Goal: Register for event/course

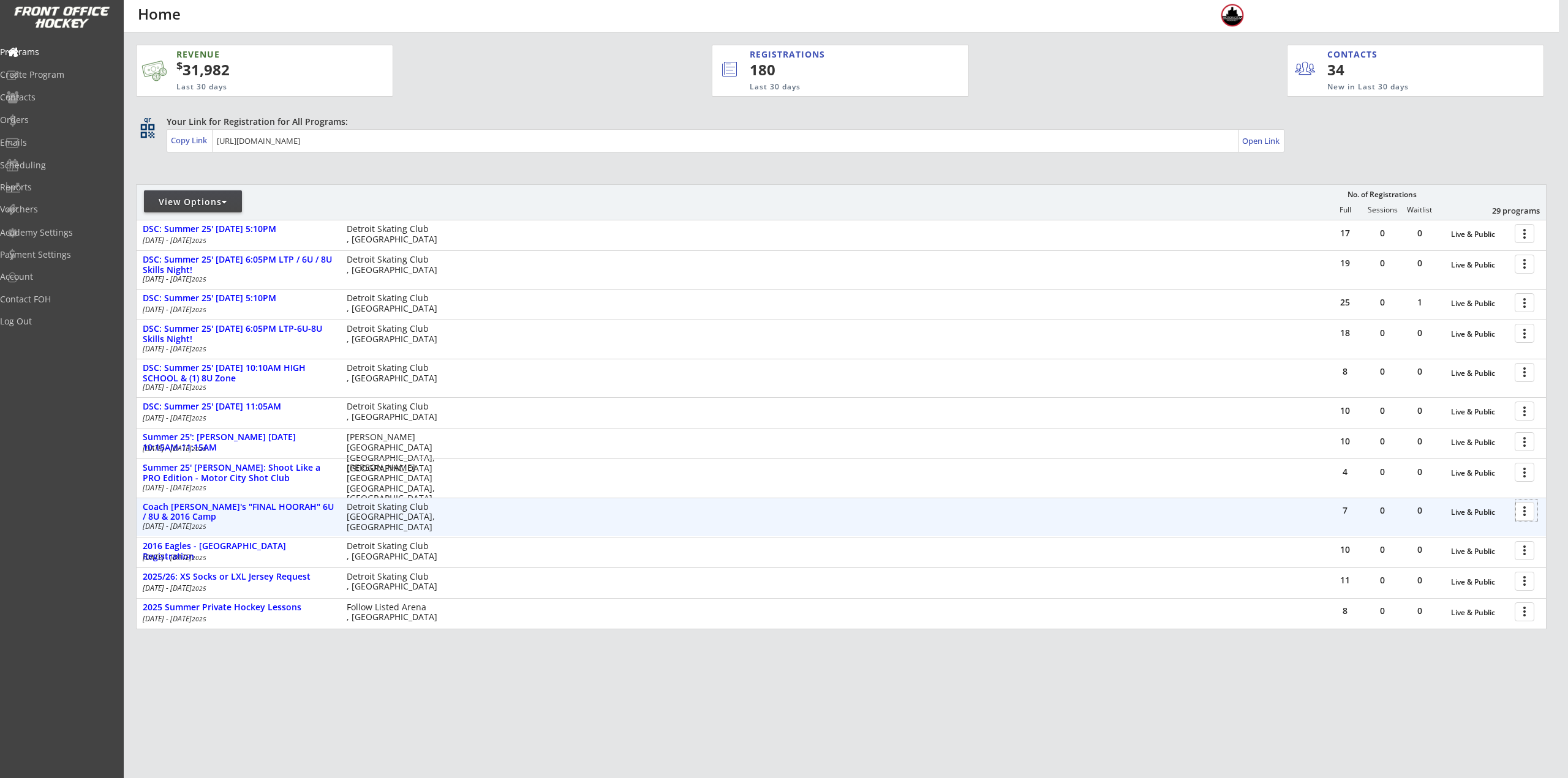
click at [1527, 513] on div at bounding box center [1527, 511] width 22 height 22
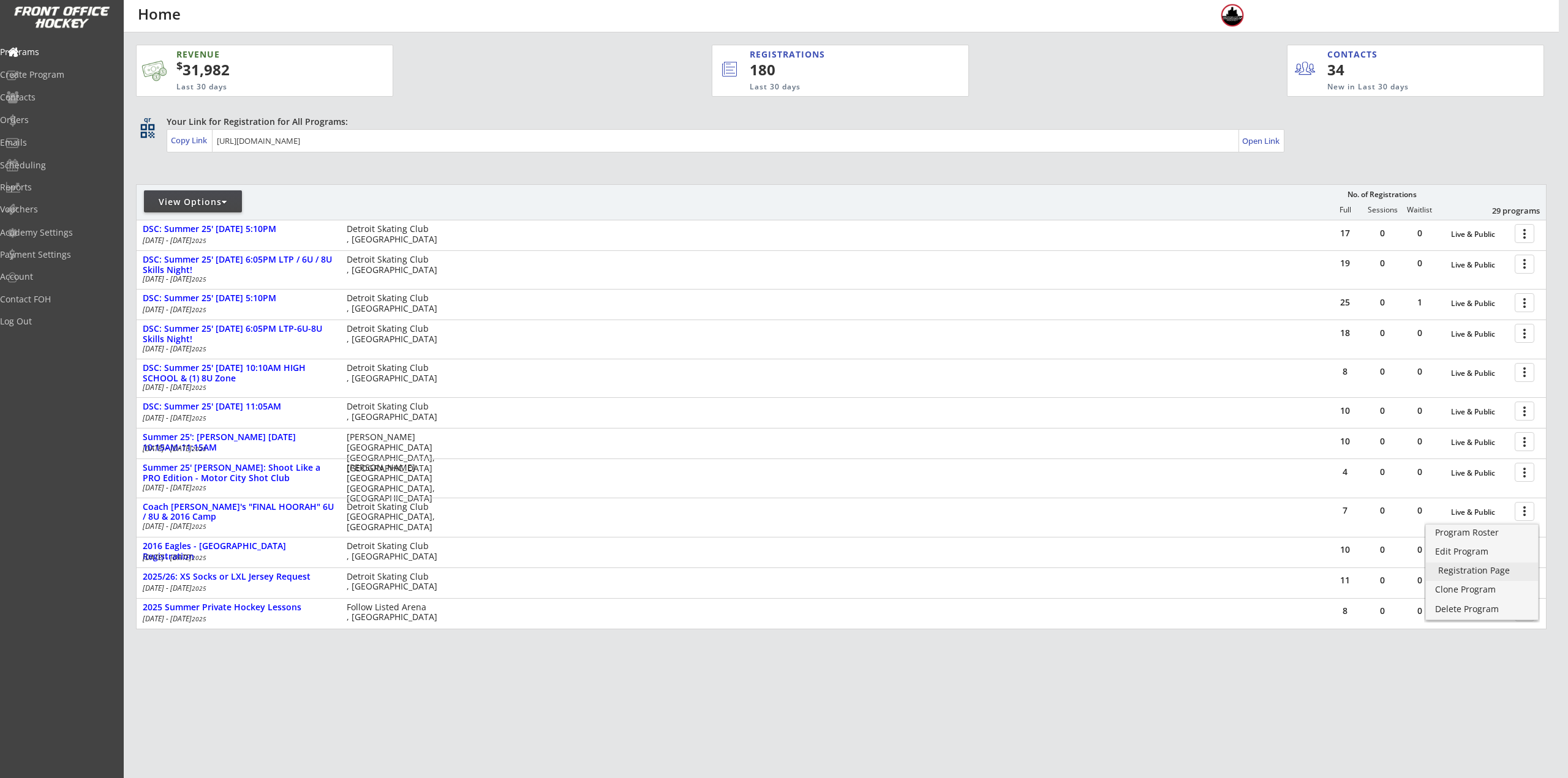
click at [1497, 573] on div "Registration Page" at bounding box center [1483, 571] width 88 height 9
click at [176, 209] on div "View Options" at bounding box center [193, 202] width 98 height 22
select select ""Upcoming Programs""
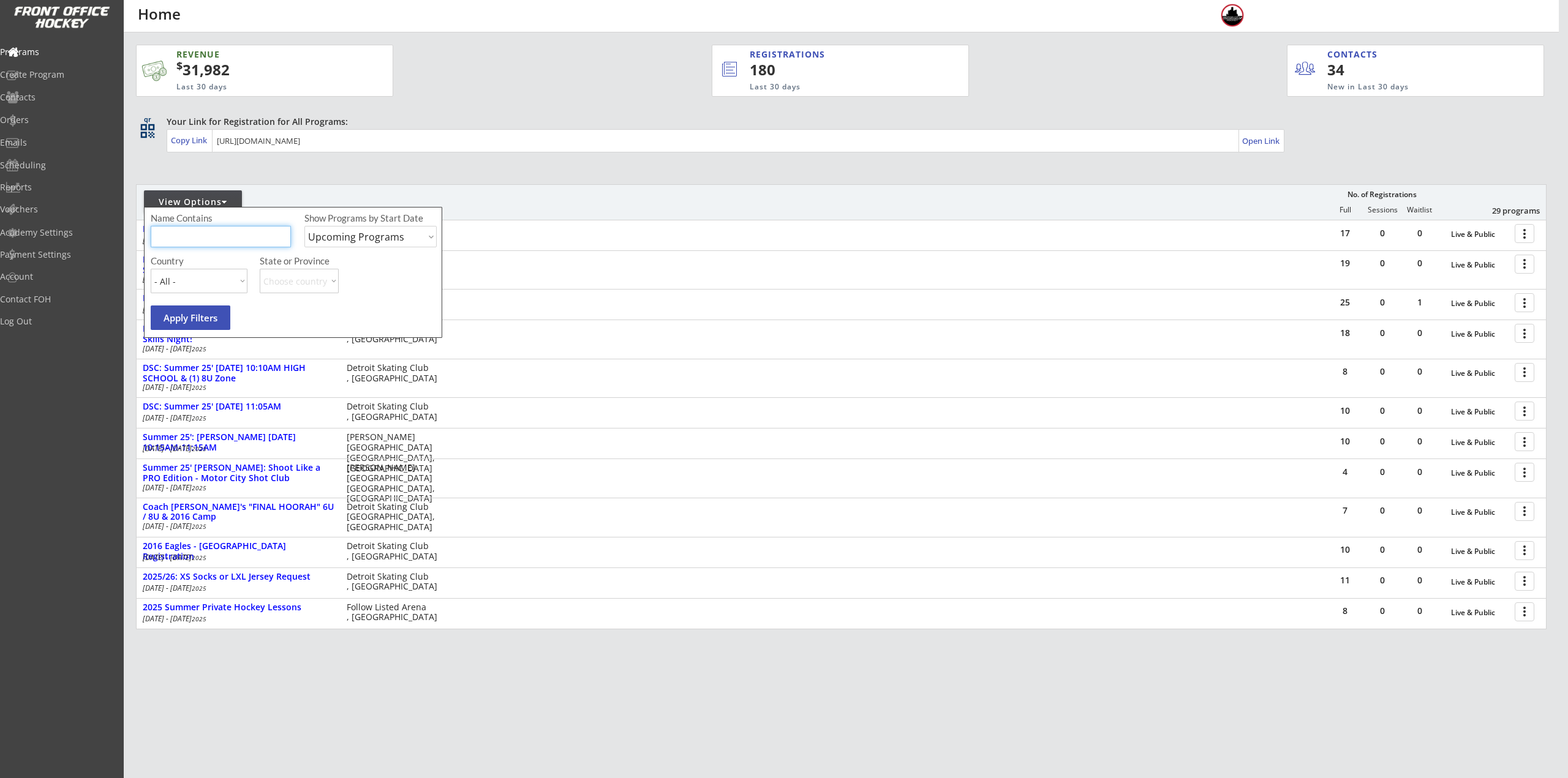
click at [183, 229] on input "input" at bounding box center [221, 236] width 141 height 22
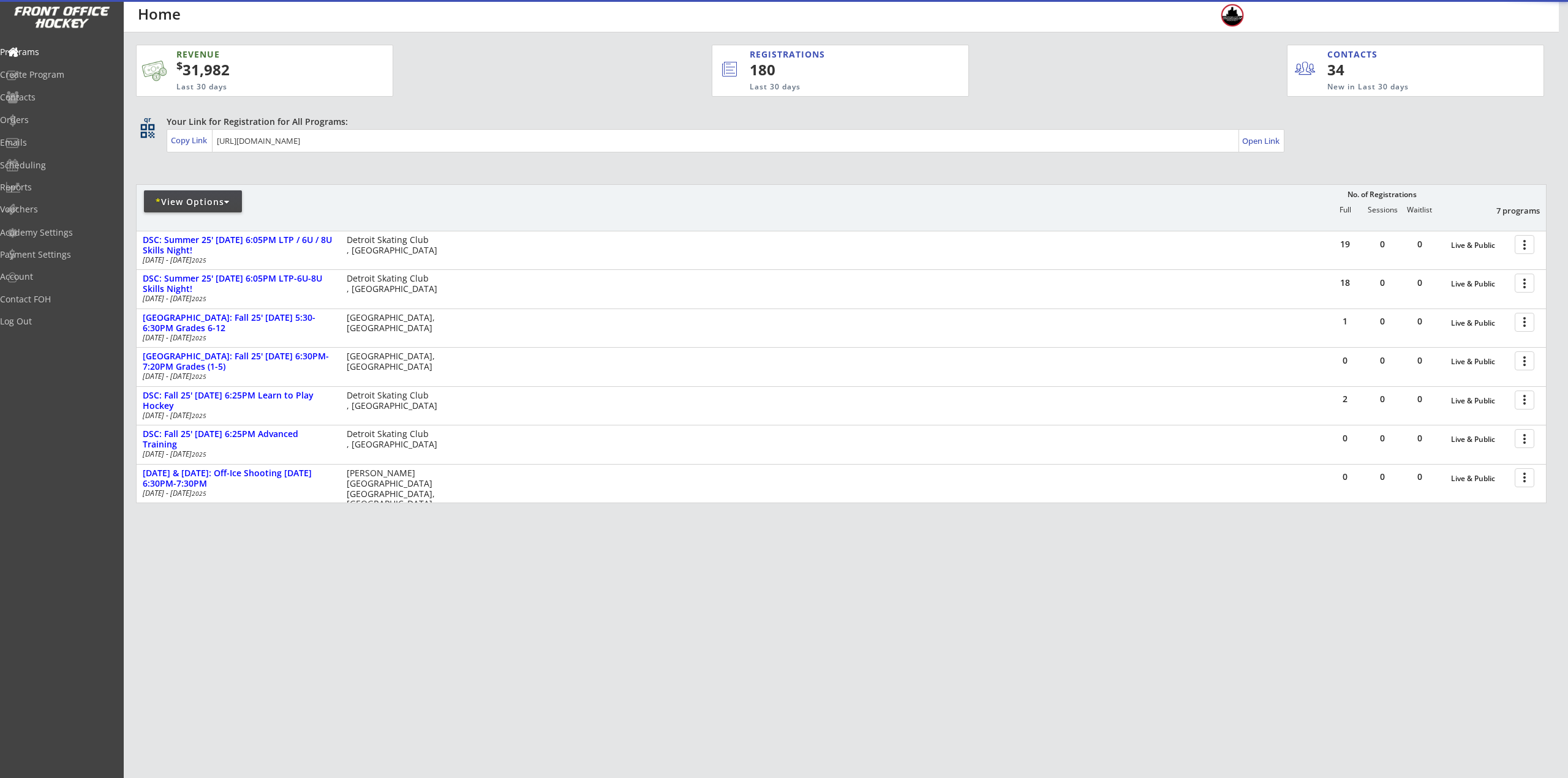
click at [765, 199] on div "* View Options No. of Registrations Full Sessions Waitlist 7 programs" at bounding box center [841, 208] width 1411 height 47
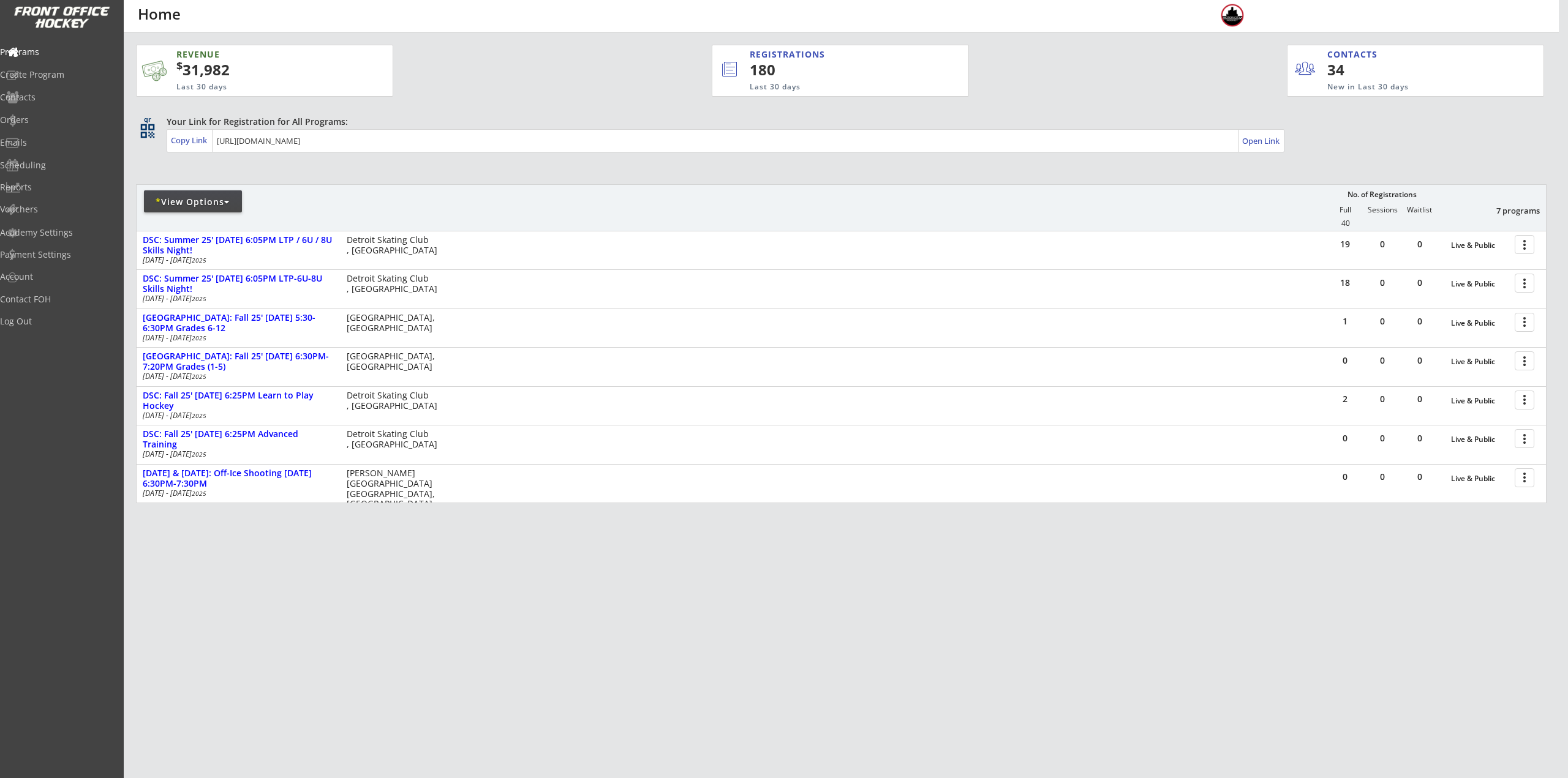
click at [212, 202] on div "* View Options" at bounding box center [193, 202] width 98 height 12
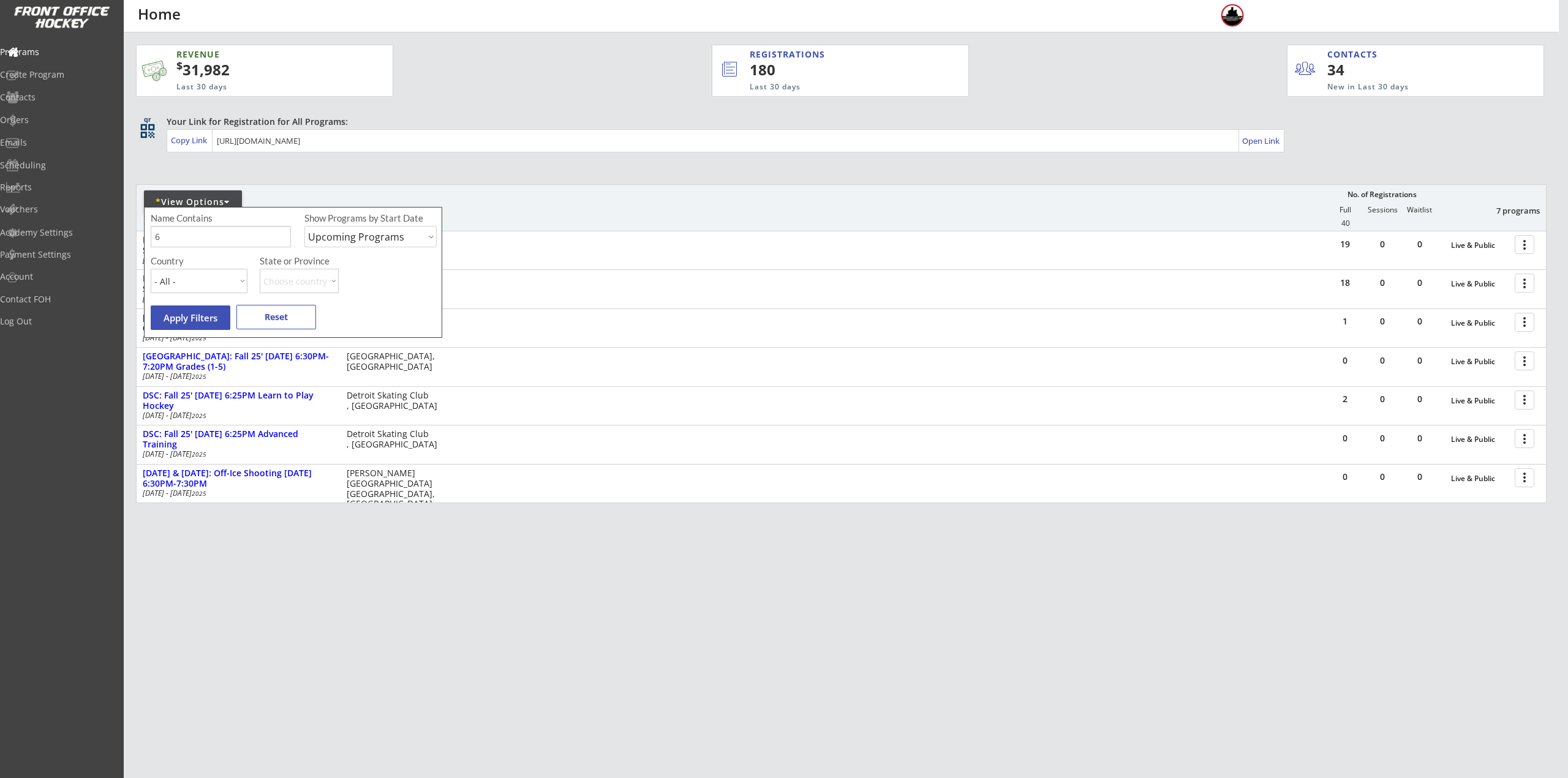
click at [202, 242] on input "input" at bounding box center [221, 236] width 141 height 22
type input "6U"
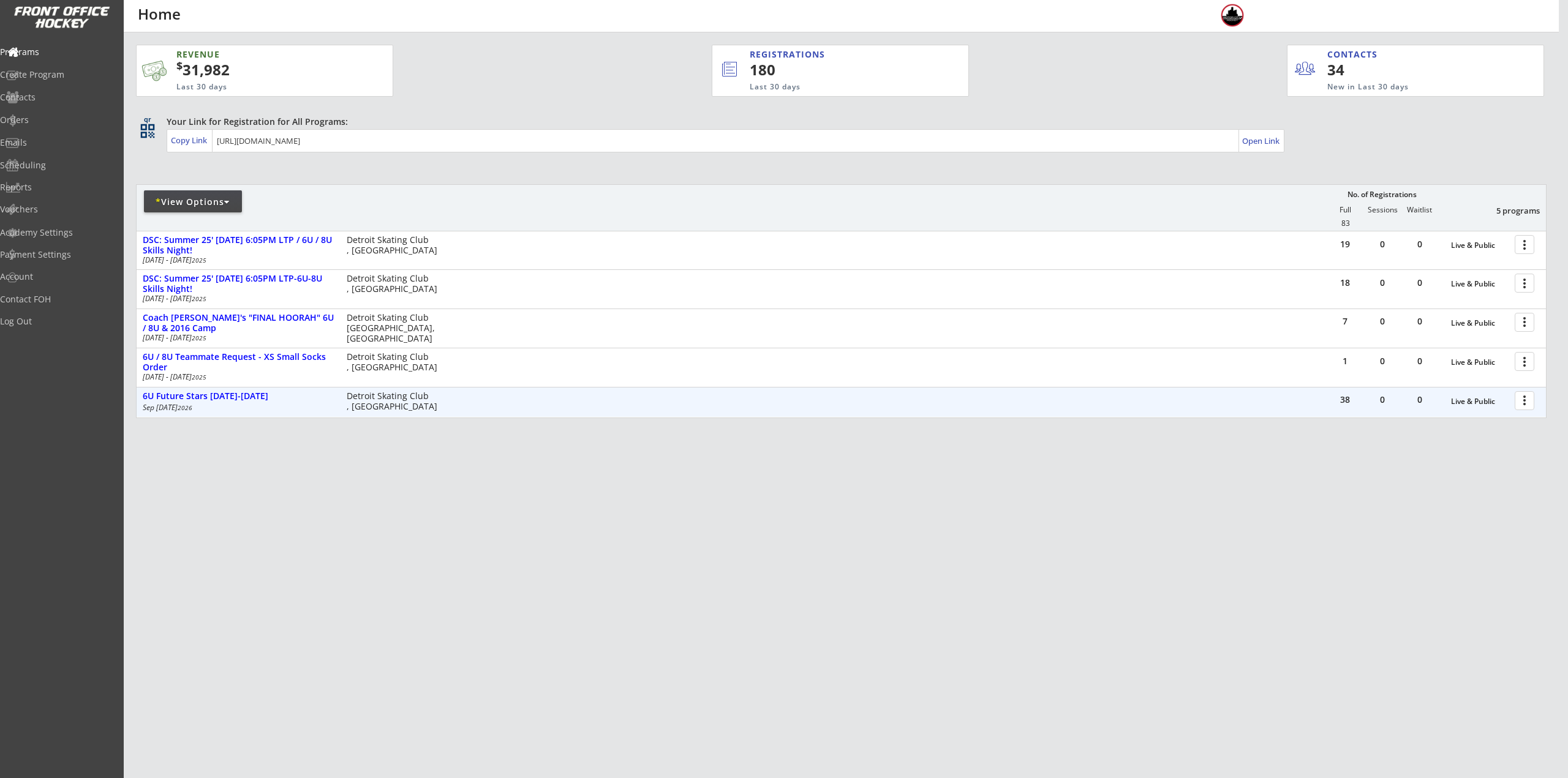
click at [1529, 399] on div at bounding box center [1527, 399] width 22 height 22
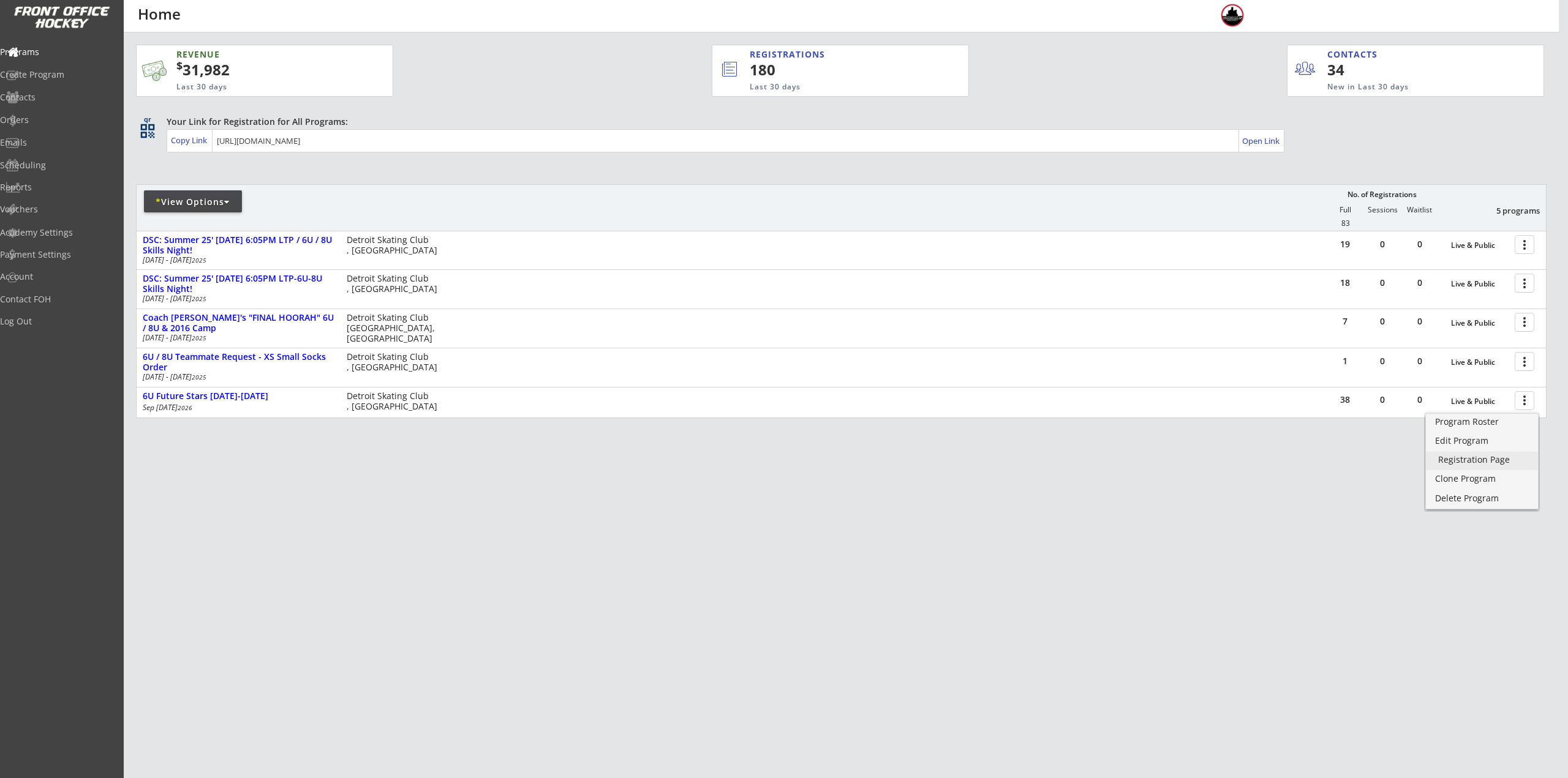
click at [1485, 455] on div "Registration Page" at bounding box center [1483, 460] width 88 height 9
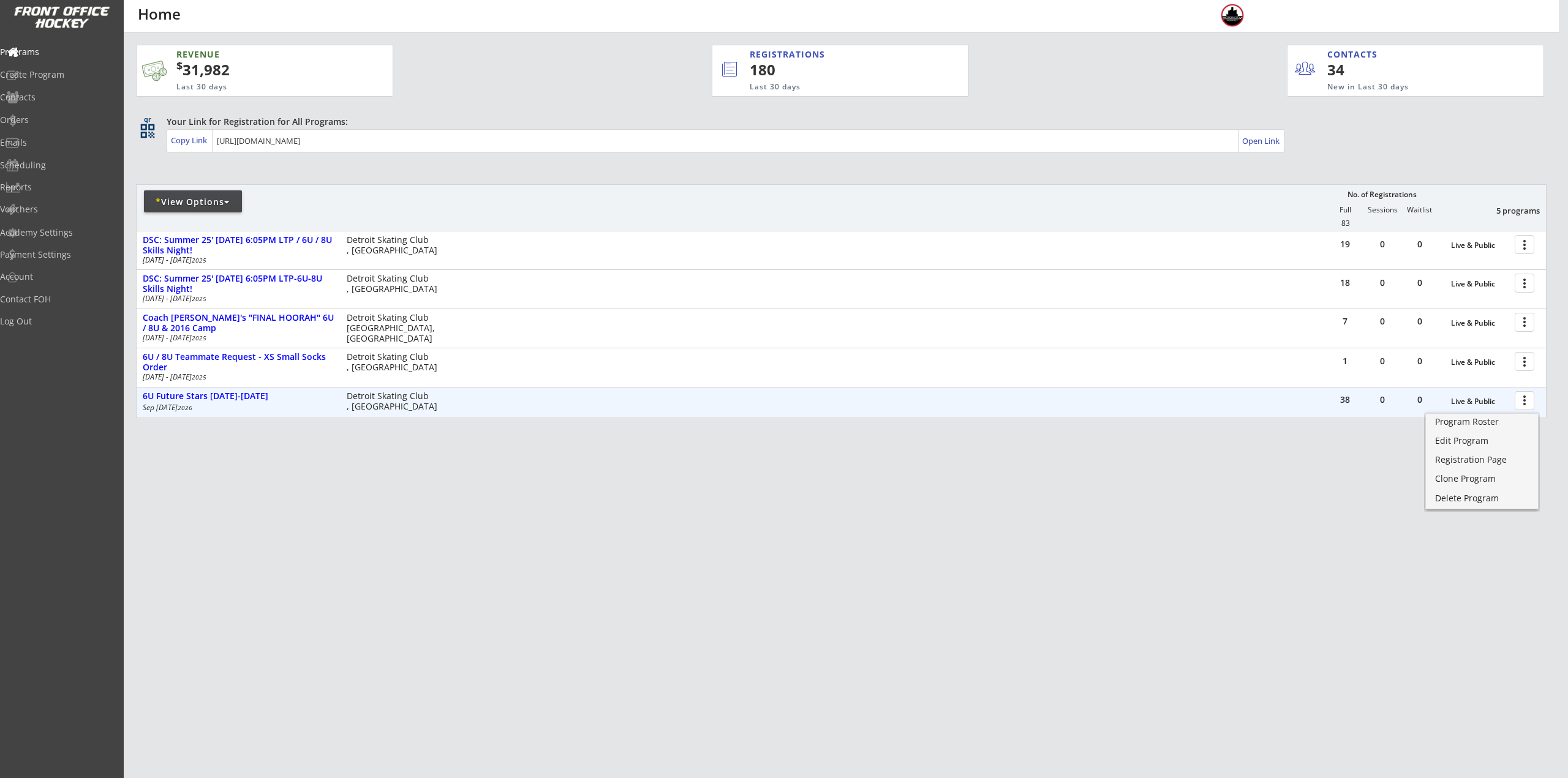
click at [1521, 402] on div at bounding box center [1527, 399] width 22 height 22
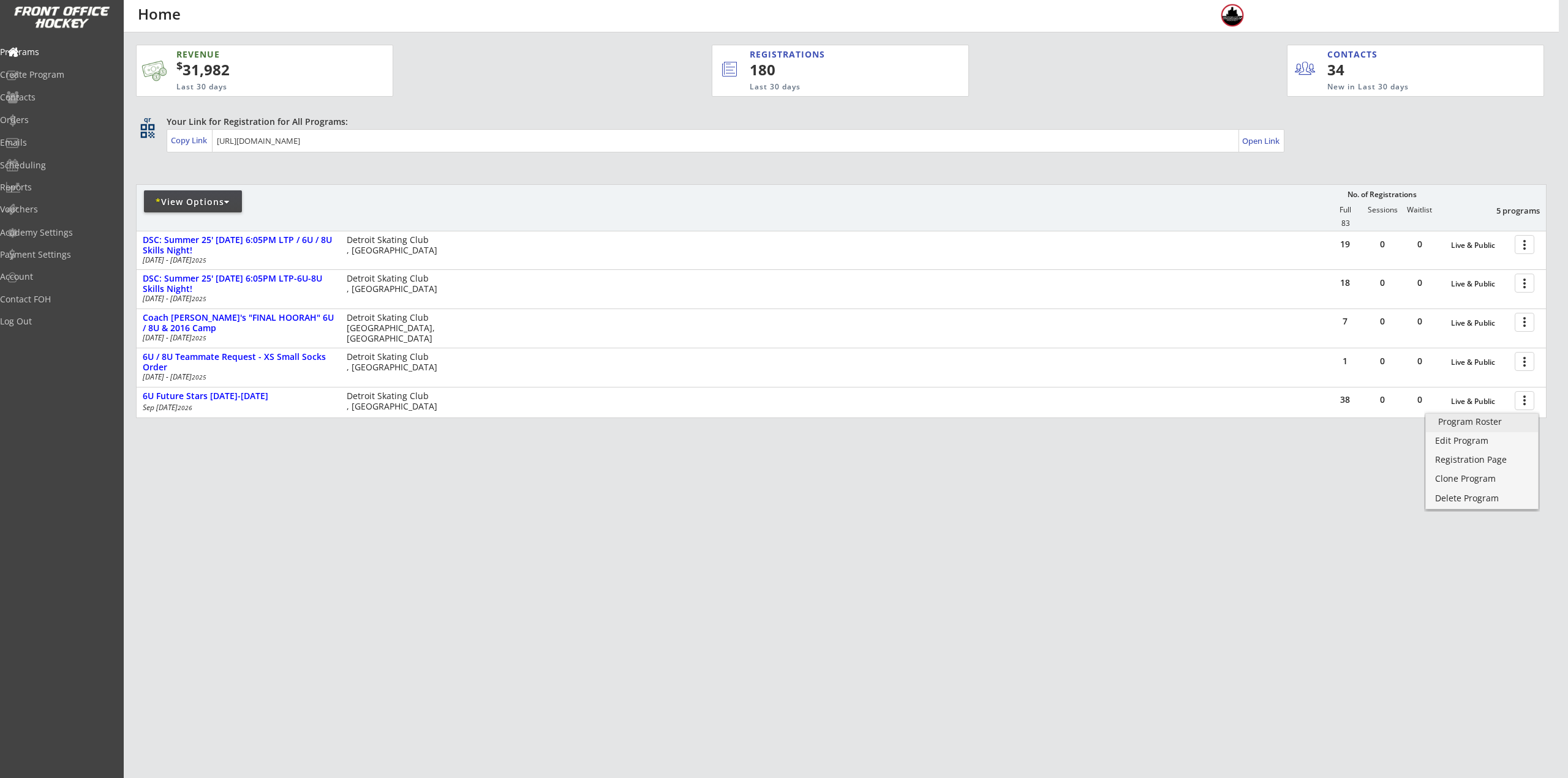
click at [1515, 424] on div "Program Roster" at bounding box center [1483, 422] width 88 height 9
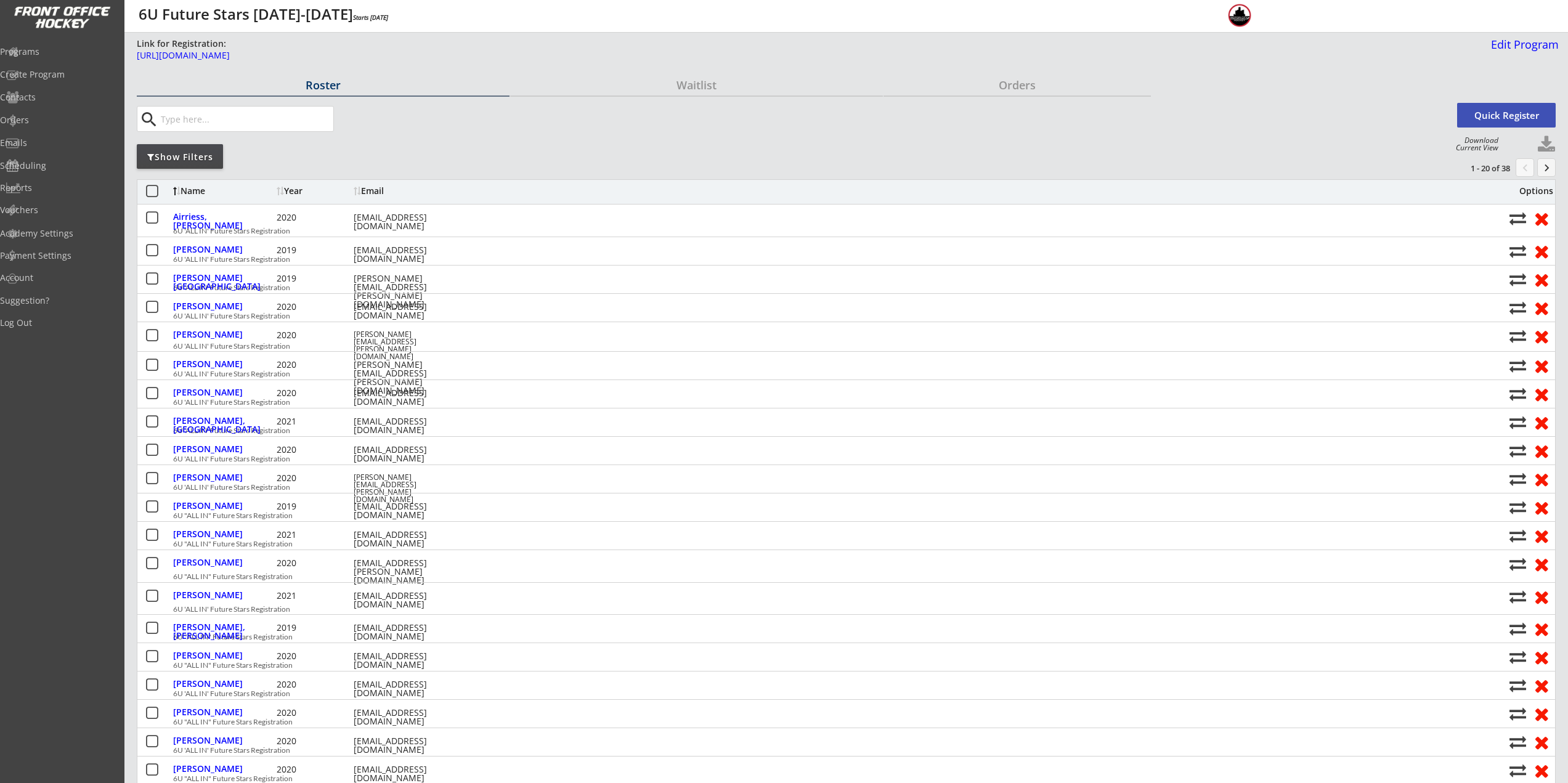
drag, startPoint x: 146, startPoint y: 135, endPoint x: 149, endPoint y: 145, distance: 10.4
click at [148, 136] on div "search Quick Register" at bounding box center [847, 118] width 1420 height 39
click at [161, 152] on div "Show Filters" at bounding box center [180, 157] width 86 height 12
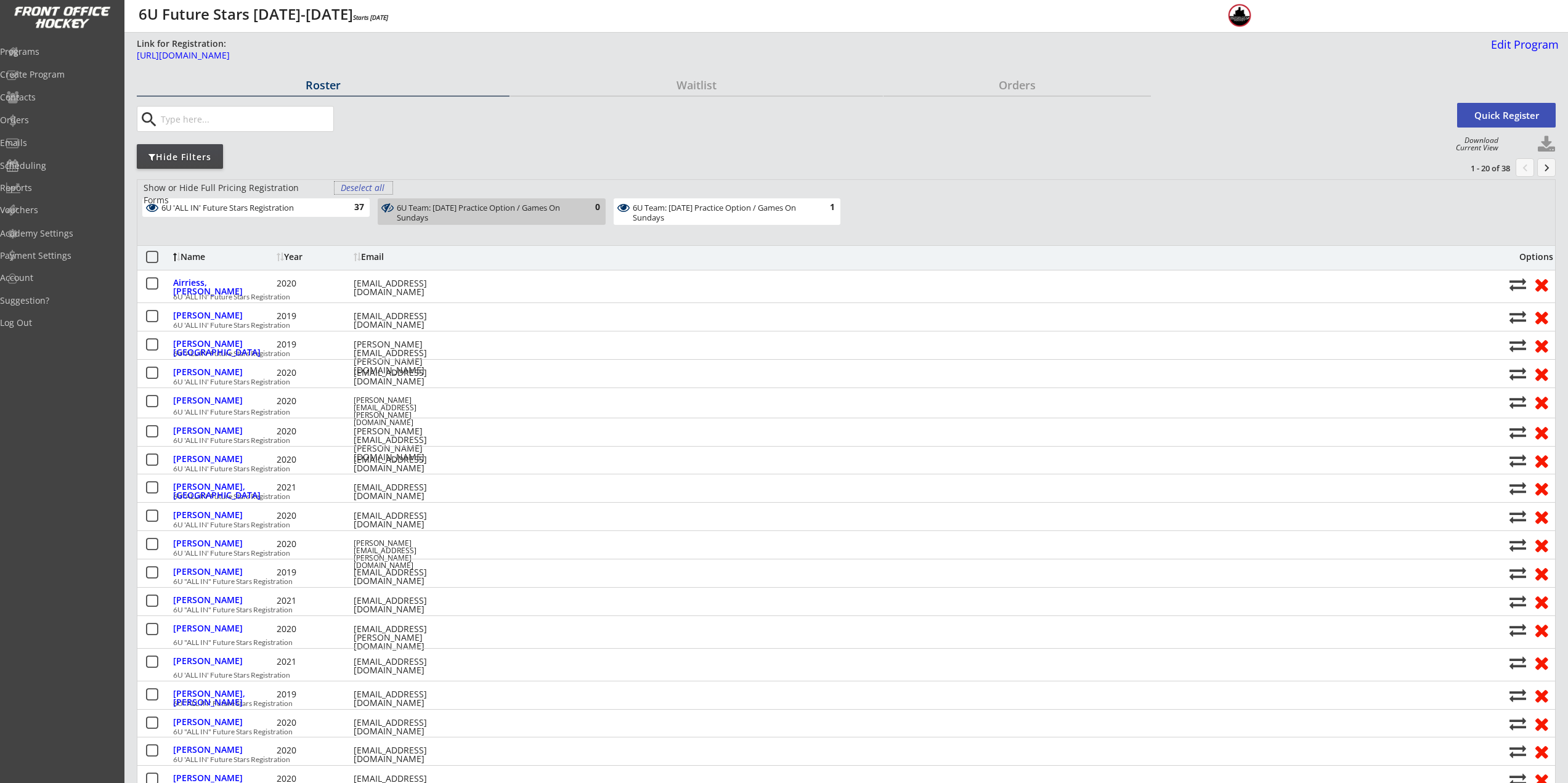
click at [349, 188] on div "Deselect all" at bounding box center [364, 188] width 46 height 12
click at [735, 211] on div "6U Team: Thursday Practice Option / Games On Sundays" at bounding box center [720, 213] width 175 height 19
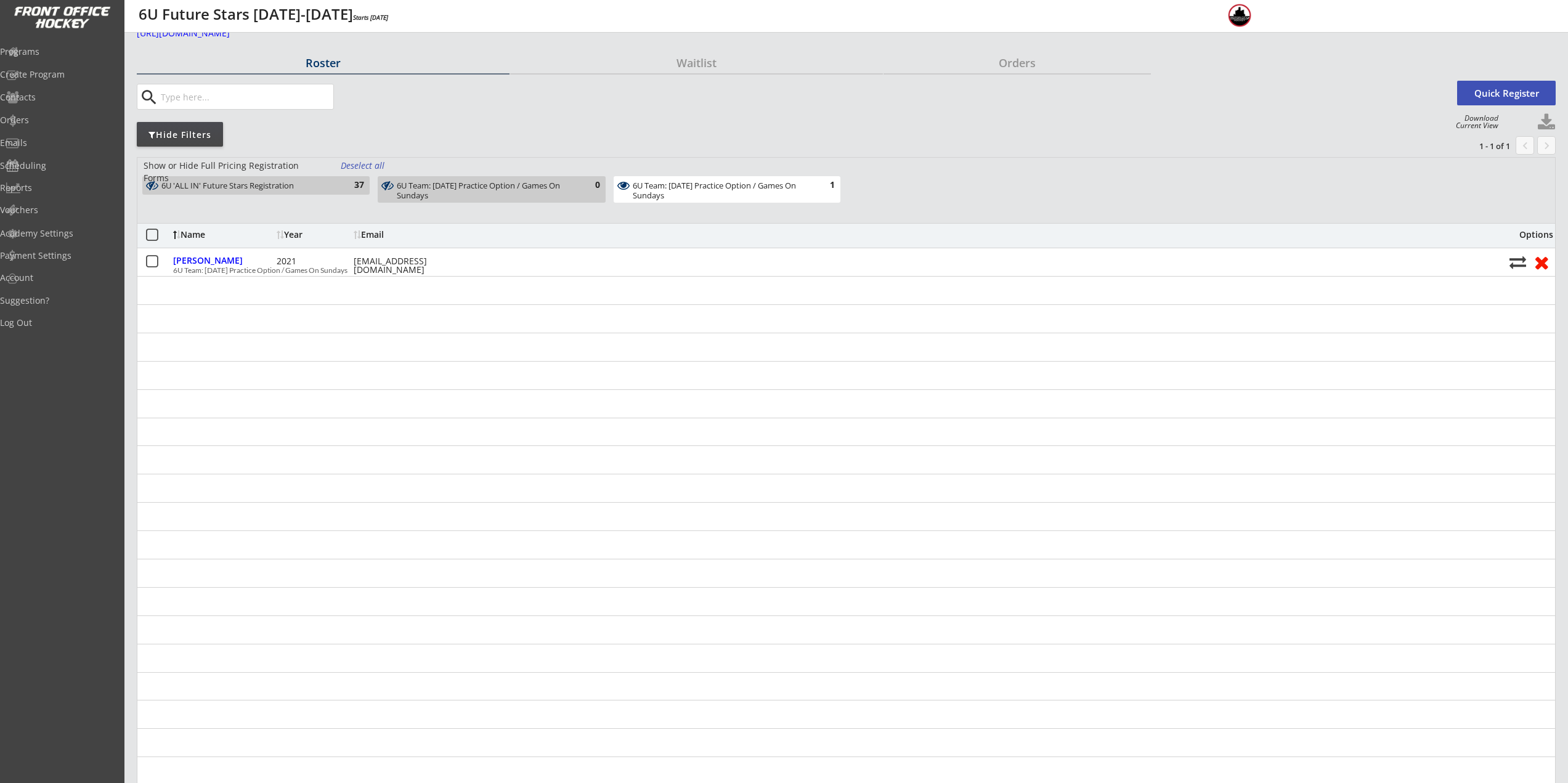
scroll to position [62, 0]
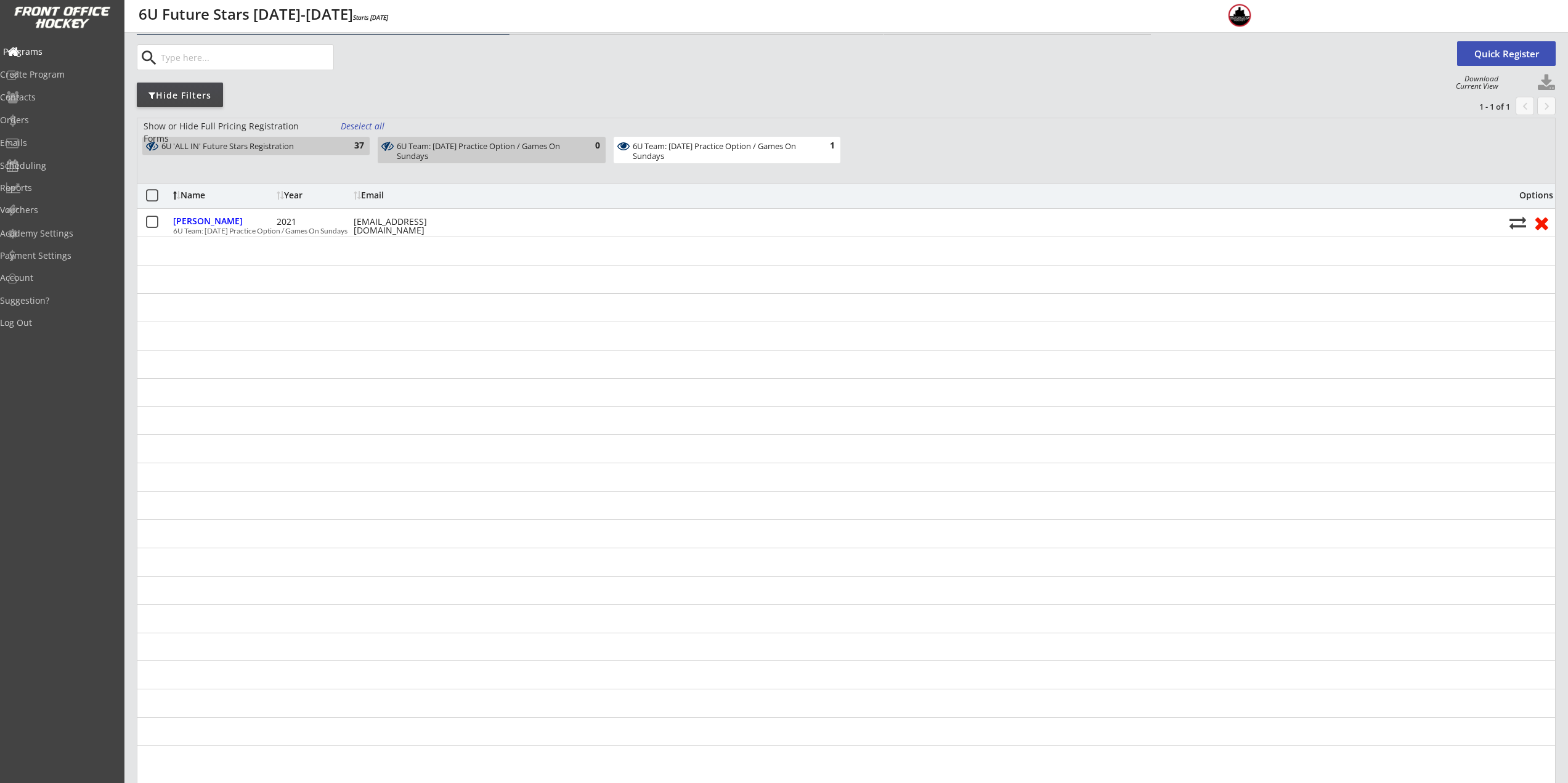
click at [69, 48] on div "Programs" at bounding box center [59, 52] width 111 height 9
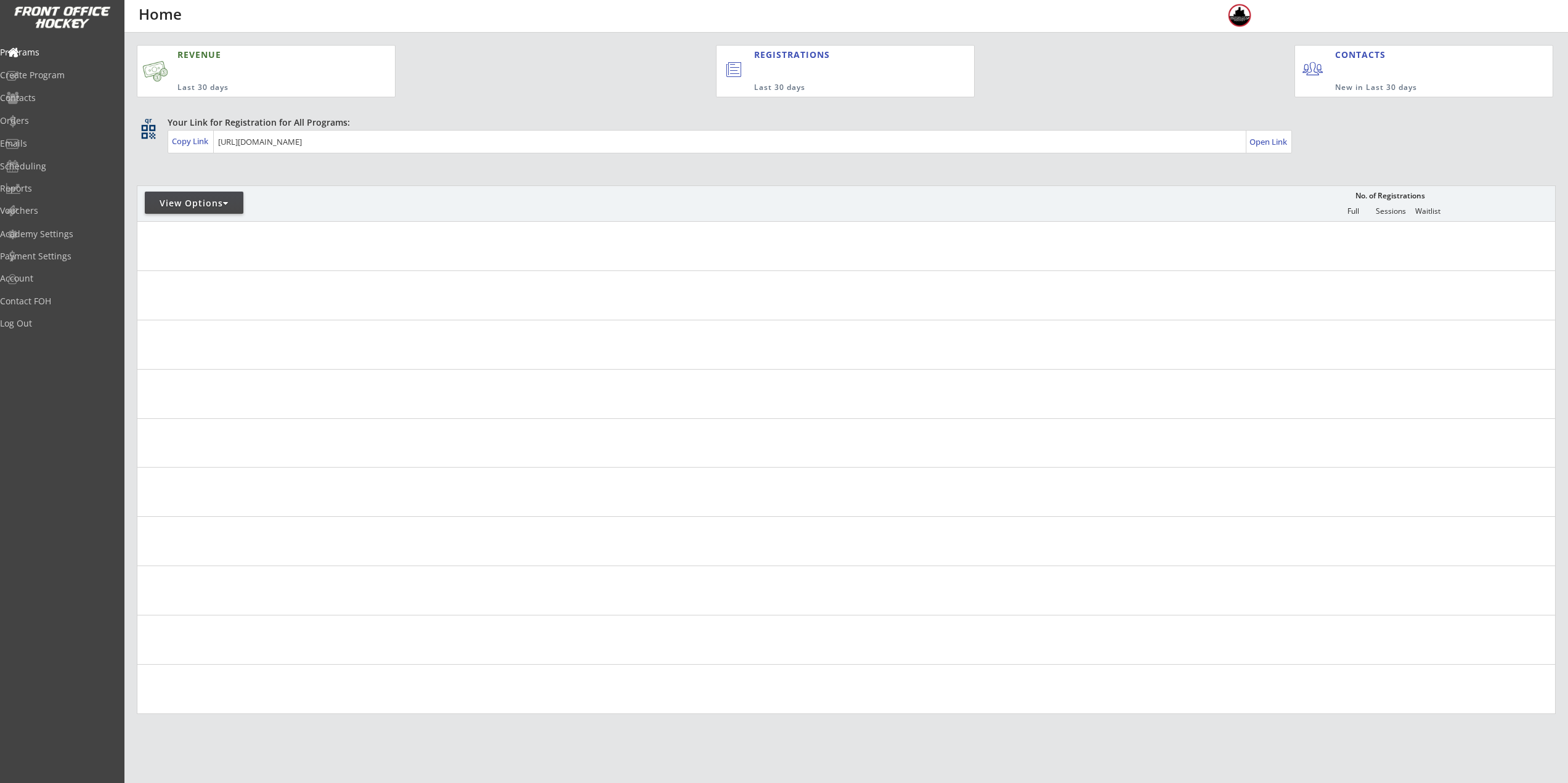
click at [175, 196] on div "View Options" at bounding box center [194, 203] width 99 height 23
select select ""Upcoming Programs""
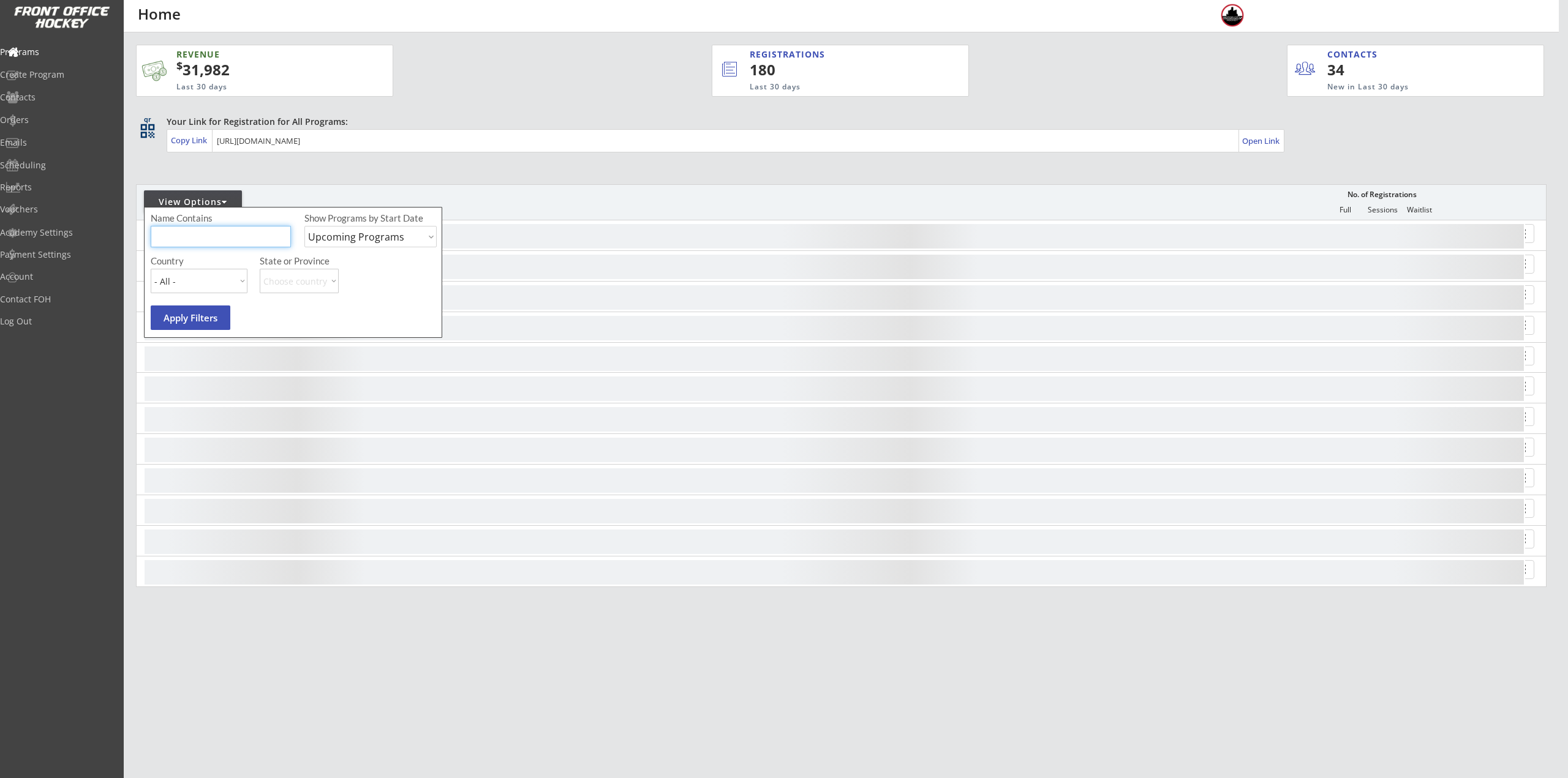
click at [192, 235] on input "input" at bounding box center [221, 236] width 141 height 22
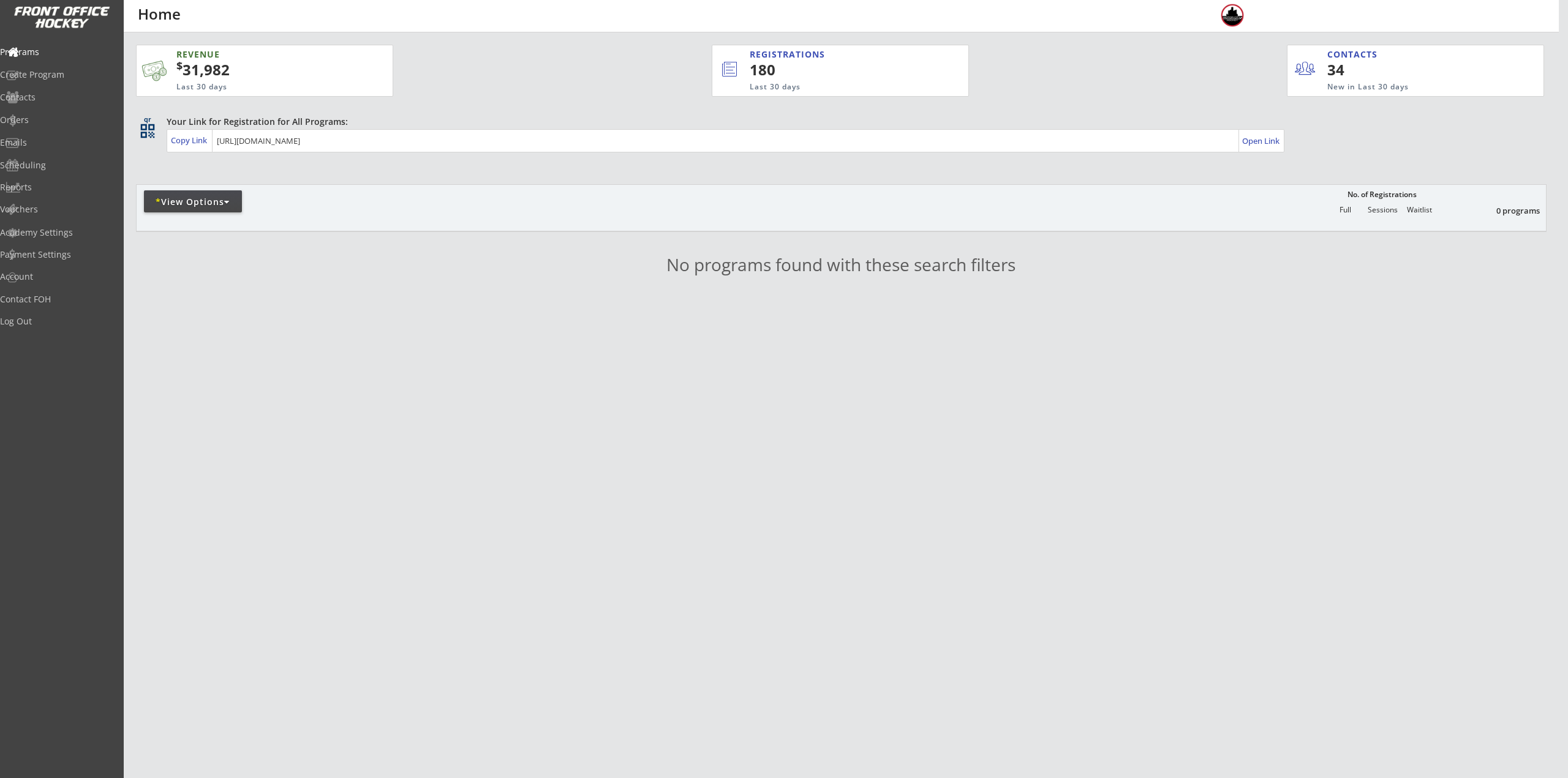
click at [204, 210] on div "* View Options" at bounding box center [280, 204] width 288 height 29
click at [212, 196] on div "* View Options" at bounding box center [193, 202] width 98 height 12
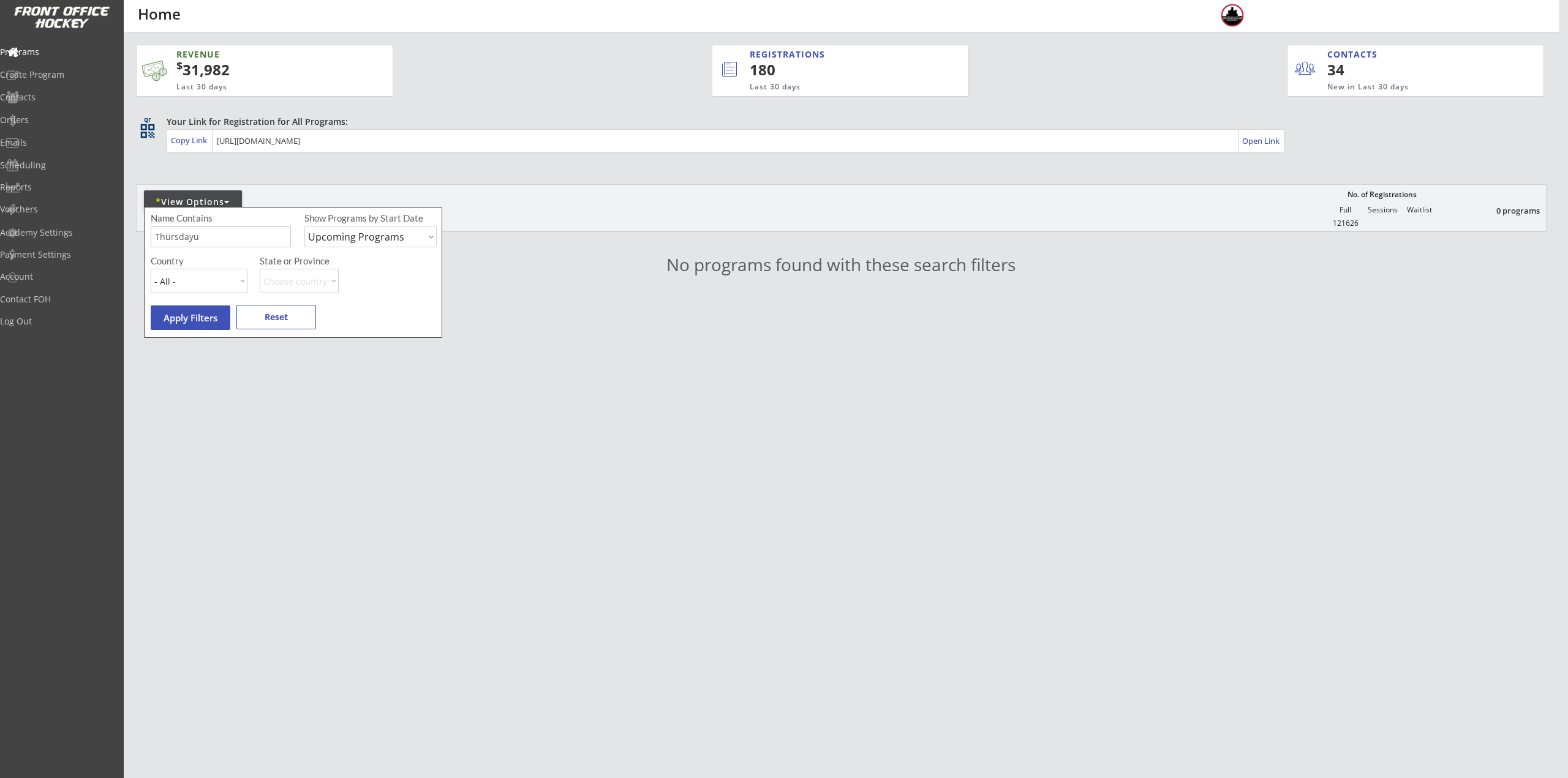
click at [209, 241] on input "input" at bounding box center [221, 236] width 141 height 22
type input "Thursday"
click at [189, 318] on button "Apply Filters" at bounding box center [191, 317] width 79 height 24
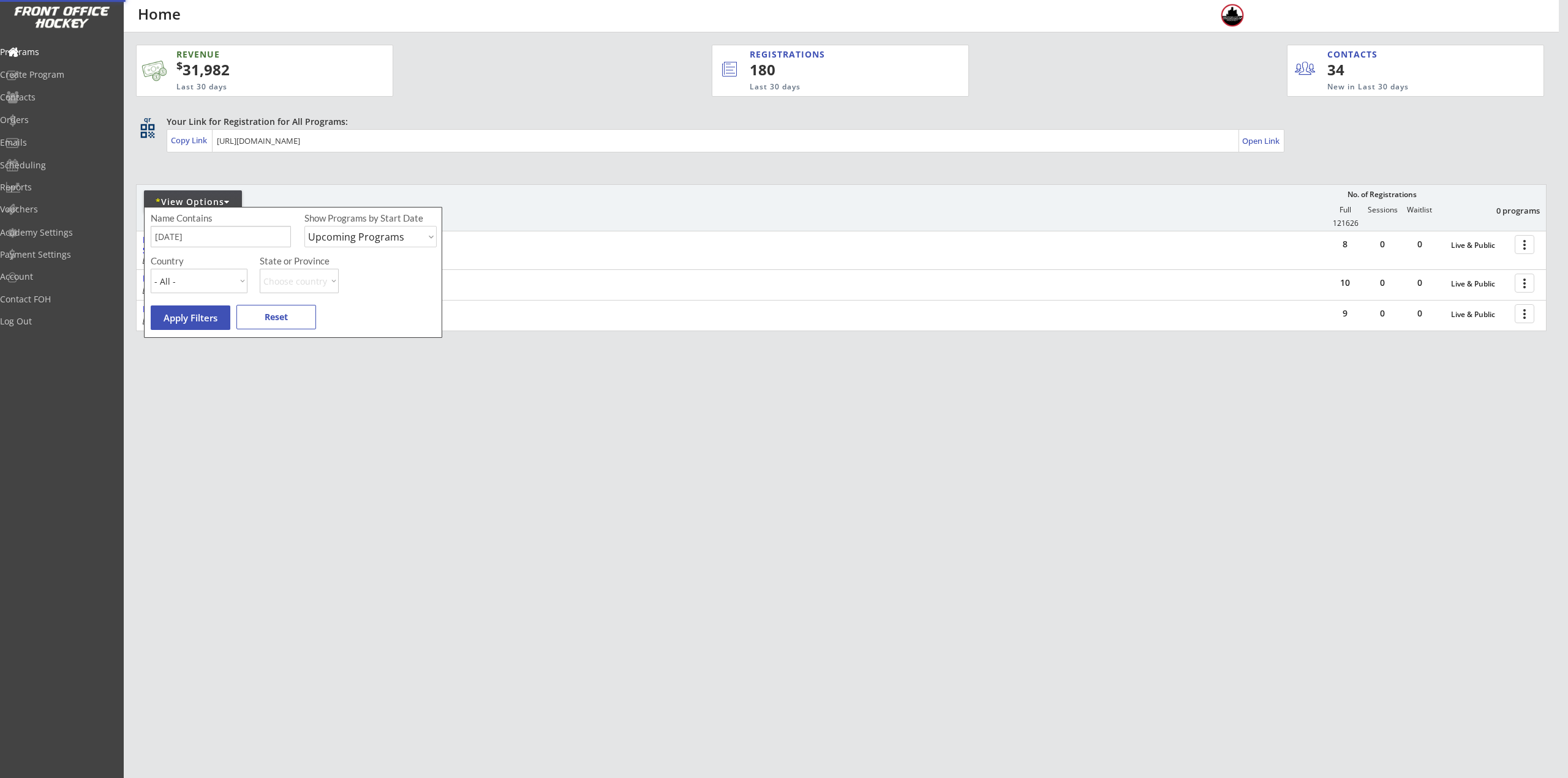
click at [753, 486] on div "REVENUE $ 31,982 Last 30 days REGISTRATIONS 180 Last 30 days CONTACTS 34 New in…" at bounding box center [784, 389] width 1568 height 778
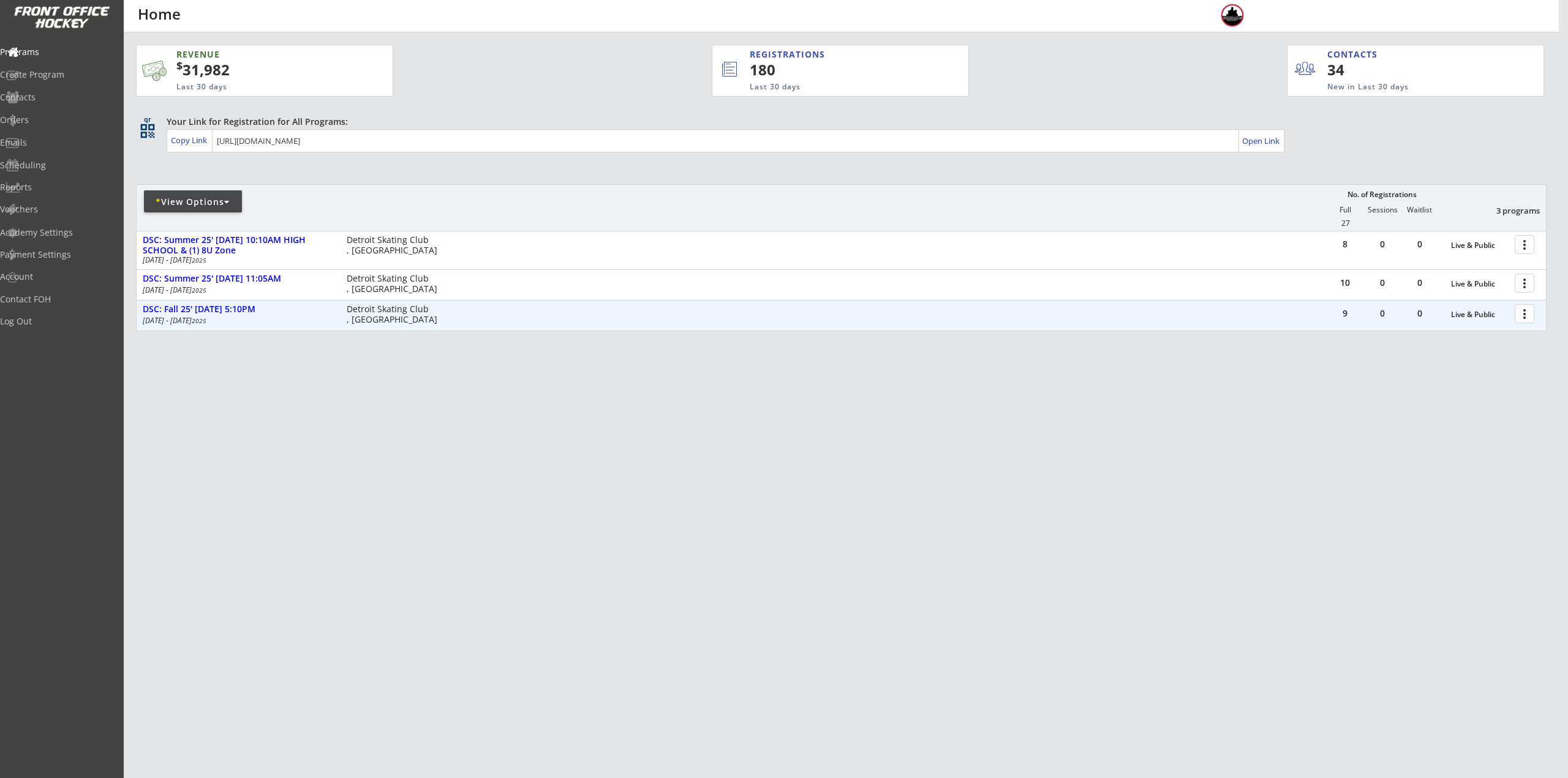
click at [1525, 319] on div at bounding box center [1527, 313] width 22 height 22
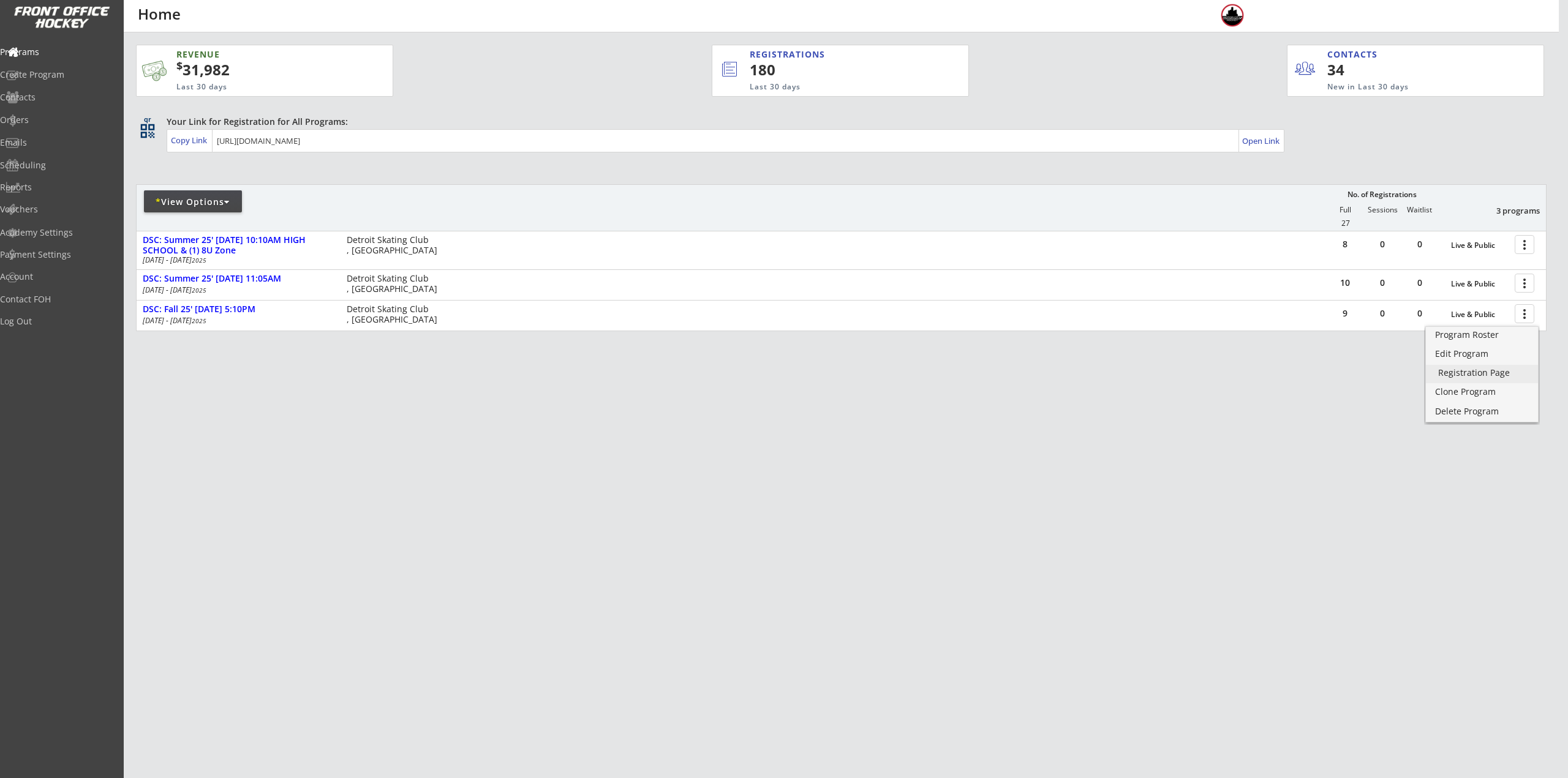
click at [1489, 377] on div "Registration Page" at bounding box center [1483, 373] width 88 height 9
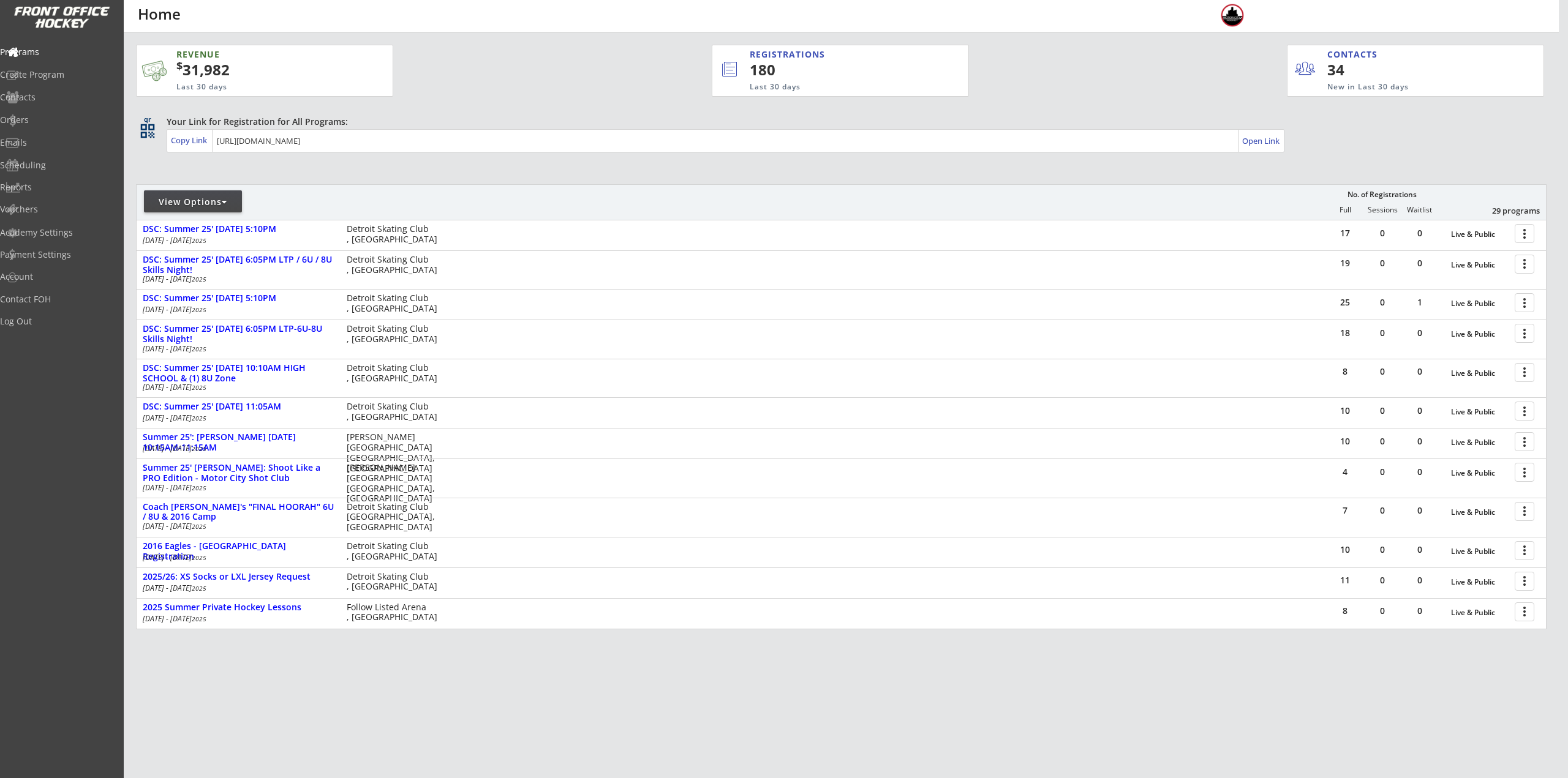
click at [214, 202] on div "View Options" at bounding box center [193, 202] width 98 height 12
select select ""Upcoming Programs""
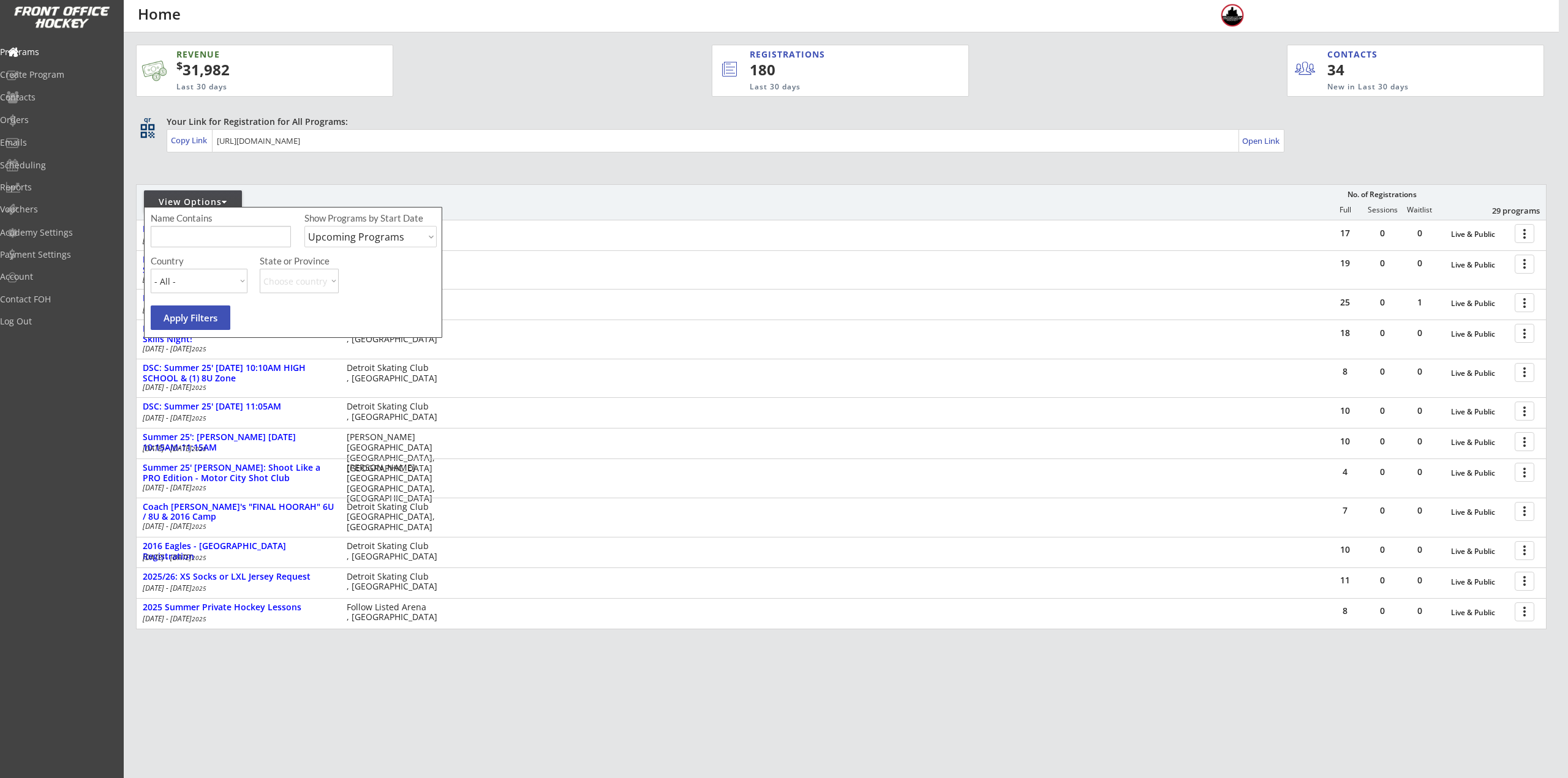
drag, startPoint x: 223, startPoint y: 234, endPoint x: 331, endPoint y: 200, distance: 113.2
click at [223, 233] on input "input" at bounding box center [221, 236] width 141 height 22
type input "Thursday\"
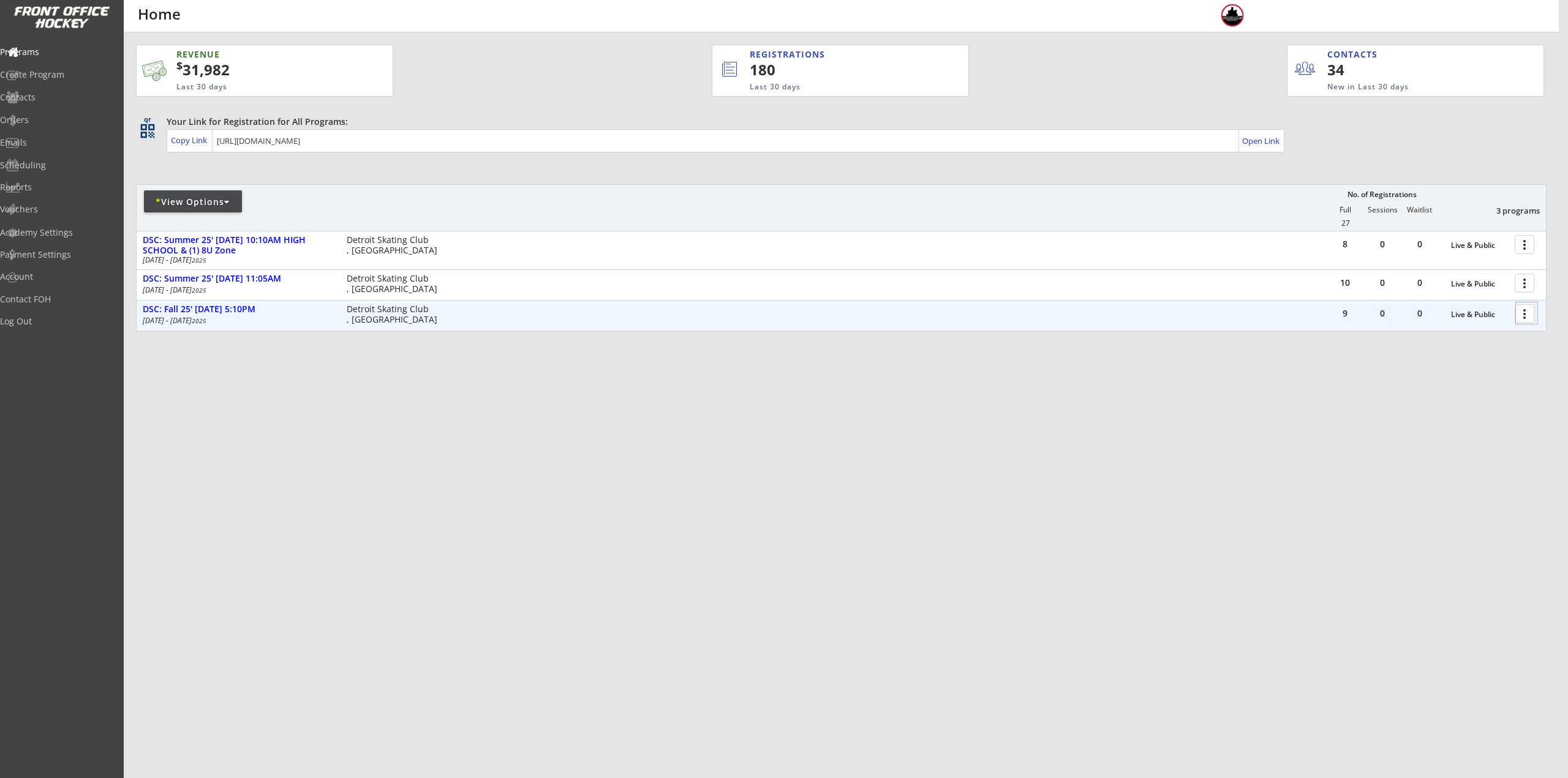
click at [1518, 318] on div at bounding box center [1527, 313] width 22 height 22
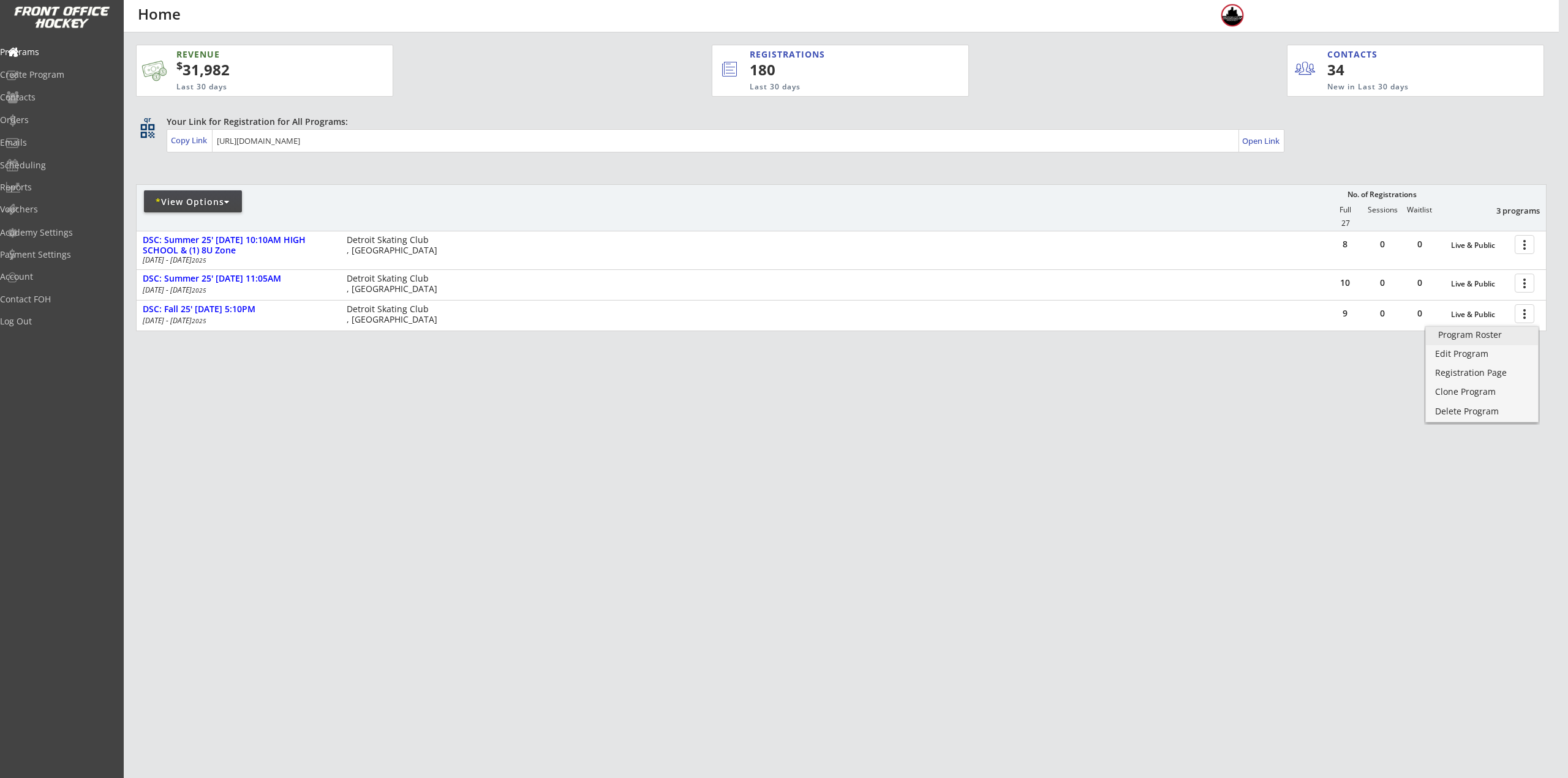
click at [1487, 337] on div "Program Roster" at bounding box center [1483, 335] width 88 height 9
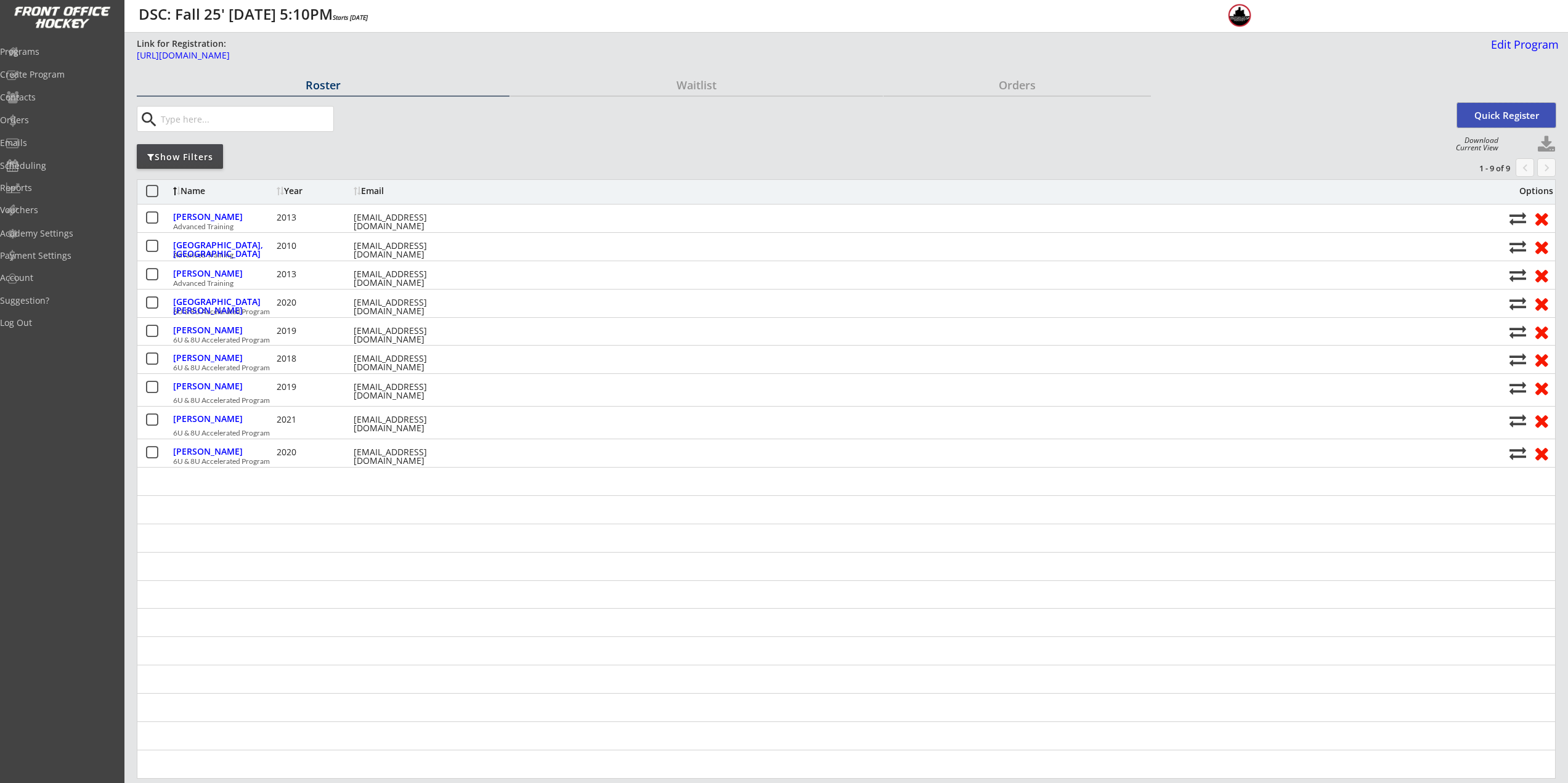
click at [1477, 108] on button "Quick Register" at bounding box center [1507, 115] width 99 height 24
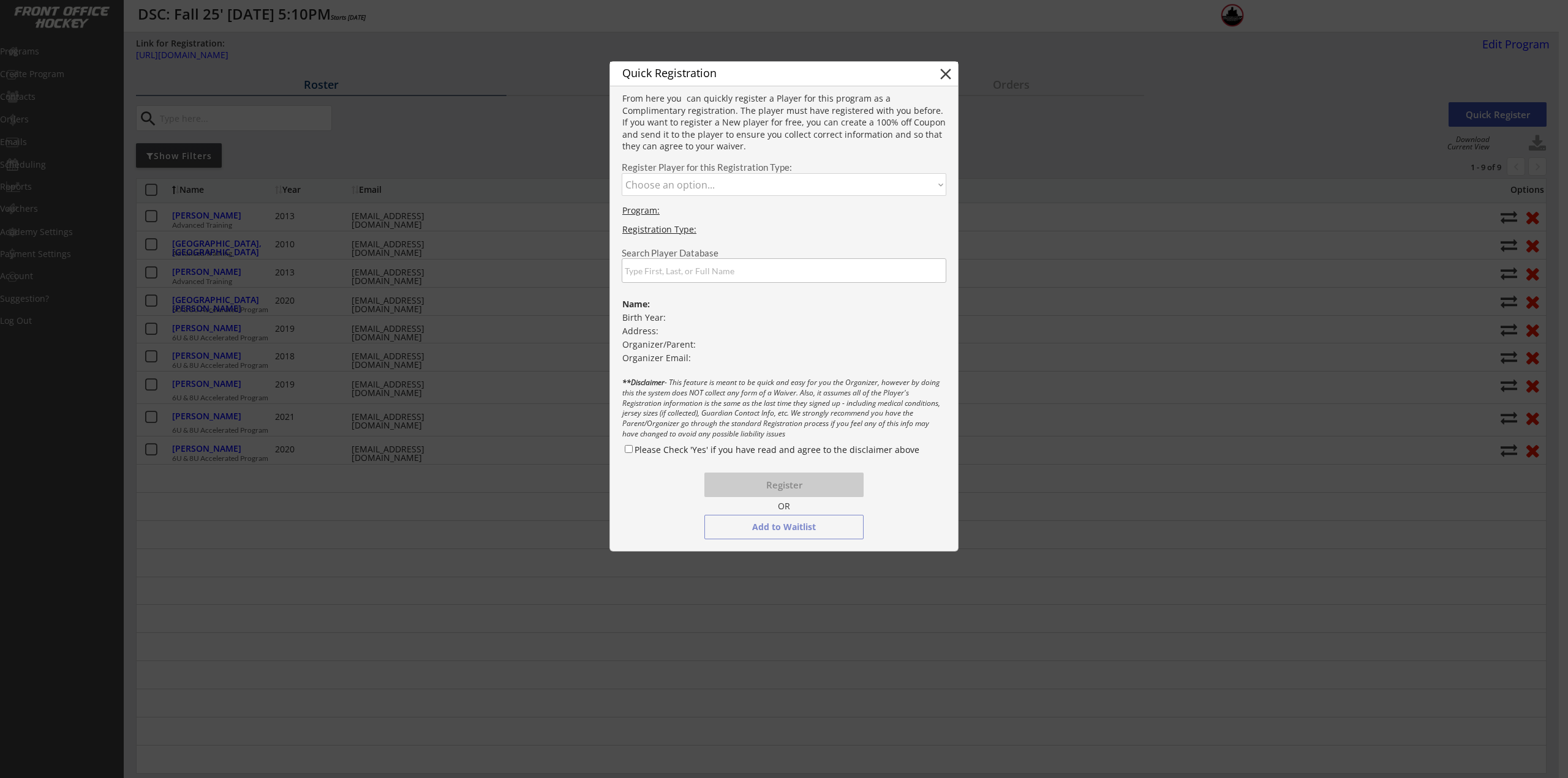
click at [745, 187] on select "Choose an option... Advanced Training 6U & 8U Accelerated Program" at bounding box center [784, 185] width 324 height 22
select select ""1348695171700984260__LOOKUP__1745864292759x904057120596164600""
click at [621, 173] on select "Choose an option... Advanced Training 6U & 8U Accelerated Program" at bounding box center [784, 185] width 324 height 22
click at [735, 276] on input "input" at bounding box center [784, 271] width 324 height 24
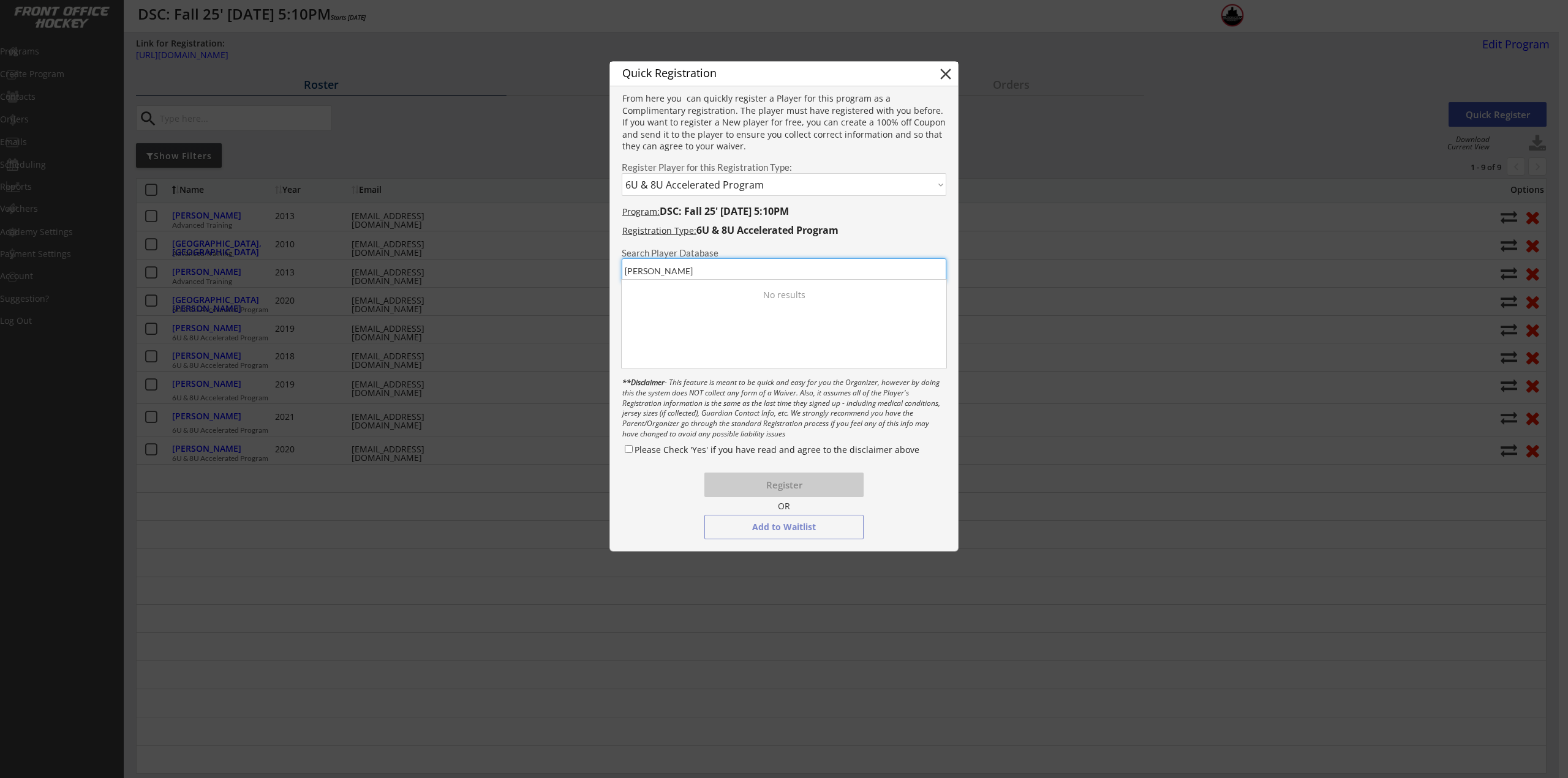
type input "Stotland"
click at [757, 289] on div "2021" at bounding box center [776, 288] width 44 height 12
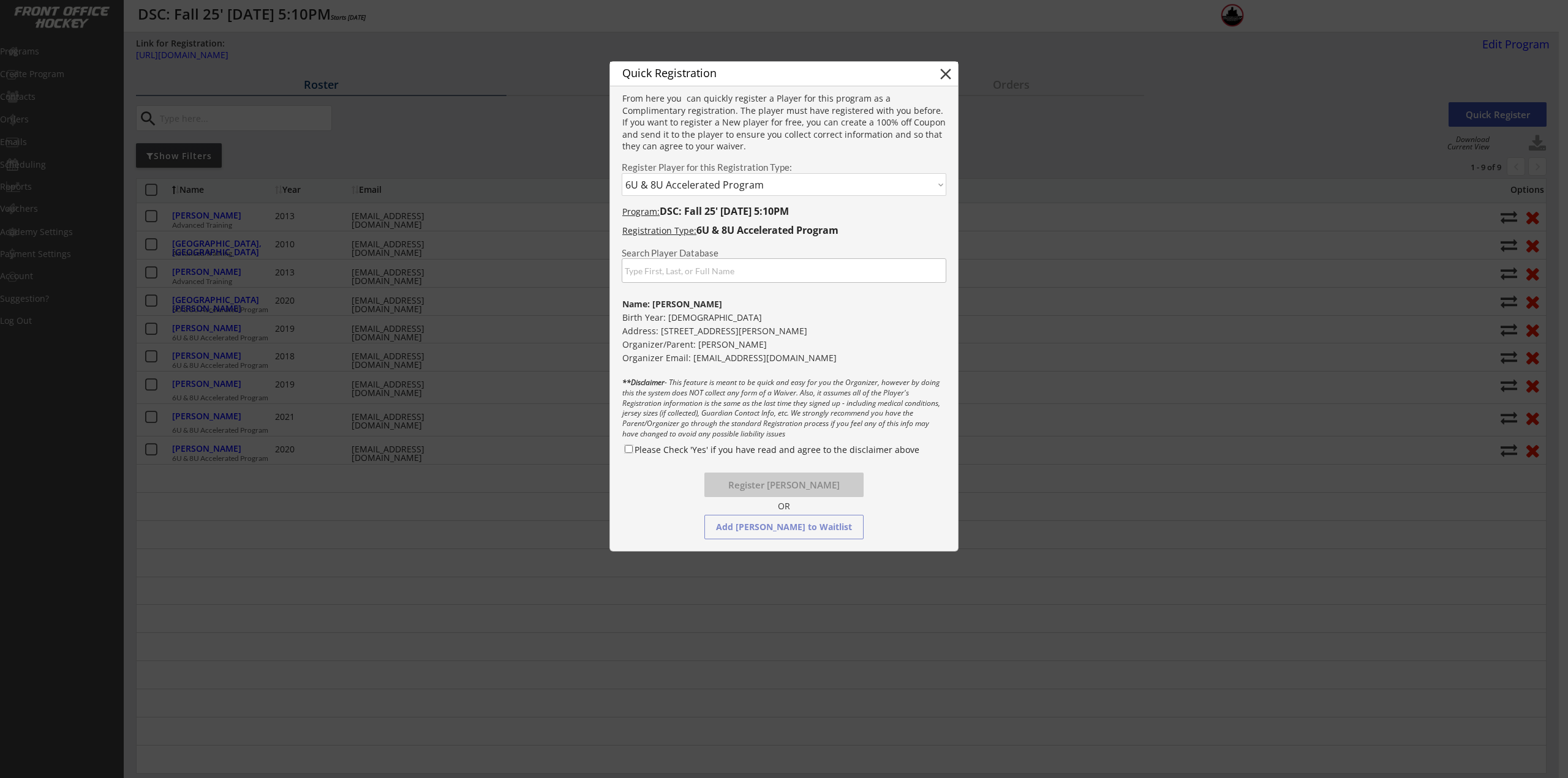
click at [630, 450] on input "Please Check 'Yes' if you have read and agree to the disclaimer above" at bounding box center [628, 449] width 8 height 8
checkbox input "true"
click at [795, 487] on button "Register Donald Stotland" at bounding box center [784, 485] width 160 height 24
select select ""PLACEHOLDER_1427118222253""
checkbox input "false"
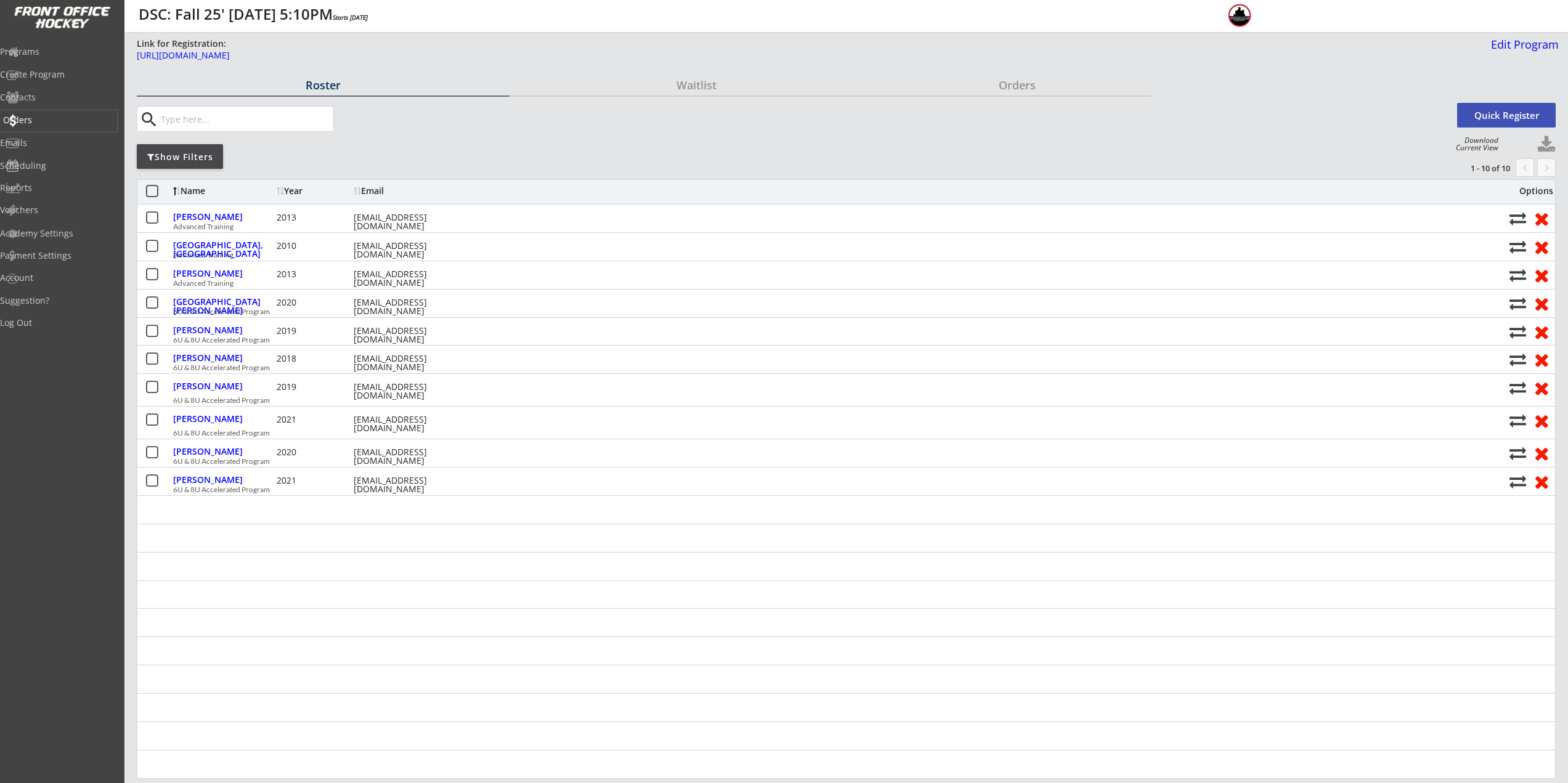
click at [56, 122] on div "Orders" at bounding box center [59, 120] width 111 height 9
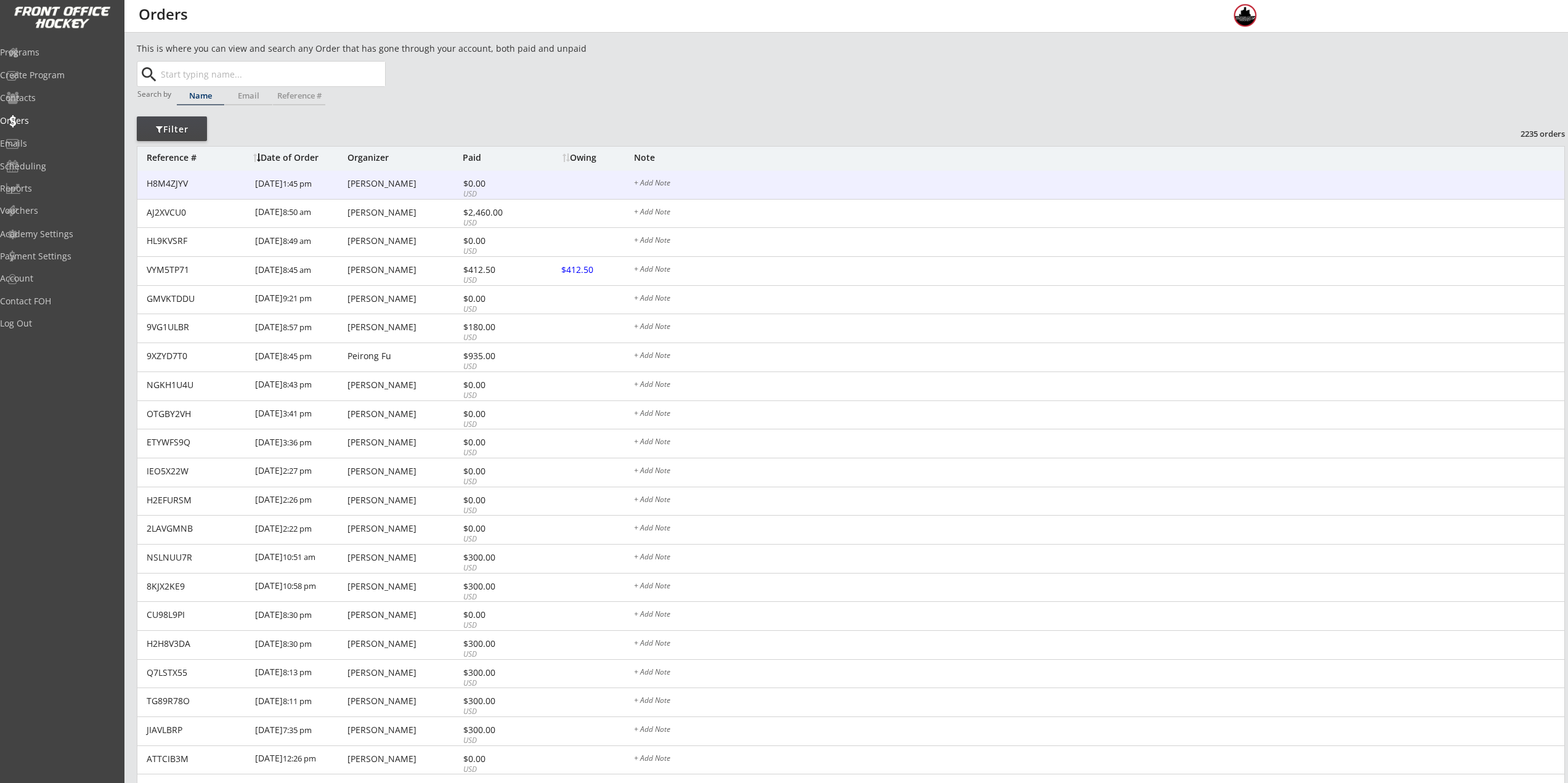
click at [514, 189] on div "USD" at bounding box center [497, 194] width 66 height 10
click at [498, 178] on div "H8M4ZJYV [DATE] 1:45 pm [PERSON_NAME] $0.00 USD + Add Note" at bounding box center [851, 185] width 1427 height 29
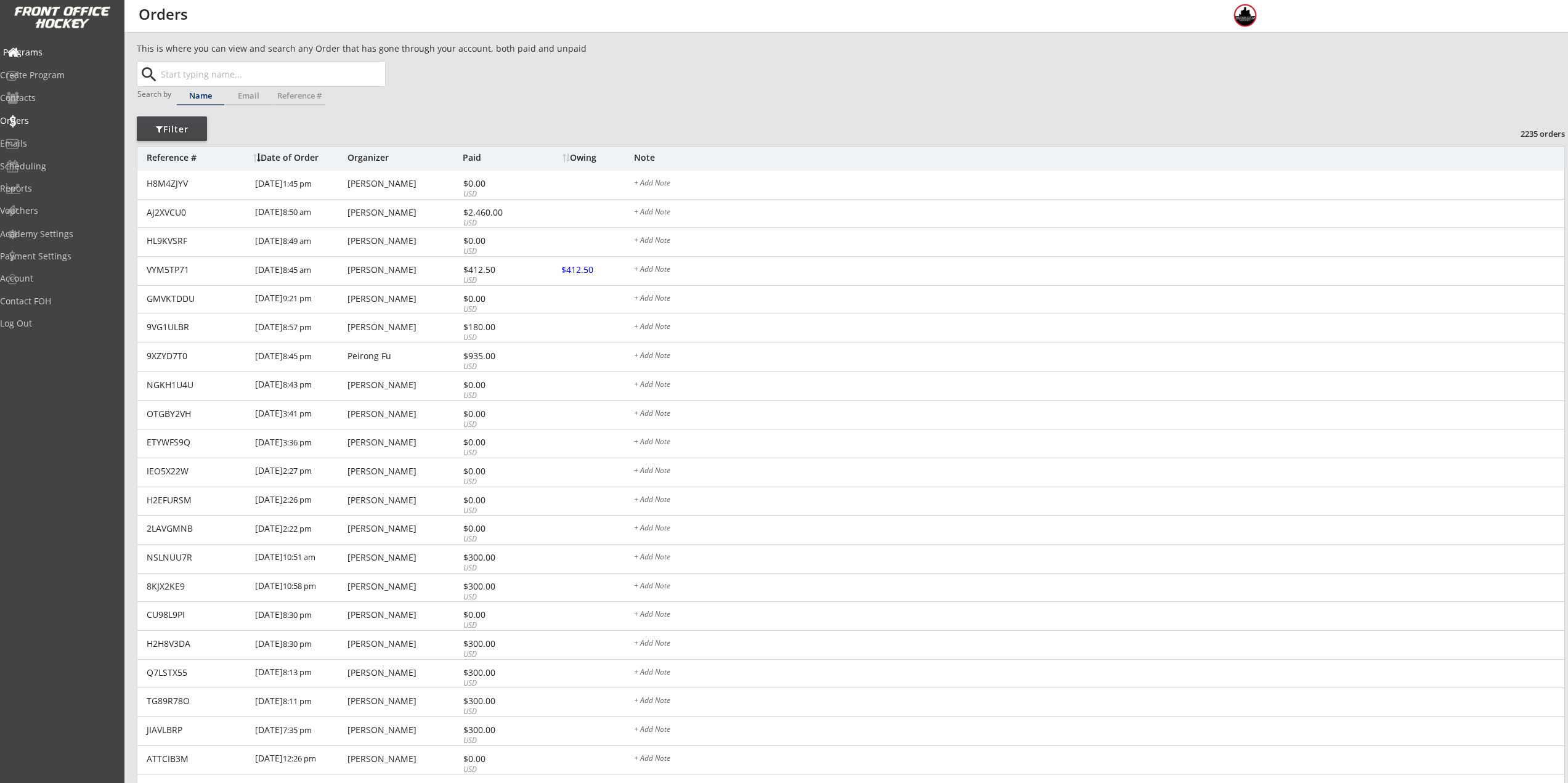
click at [57, 59] on div "Programs" at bounding box center [58, 53] width 117 height 22
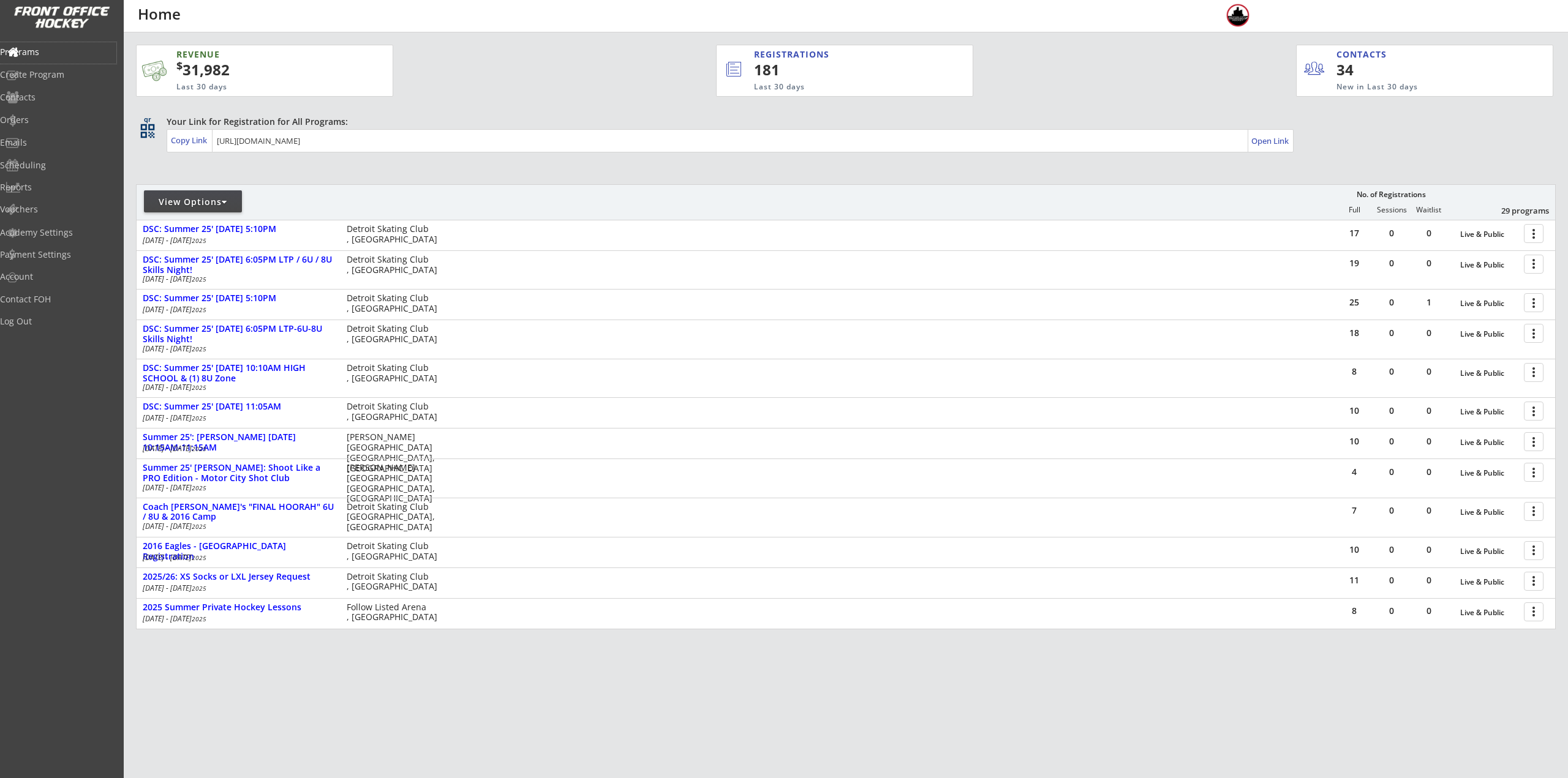
click at [210, 199] on div "View Options" at bounding box center [193, 202] width 98 height 12
select select ""Upcoming Programs""
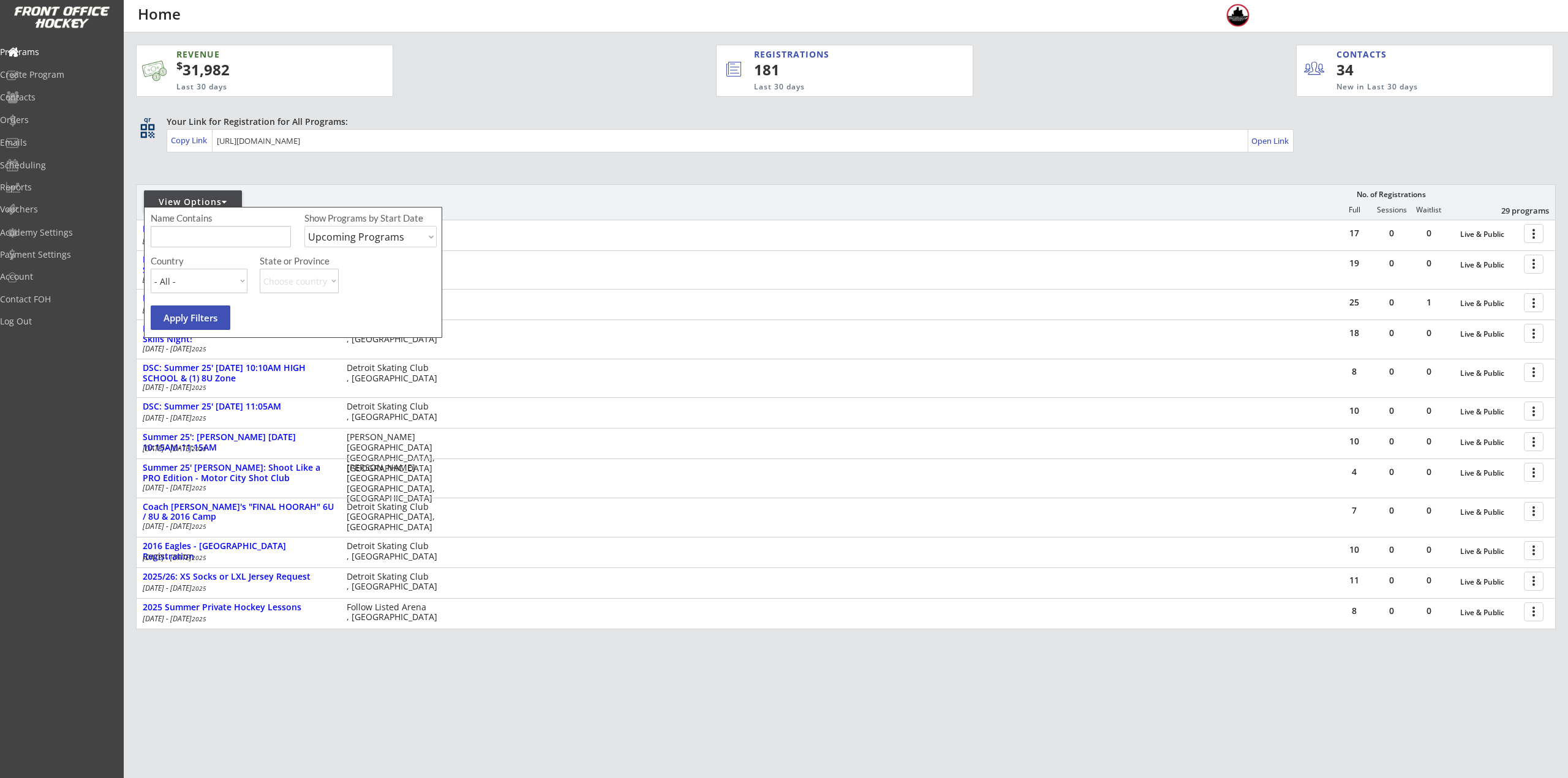
click at [226, 240] on input "input" at bounding box center [221, 236] width 141 height 22
type input "[DATE]"
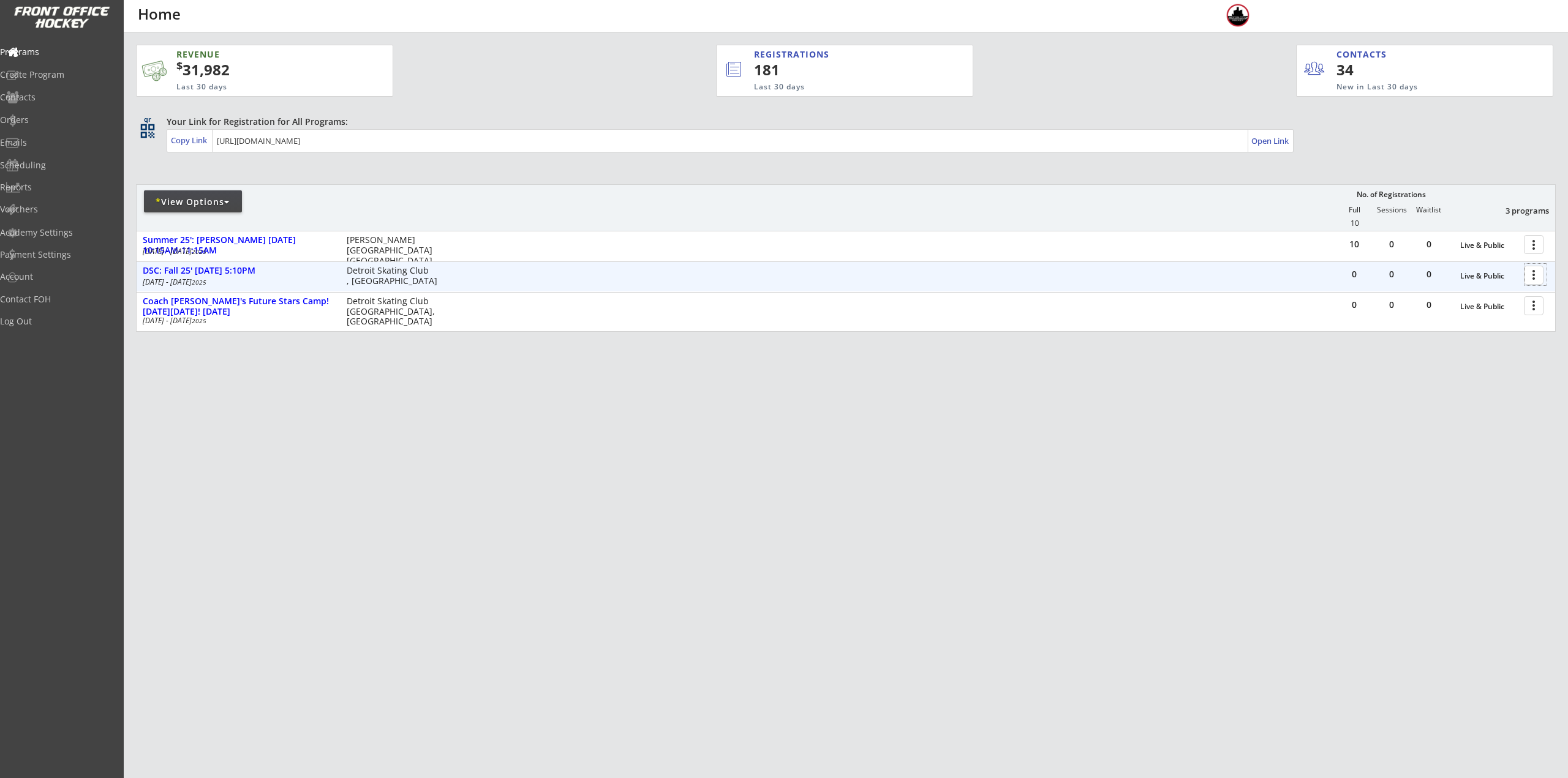
click at [1538, 278] on div at bounding box center [1535, 274] width 22 height 22
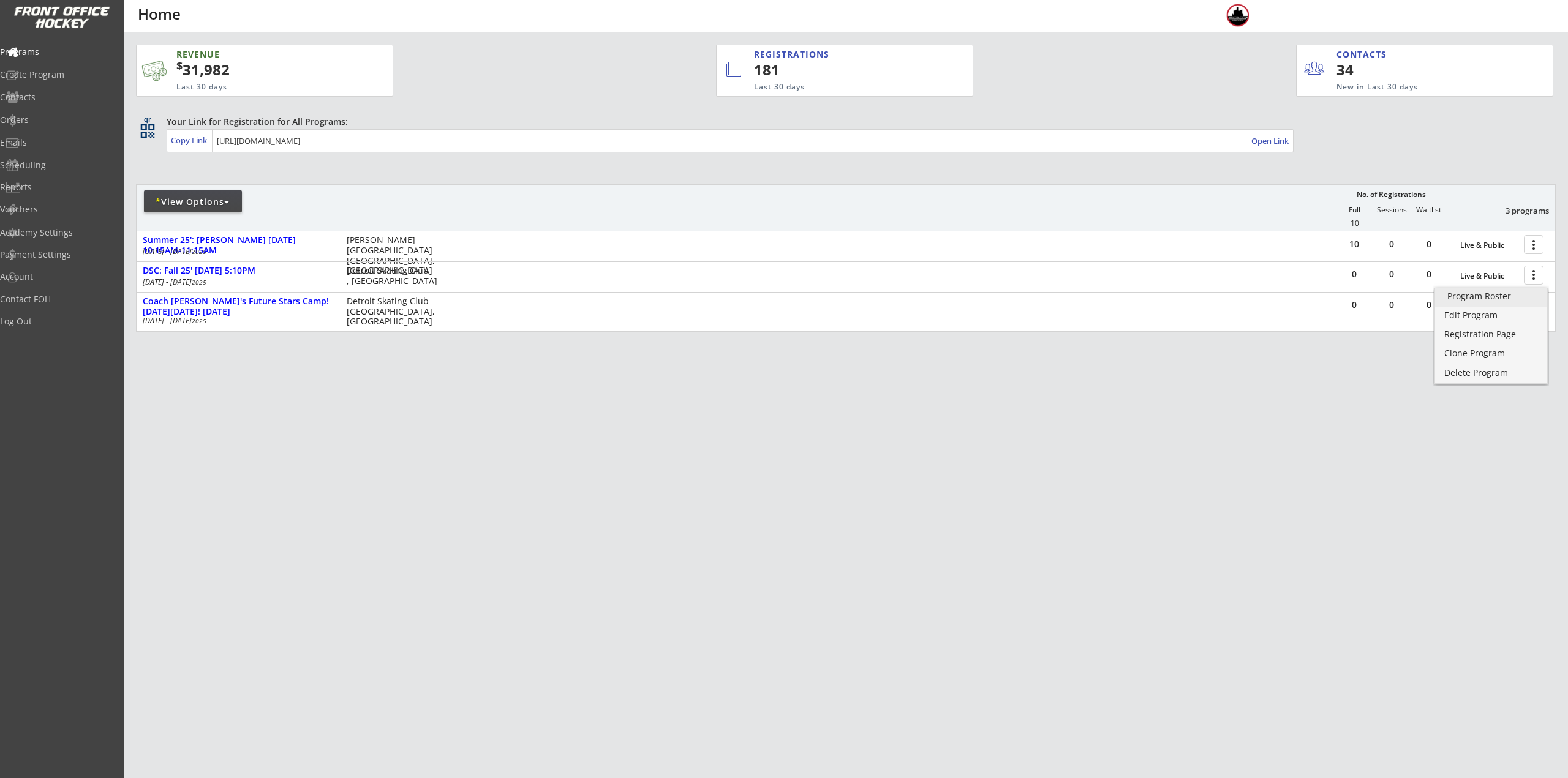
click at [1500, 299] on div "Program Roster" at bounding box center [1491, 297] width 88 height 9
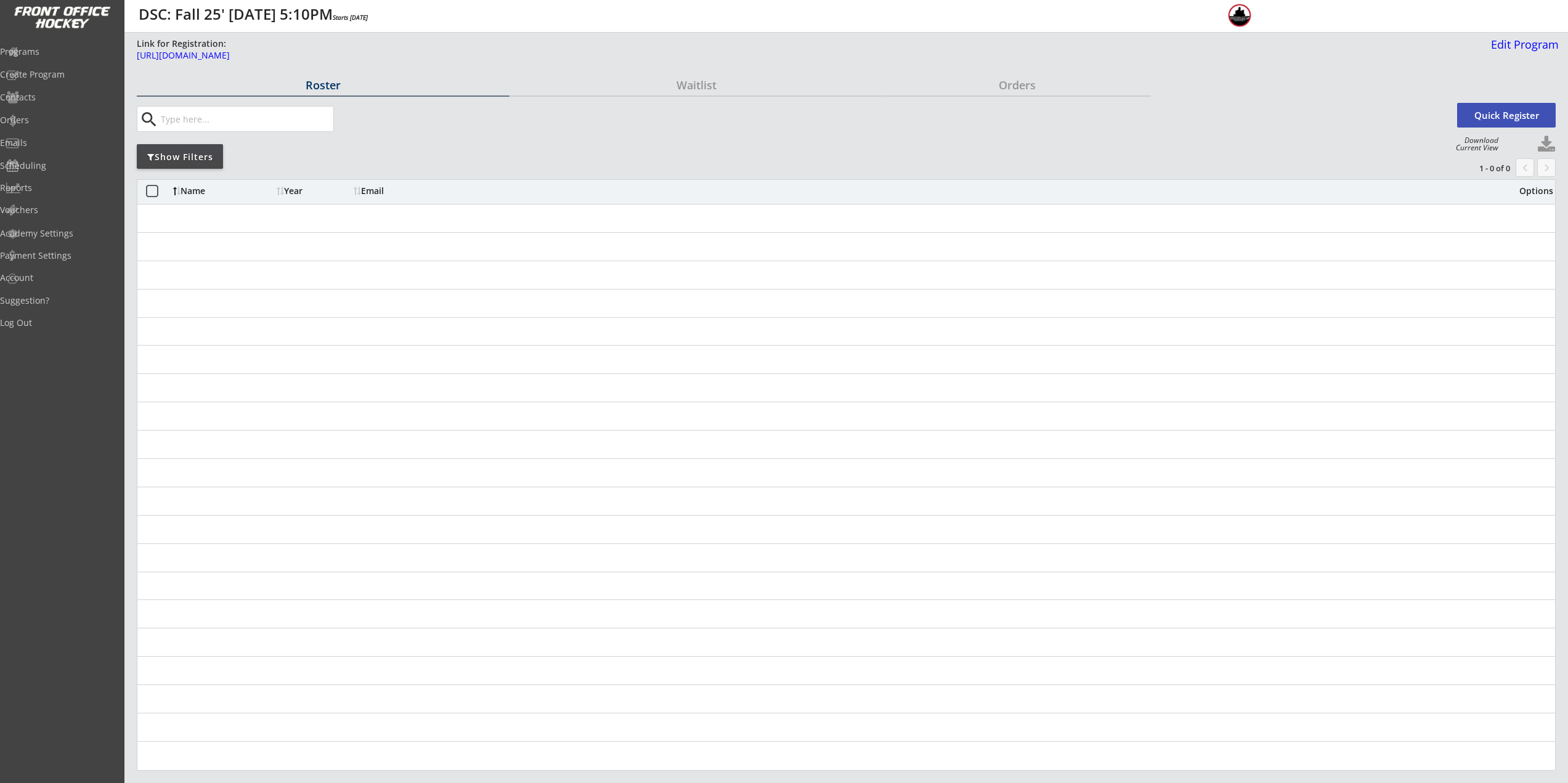
click at [1505, 111] on button "Quick Register" at bounding box center [1507, 115] width 99 height 24
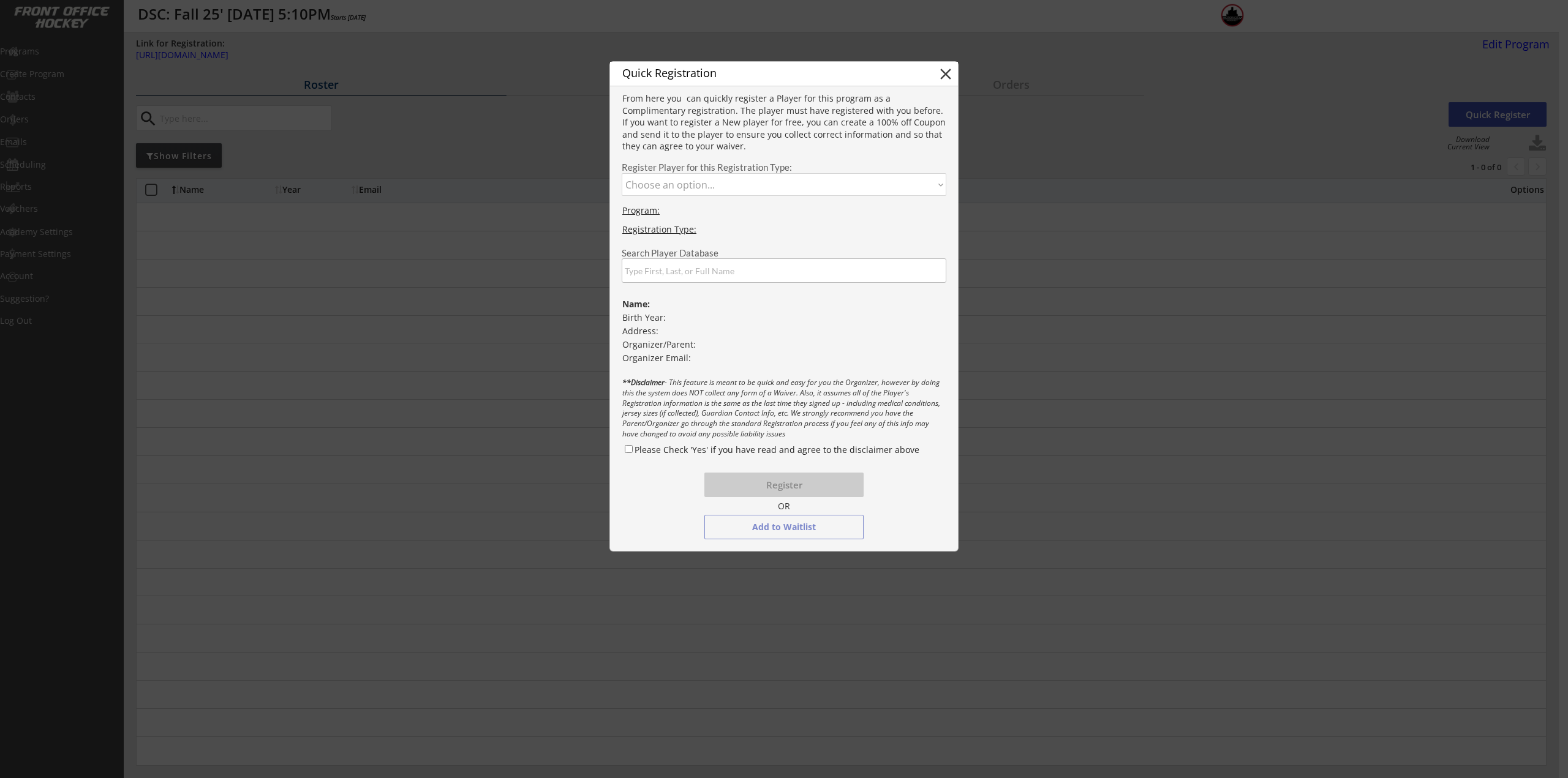
click at [721, 185] on select "Choose an option... Advanced Training 6U & 8U Accelerated Program" at bounding box center [784, 185] width 324 height 22
select select ""1348695171700984260__LOOKUP__1745864325719x241389404581265400""
click at [621, 173] on select "Choose an option... Advanced Training 6U & 8U Accelerated Program" at bounding box center [784, 185] width 324 height 22
click at [693, 271] on input "input" at bounding box center [784, 271] width 324 height 24
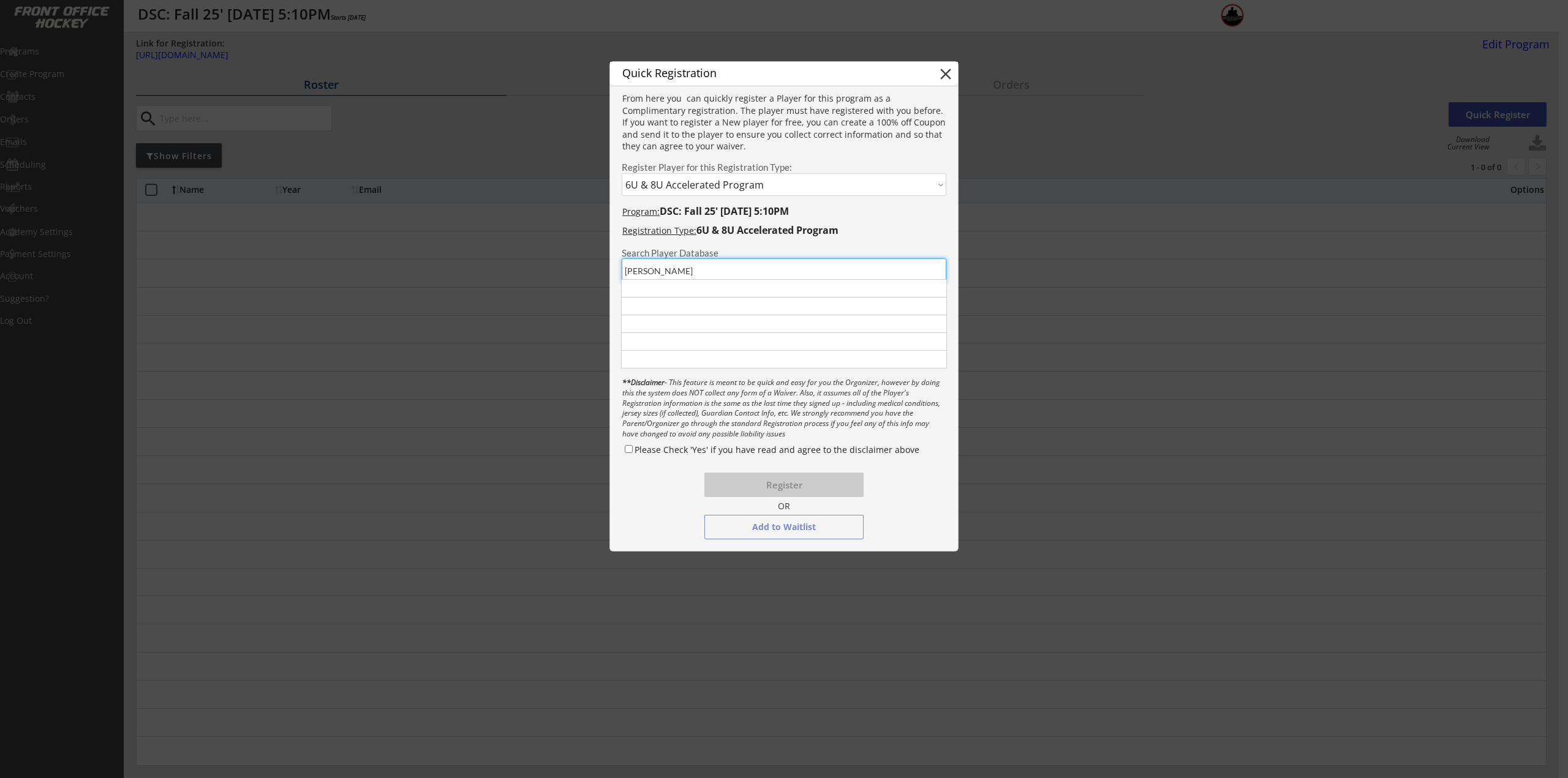
type input "[PERSON_NAME]"
click at [665, 284] on div "[PERSON_NAME]" at bounding box center [687, 288] width 123 height 12
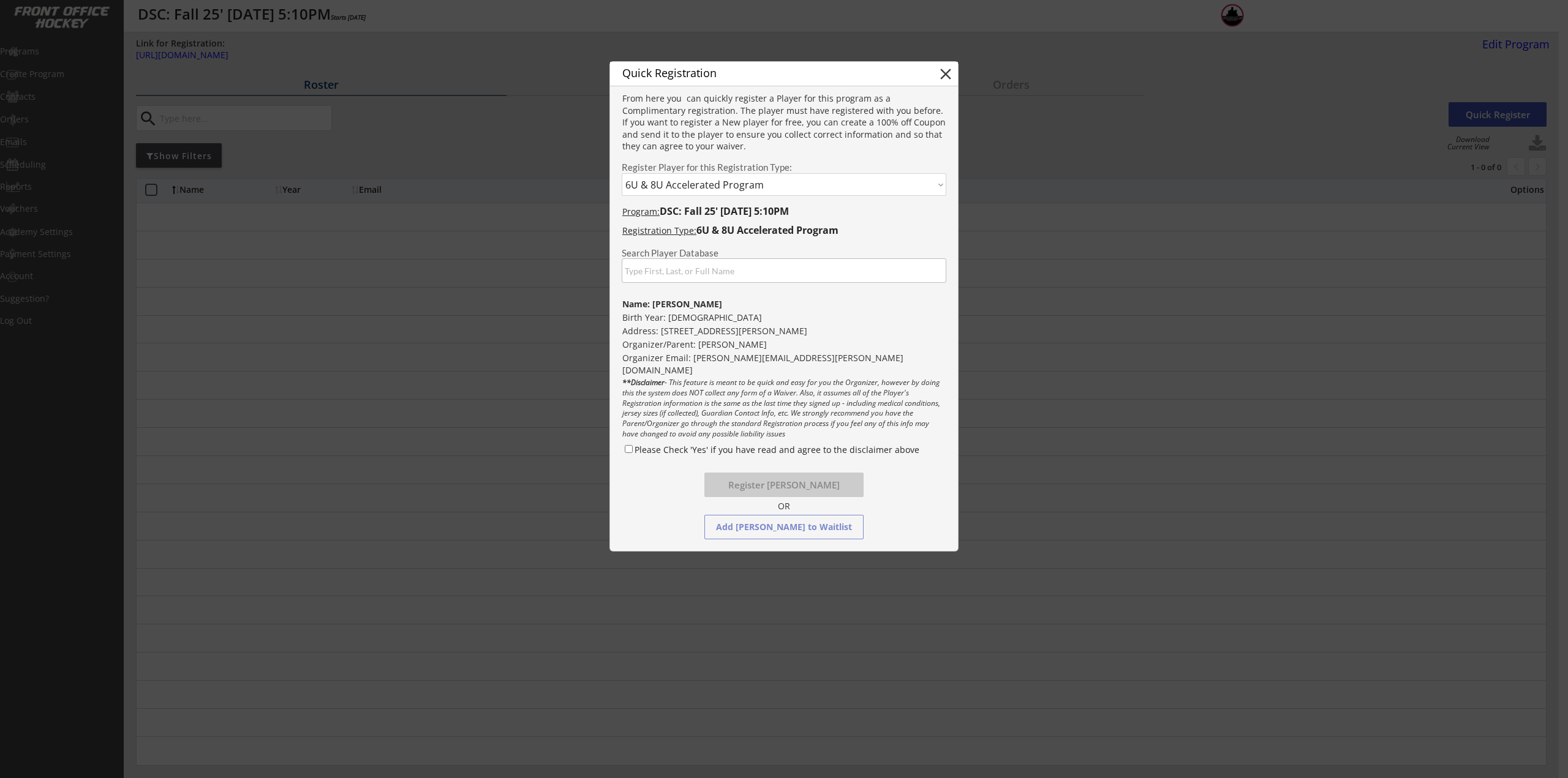
click at [645, 449] on label "Please Check 'Yes' if you have read and agree to the disclaimer above" at bounding box center [777, 449] width 285 height 11
click at [633, 449] on input "Please Check 'Yes' if you have read and agree to the disclaimer above" at bounding box center [628, 449] width 8 height 8
checkbox input "true"
click at [792, 486] on button "Register [PERSON_NAME]" at bounding box center [784, 485] width 160 height 24
select select ""PLACEHOLDER_1427118222253""
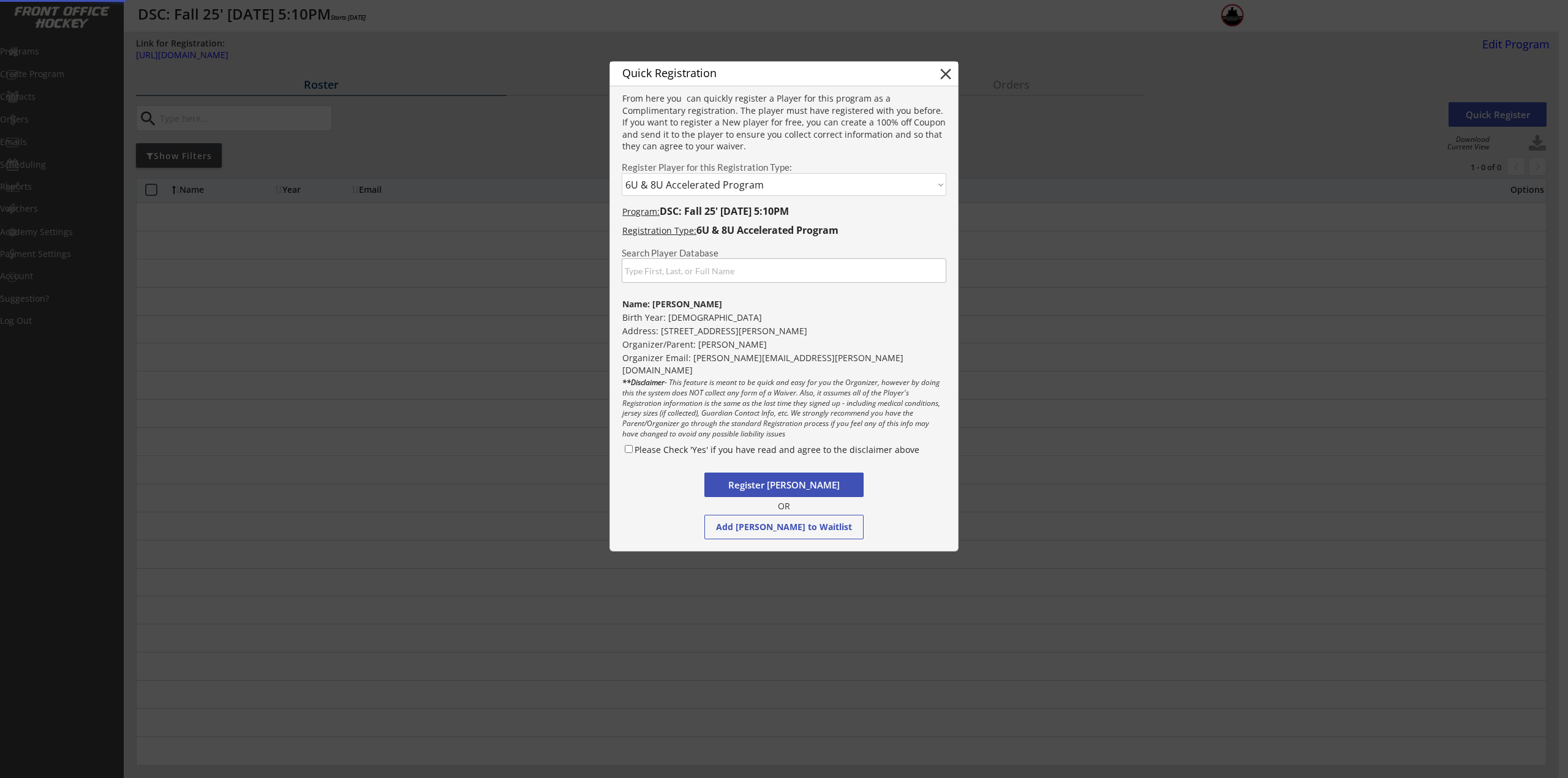
checkbox input "false"
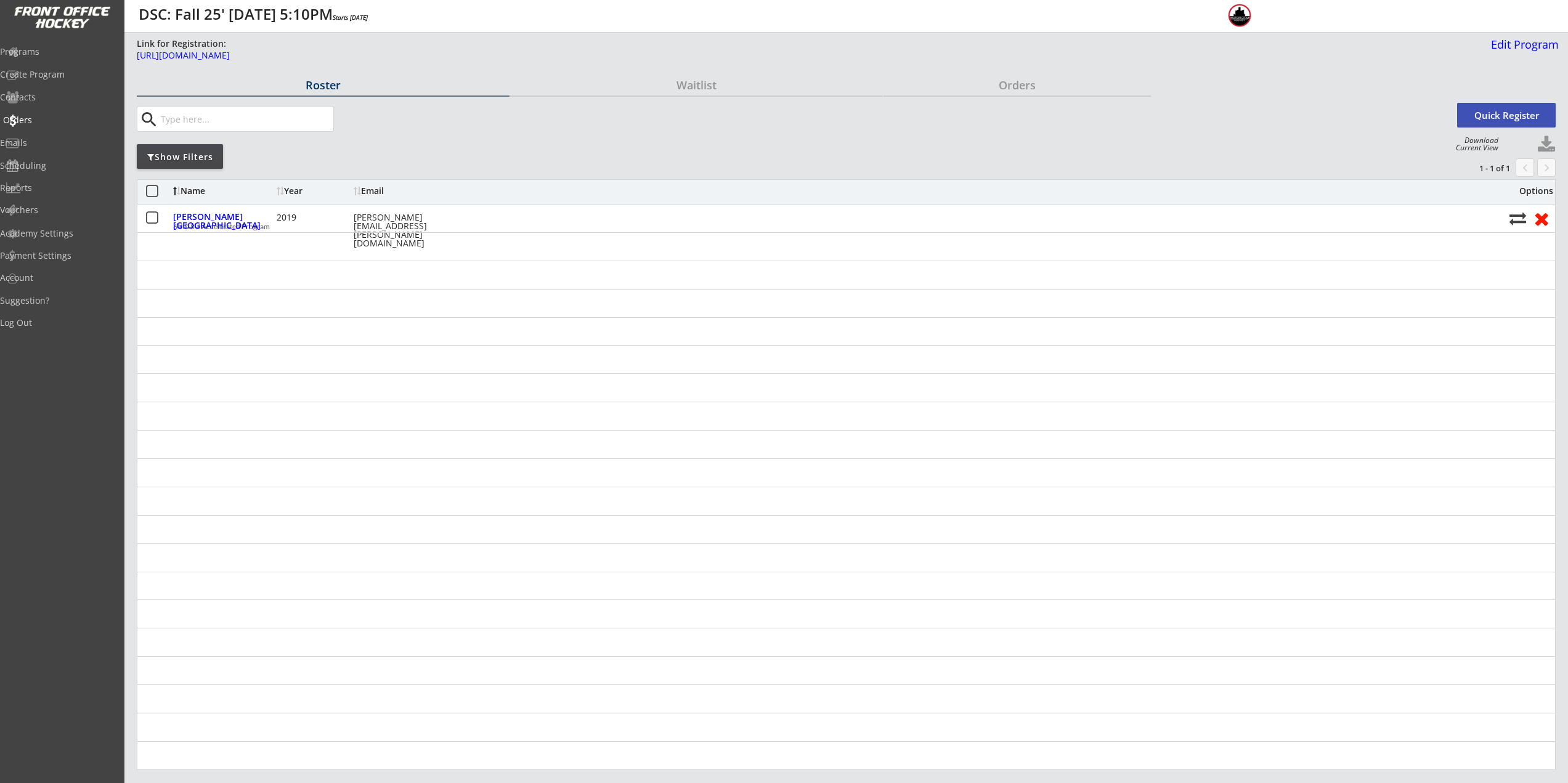
click at [43, 124] on div "Orders" at bounding box center [59, 120] width 111 height 9
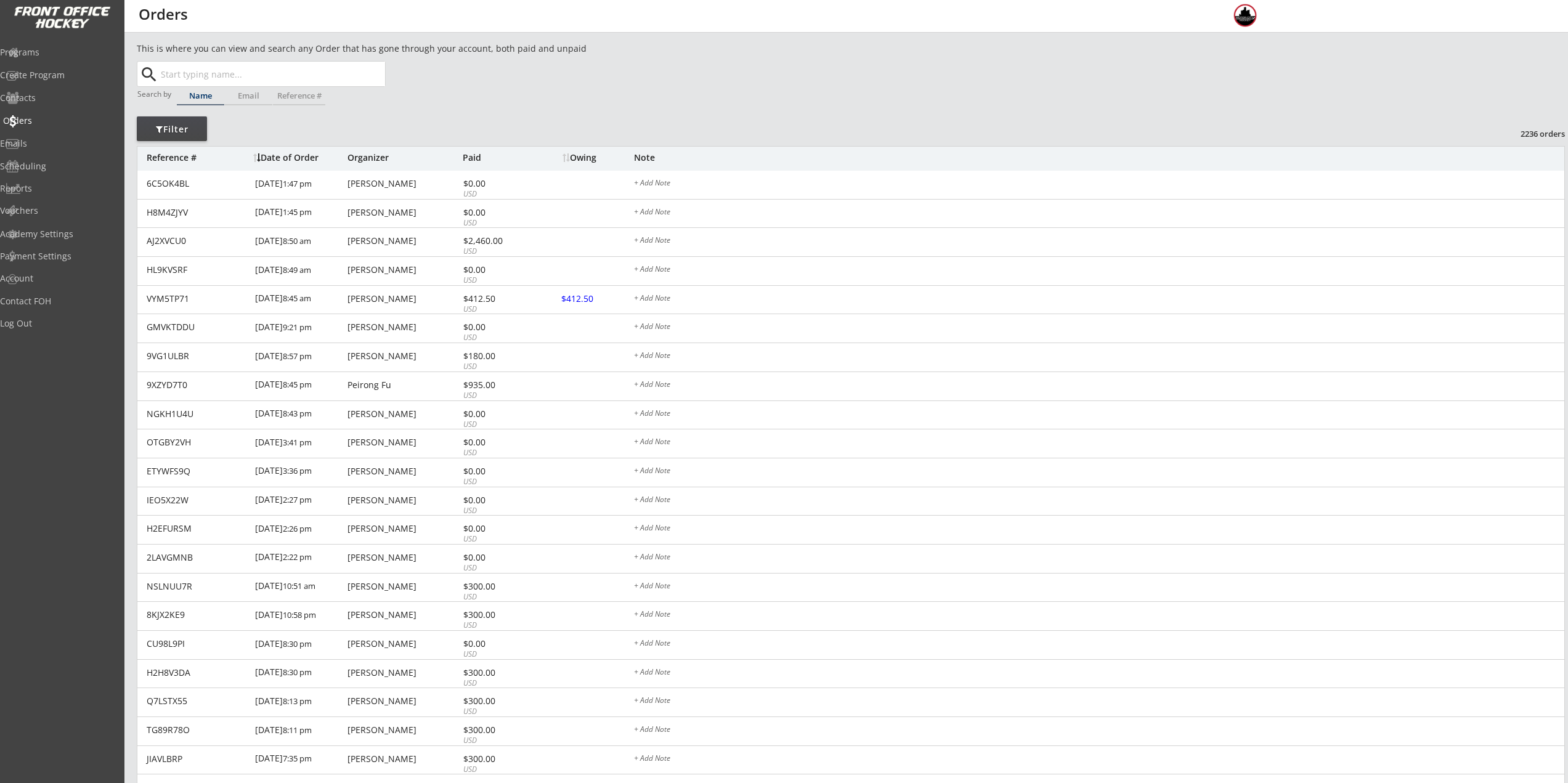
click at [61, 120] on div "Orders" at bounding box center [59, 121] width 111 height 9
click at [63, 51] on div "Programs" at bounding box center [59, 52] width 111 height 9
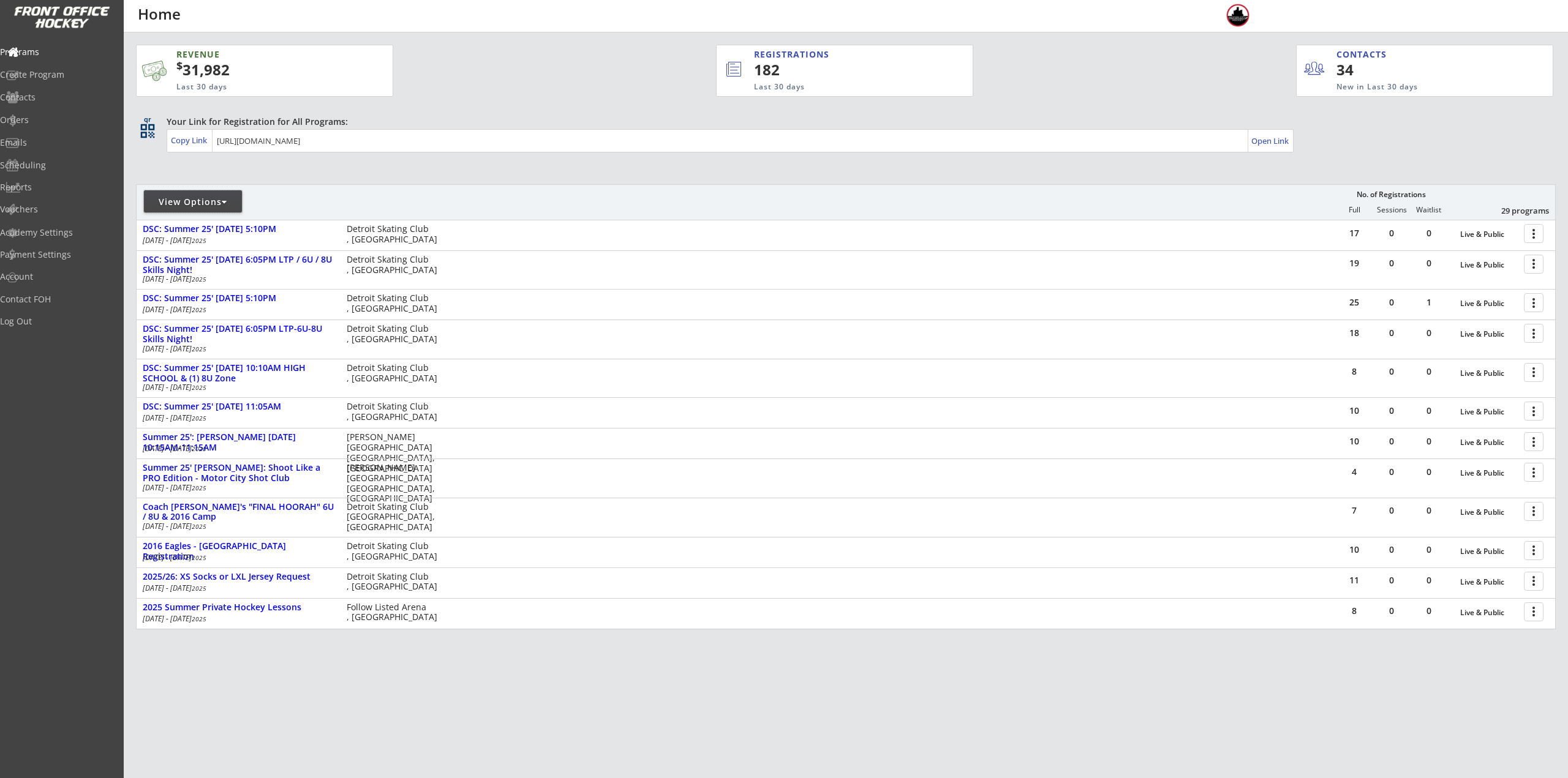
click at [183, 199] on div "View Options" at bounding box center [193, 202] width 98 height 12
select select ""Upcoming Programs""
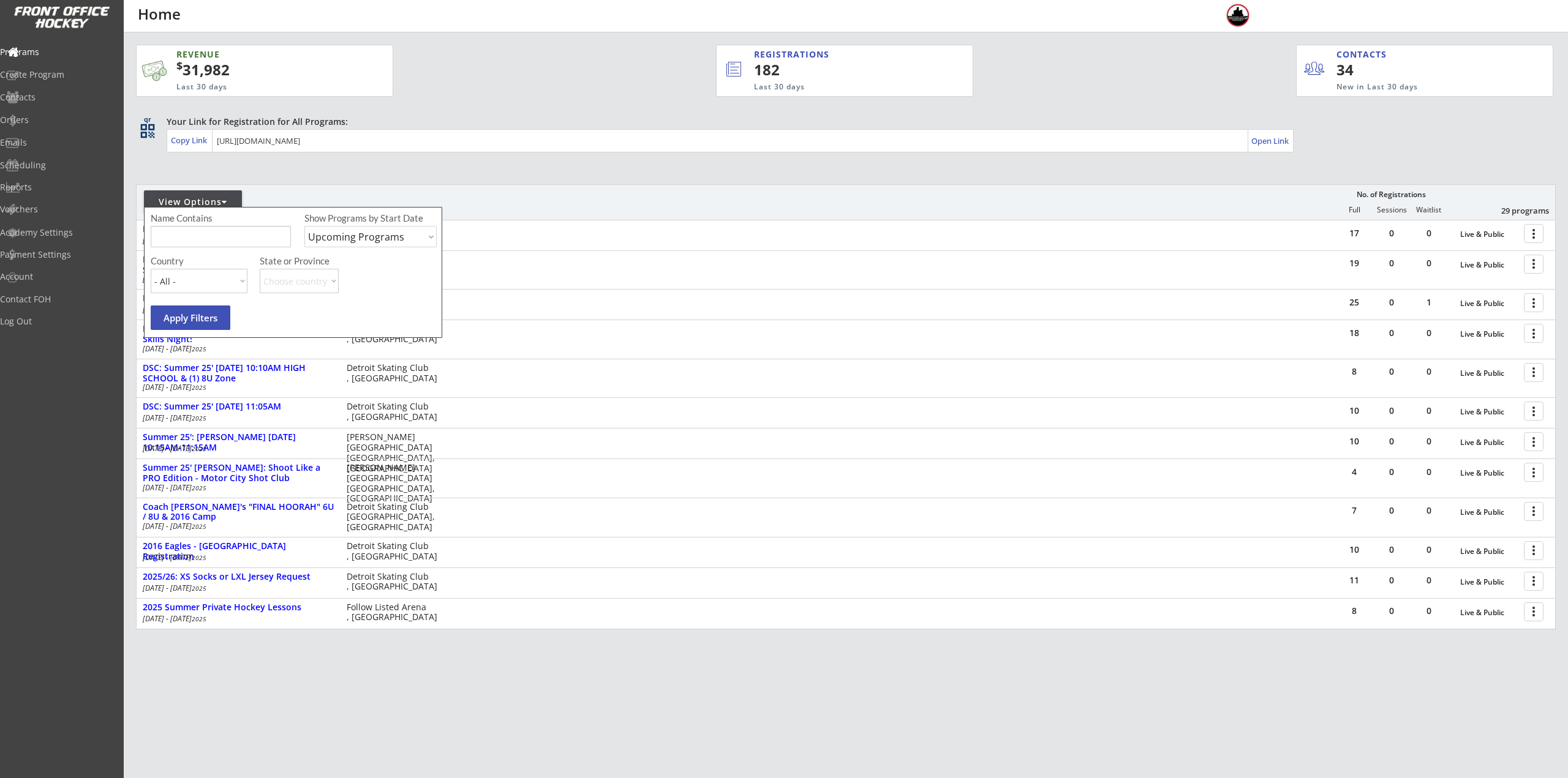
click at [199, 247] on input "input" at bounding box center [221, 236] width 141 height 22
type input "Thursday"
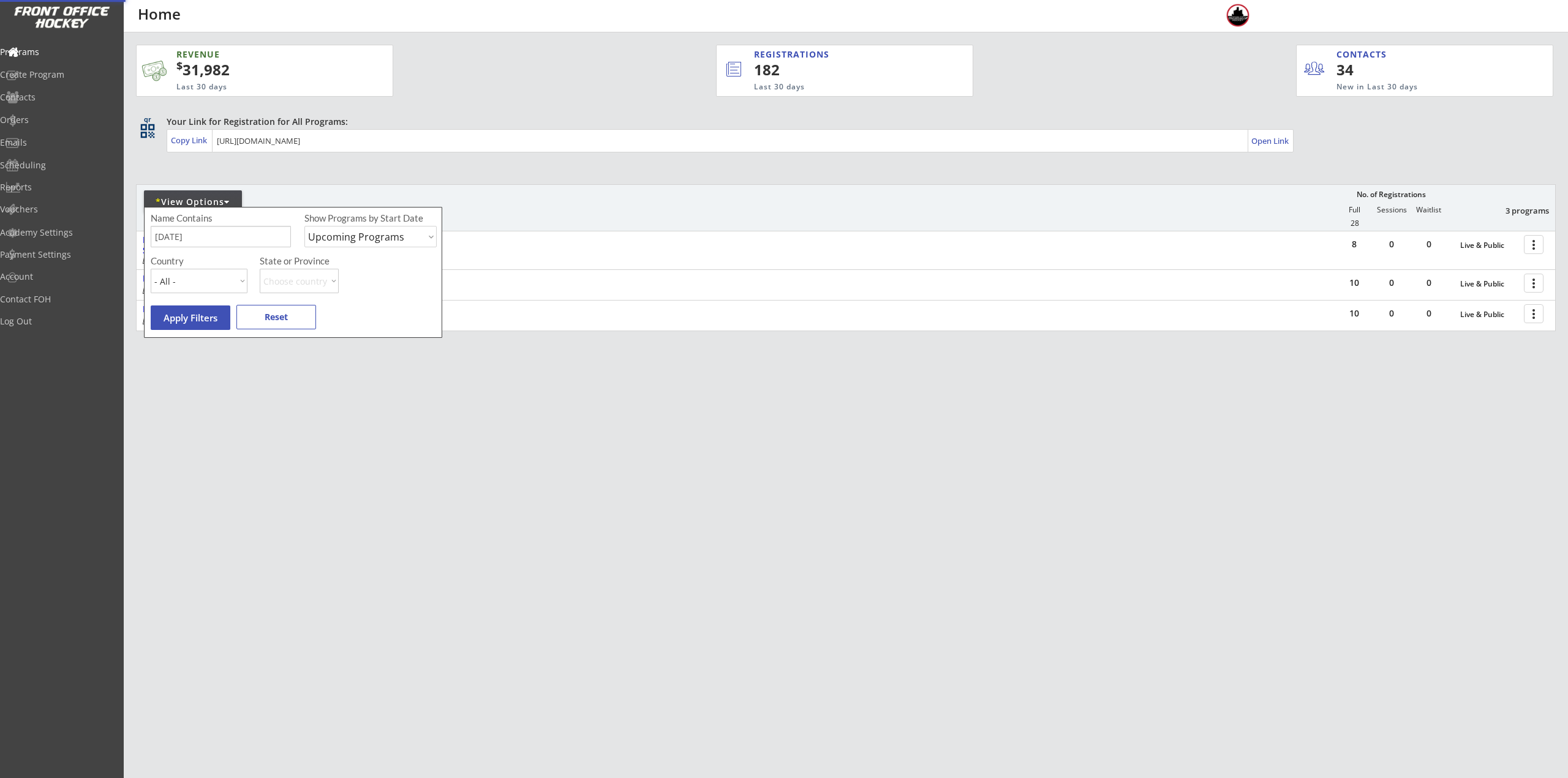
click at [671, 425] on div "REVENUE $ 31,982 Last 30 days REGISTRATIONS 182 Last 30 days CONTACTS 34 New in…" at bounding box center [846, 246] width 1420 height 427
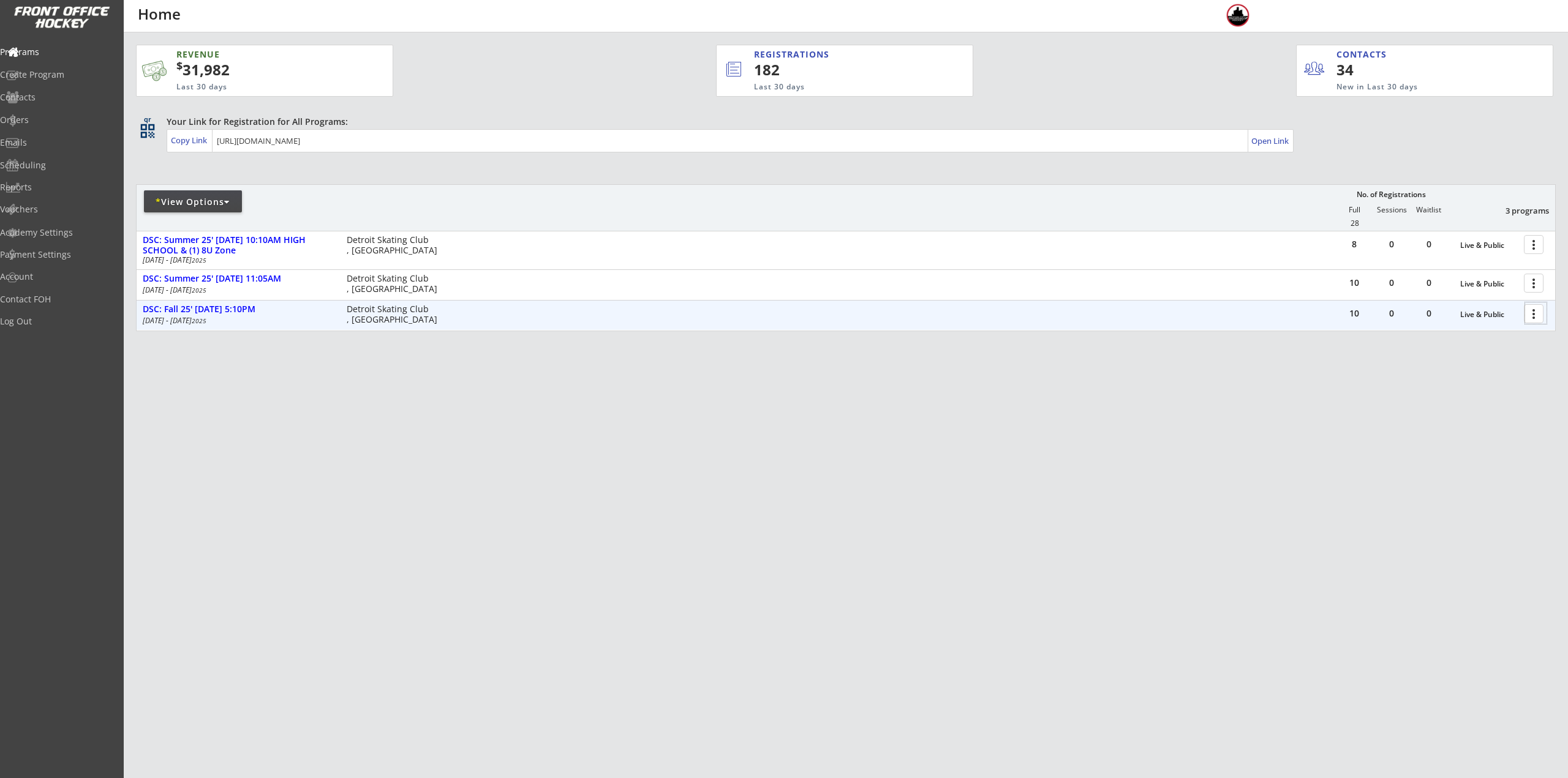
click at [1533, 314] on div at bounding box center [1535, 313] width 22 height 22
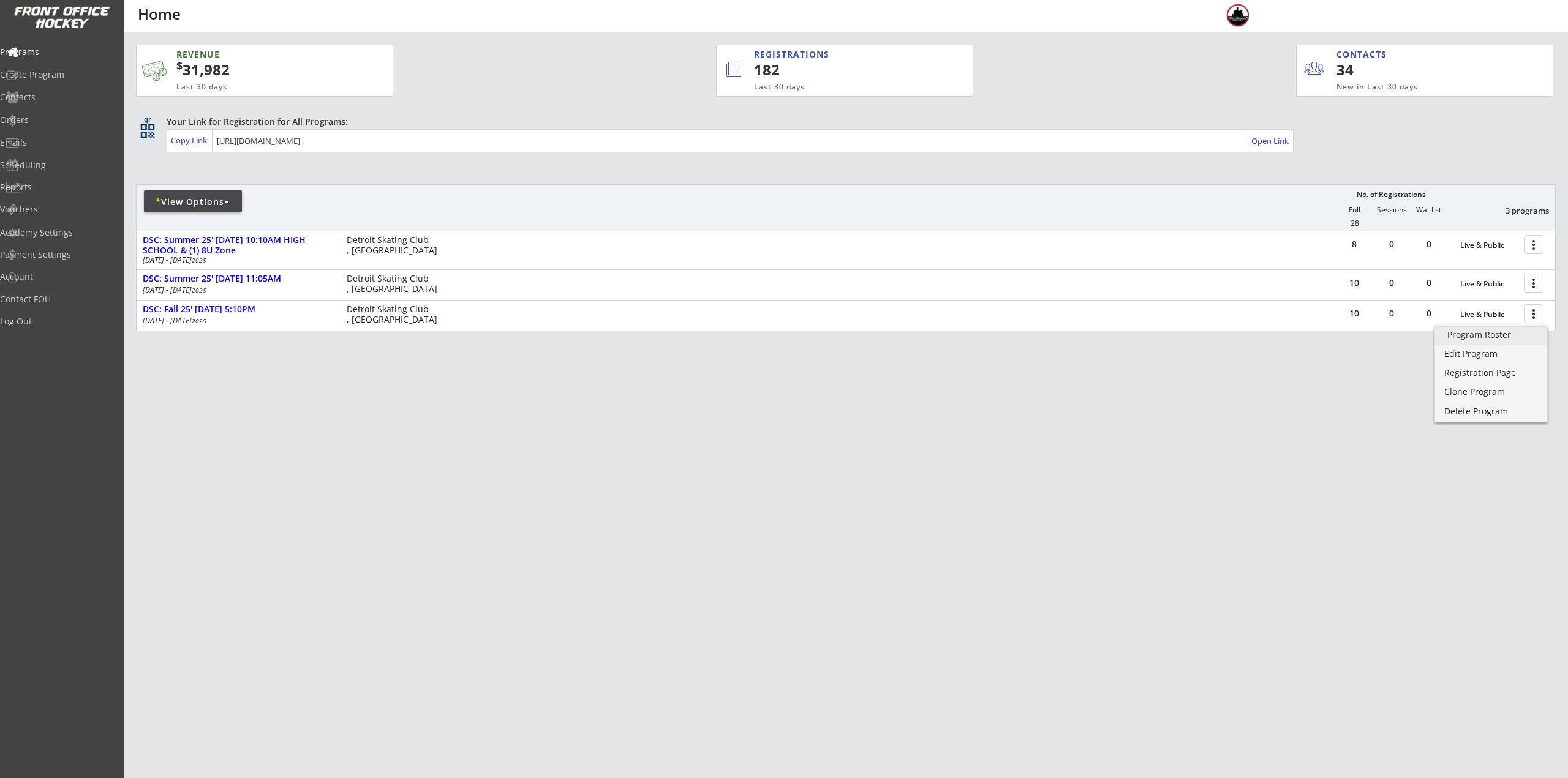
click at [1501, 336] on div "Program Roster" at bounding box center [1491, 335] width 88 height 9
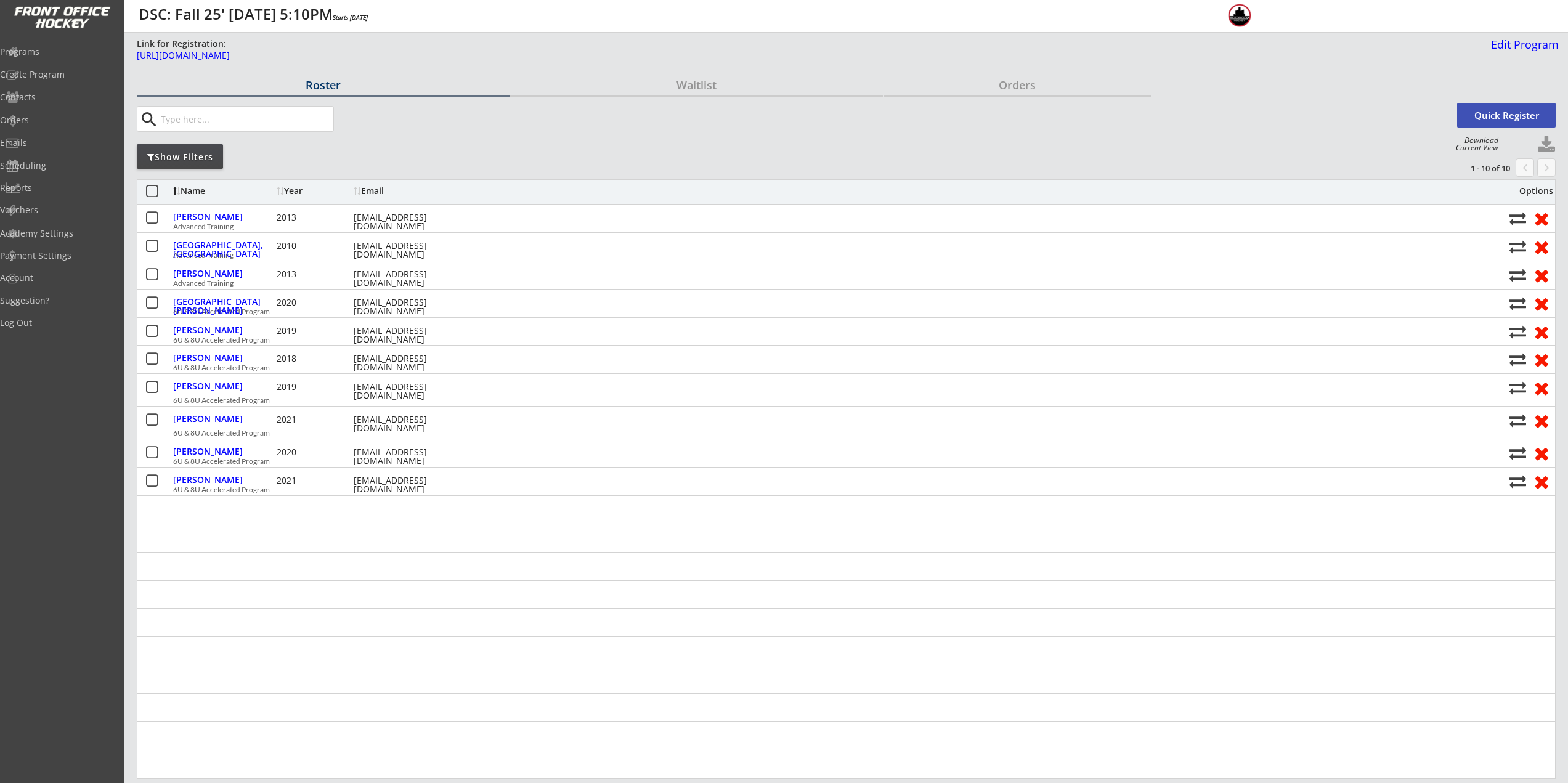
click at [1509, 115] on button "Quick Register" at bounding box center [1507, 115] width 99 height 24
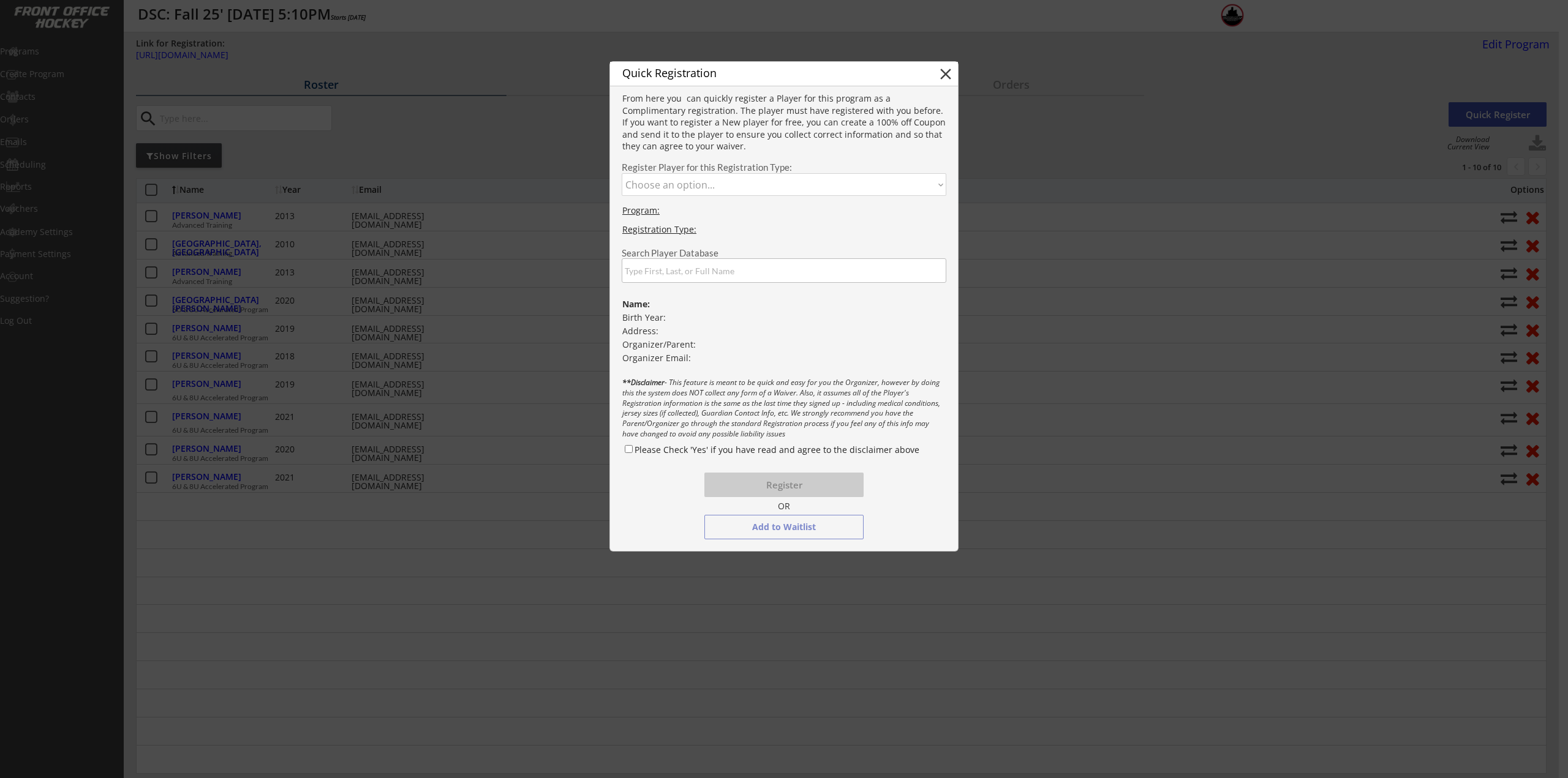
click at [696, 186] on select "Choose an option... Advanced Training 6U & 8U Accelerated Program" at bounding box center [784, 185] width 324 height 22
select select ""1348695171700984260__LOOKUP__1745864292759x904057120596164600""
click at [621, 173] on select "Choose an option... Advanced Training 6U & 8U Accelerated Program" at bounding box center [784, 185] width 324 height 22
click at [694, 262] on input "input" at bounding box center [784, 271] width 324 height 24
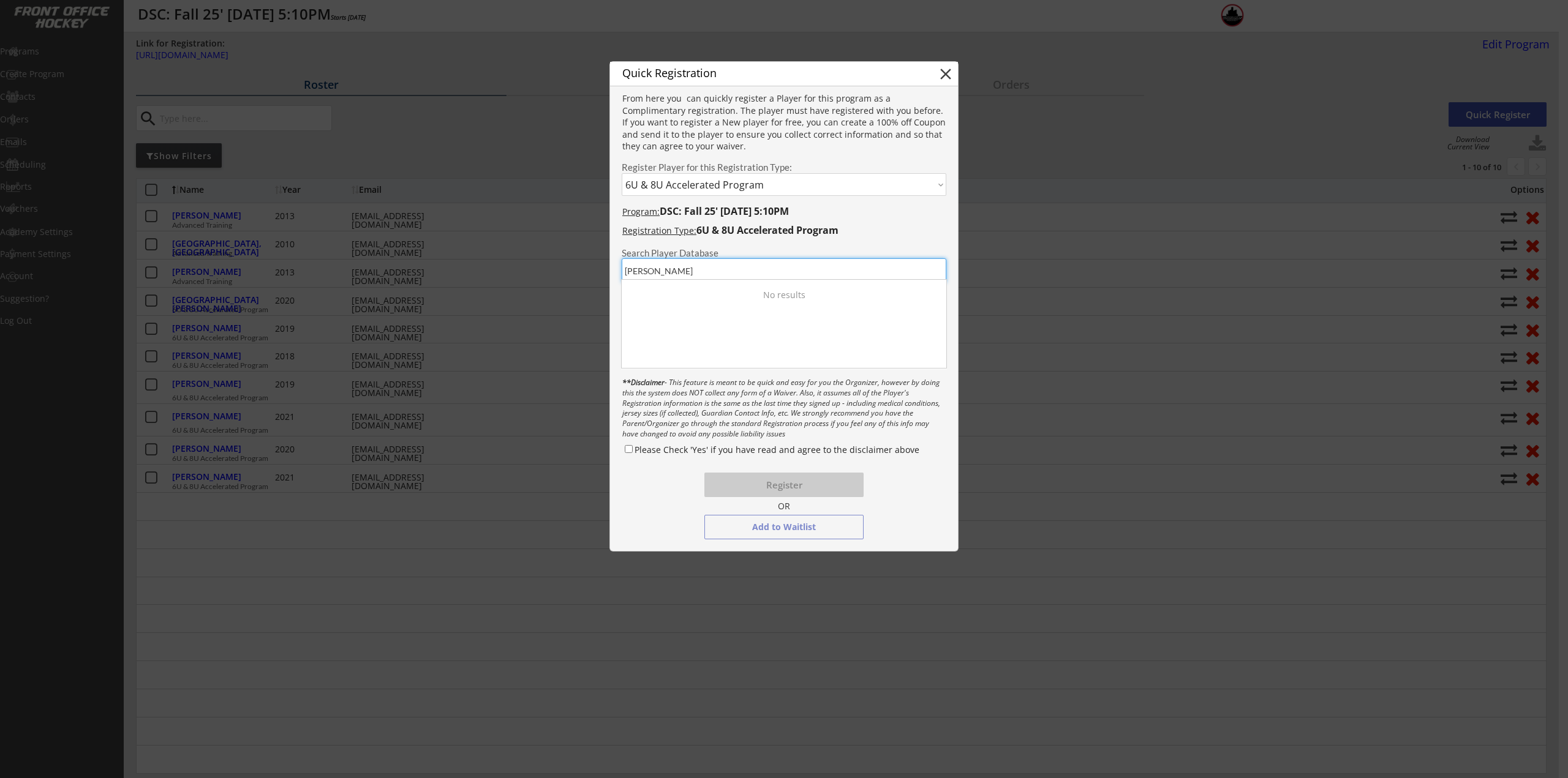
type input "Rubin"
click at [659, 325] on div "Abe Rubin" at bounding box center [687, 323] width 123 height 12
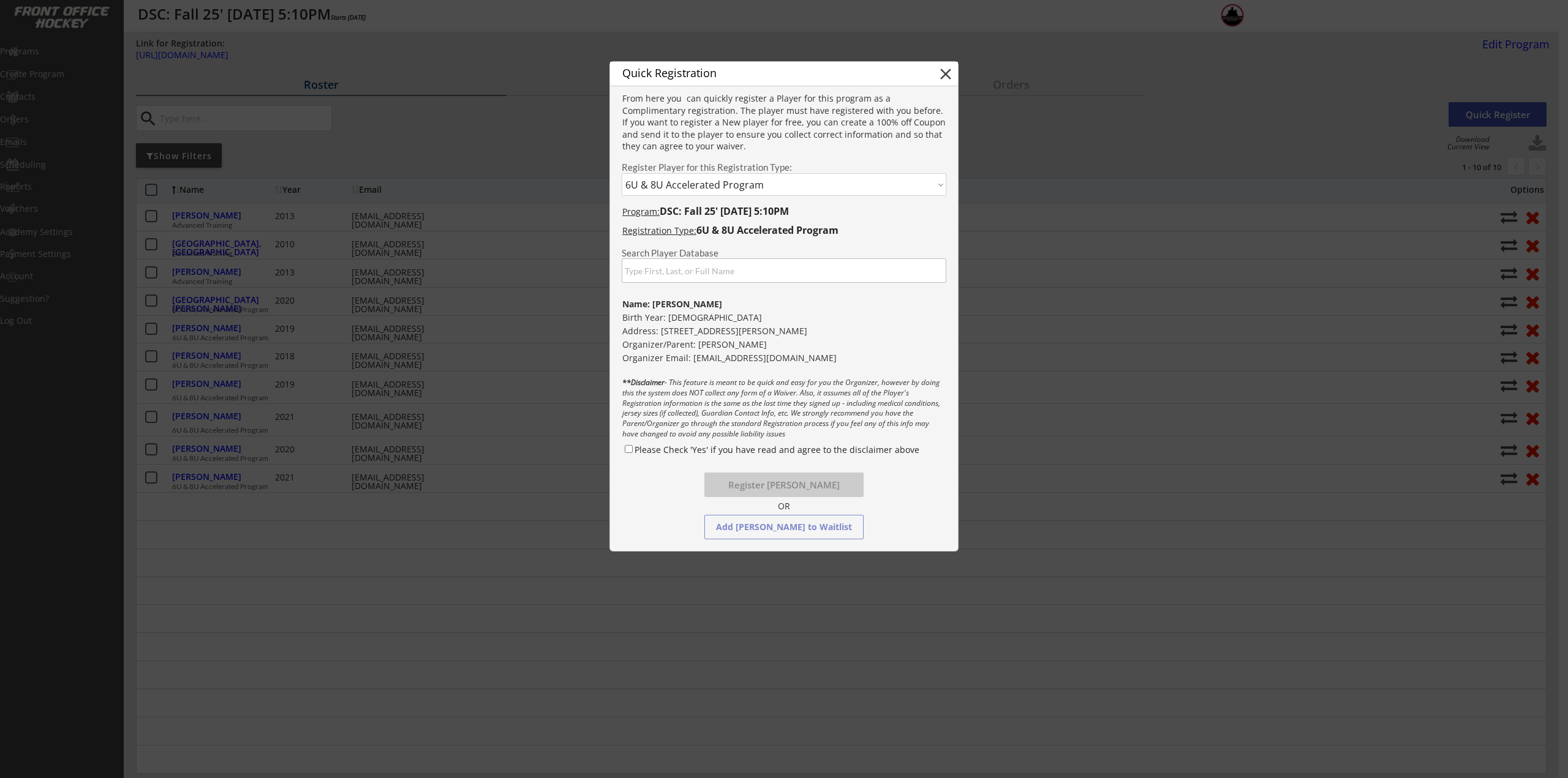
click at [671, 446] on label "Please Check 'Yes' if you have read and agree to the disclaimer above" at bounding box center [777, 449] width 285 height 11
click at [633, 446] on input "Please Check 'Yes' if you have read and agree to the disclaimer above" at bounding box center [628, 449] width 8 height 8
checkbox input "true"
click at [795, 482] on button "Register Abe Rubin" at bounding box center [784, 485] width 160 height 24
select select ""PLACEHOLDER_1427118222253""
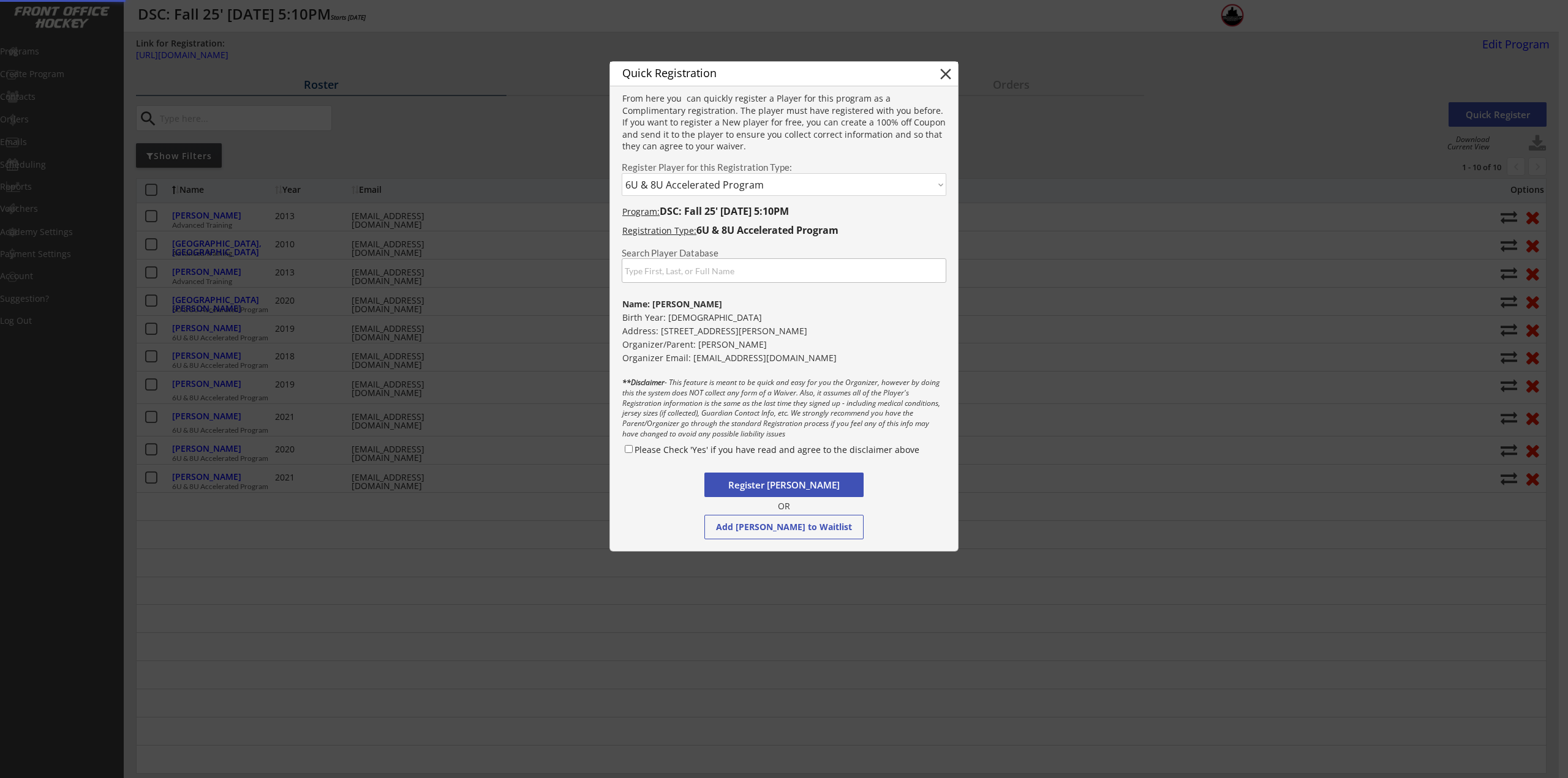
checkbox input "false"
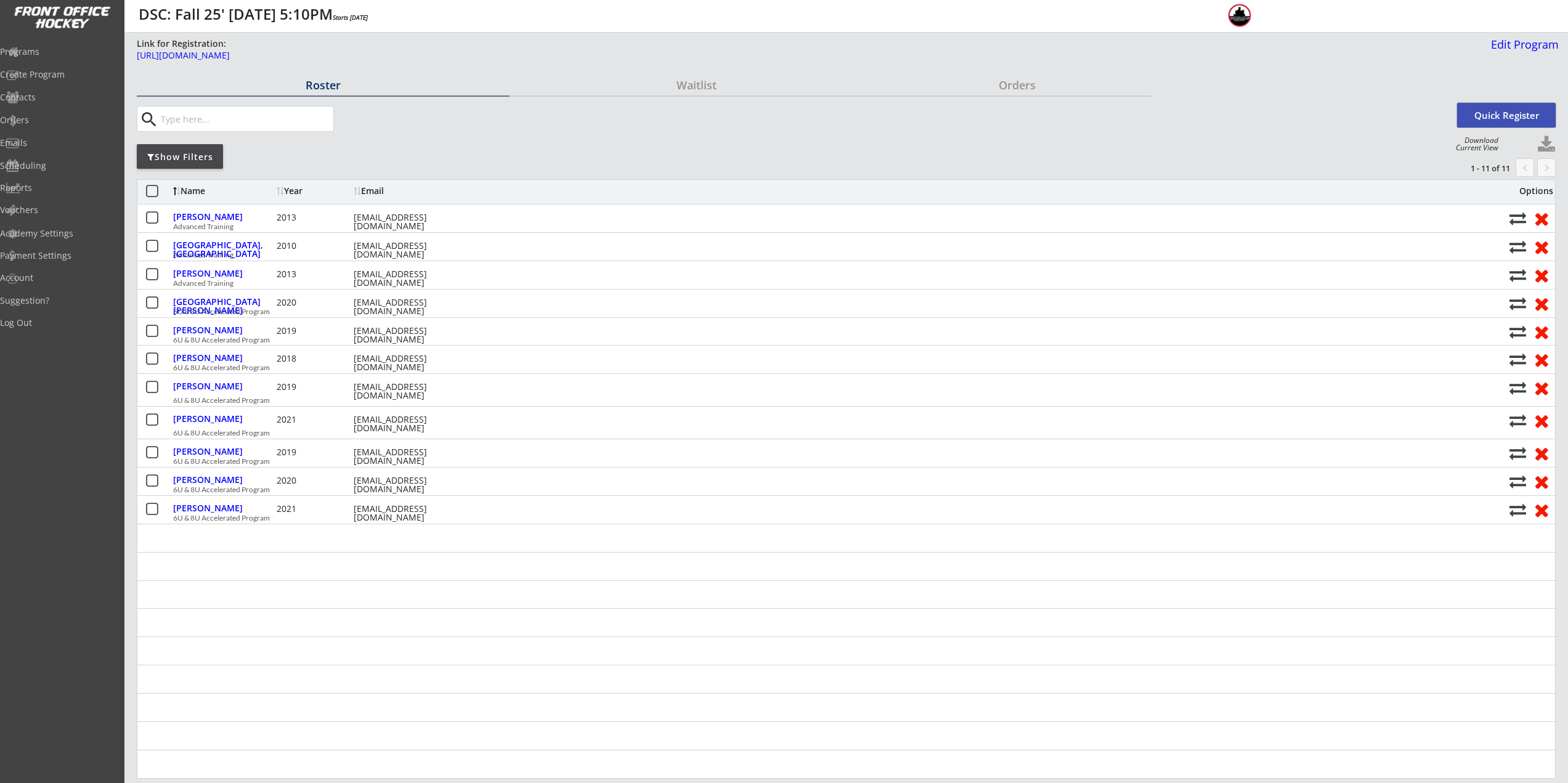
click at [1506, 121] on button "Quick Register" at bounding box center [1507, 115] width 99 height 24
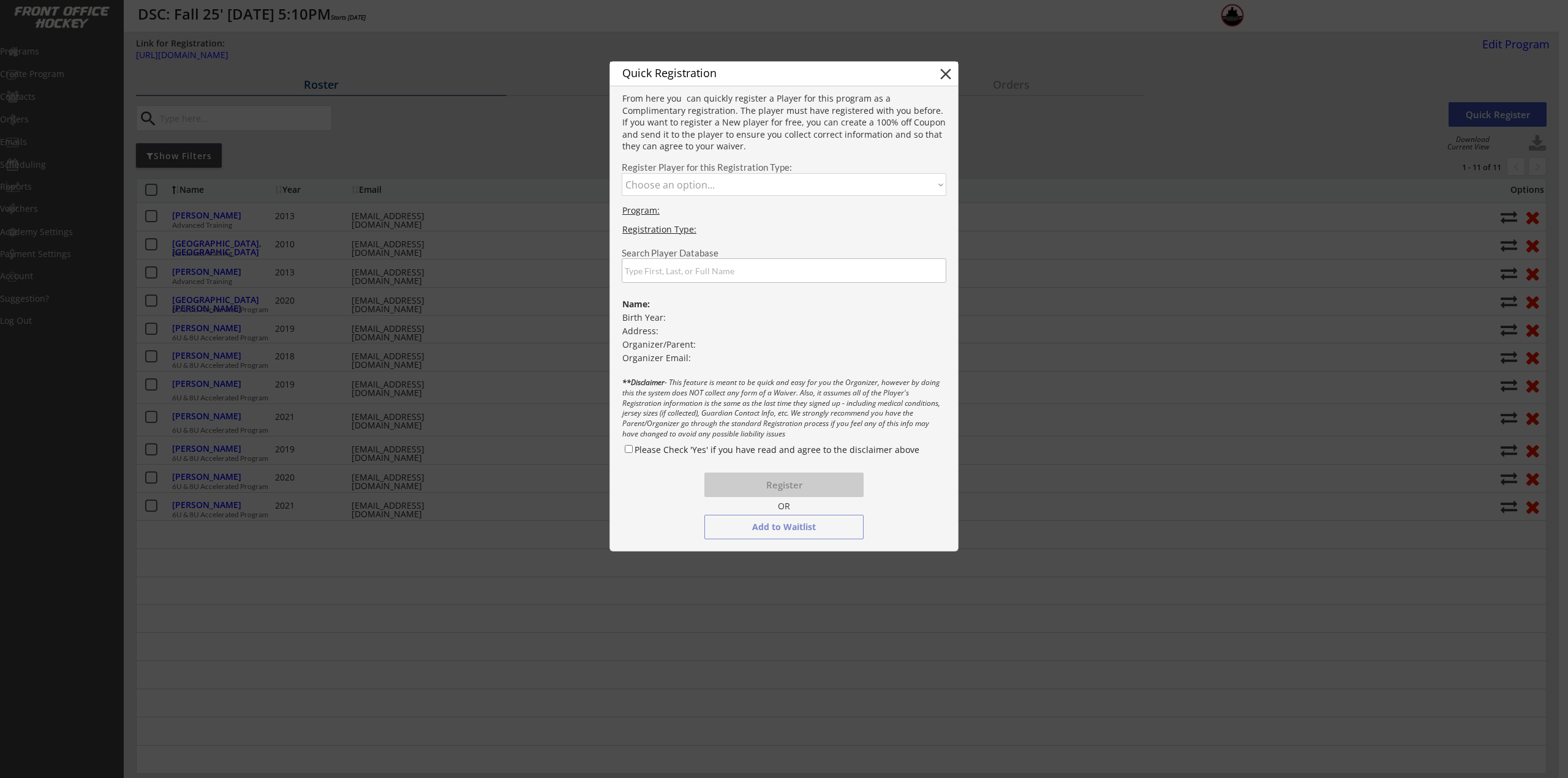
click at [690, 180] on select "Choose an option... Advanced Training 6U & 8U Accelerated Program" at bounding box center [784, 185] width 324 height 22
select select ""1348695171700984260__LOOKUP__1745864292759x904057120596164600""
click at [621, 173] on select "Choose an option... Advanced Training 6U & 8U Accelerated Program" at bounding box center [784, 185] width 324 height 22
click at [690, 259] on div "Search Player Database" at bounding box center [784, 263] width 348 height 40
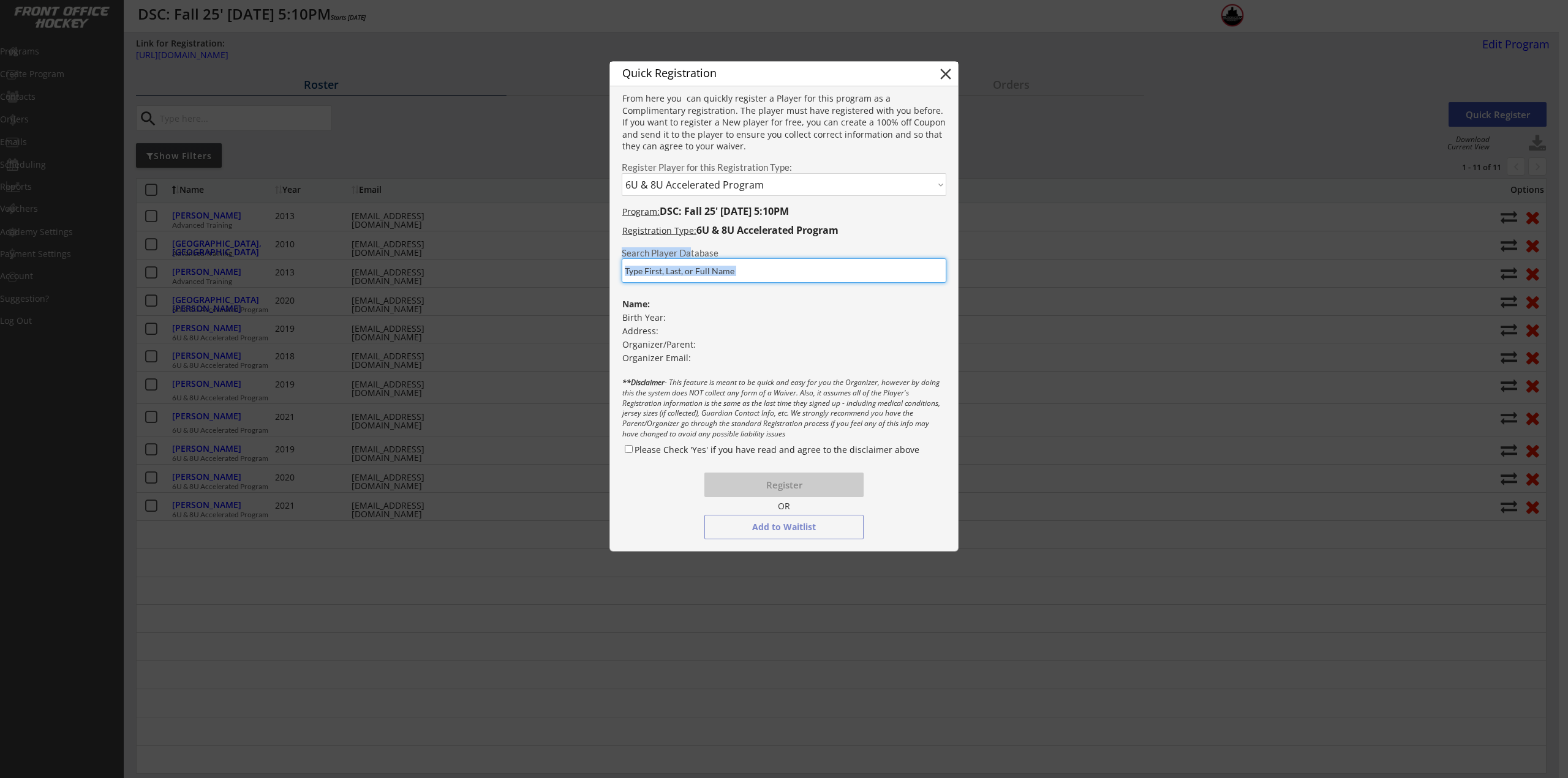
click at [746, 265] on input "input" at bounding box center [784, 271] width 324 height 24
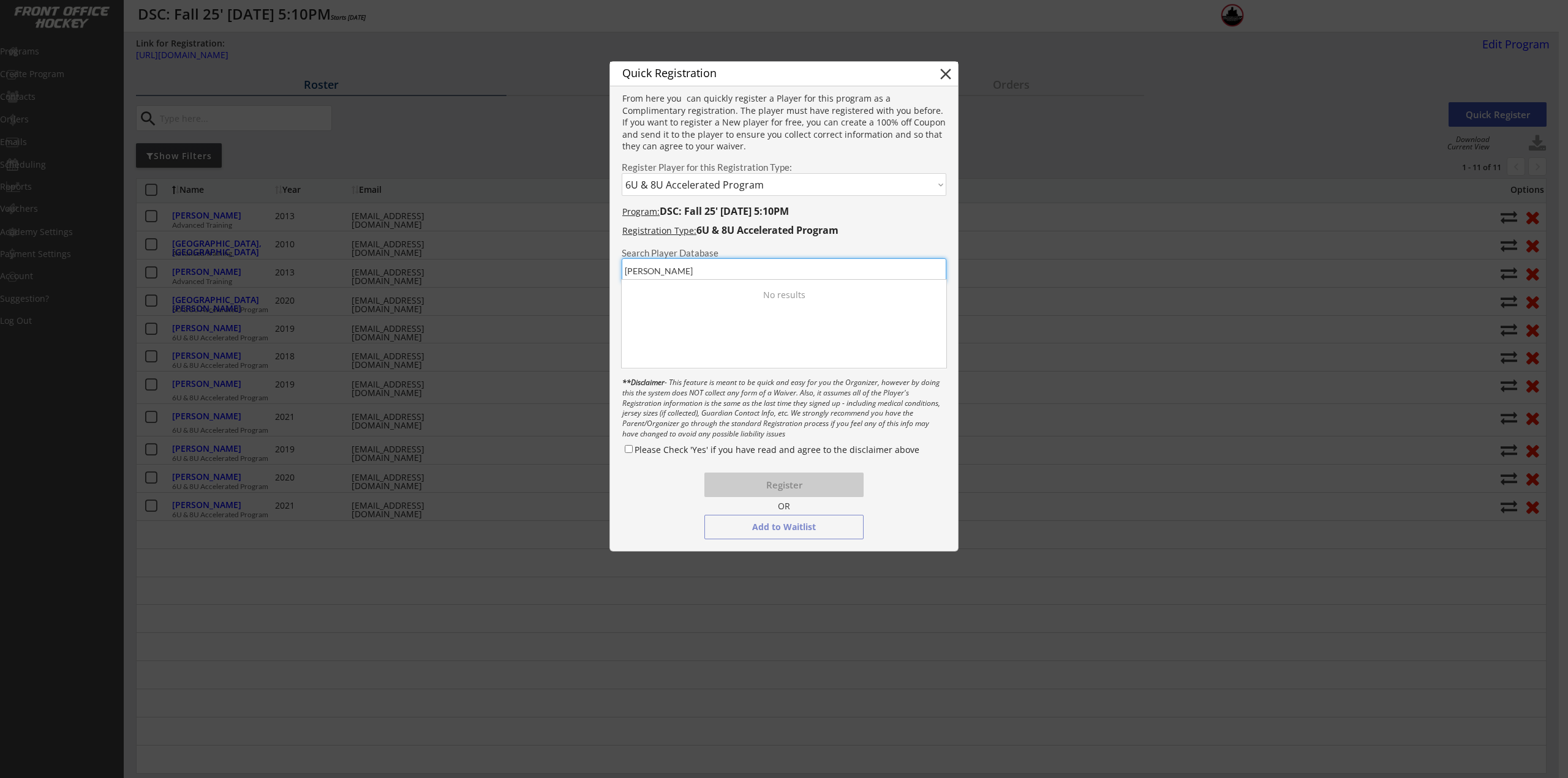
type input "colletti"
click at [691, 285] on div "Leo Colletti" at bounding box center [687, 288] width 123 height 12
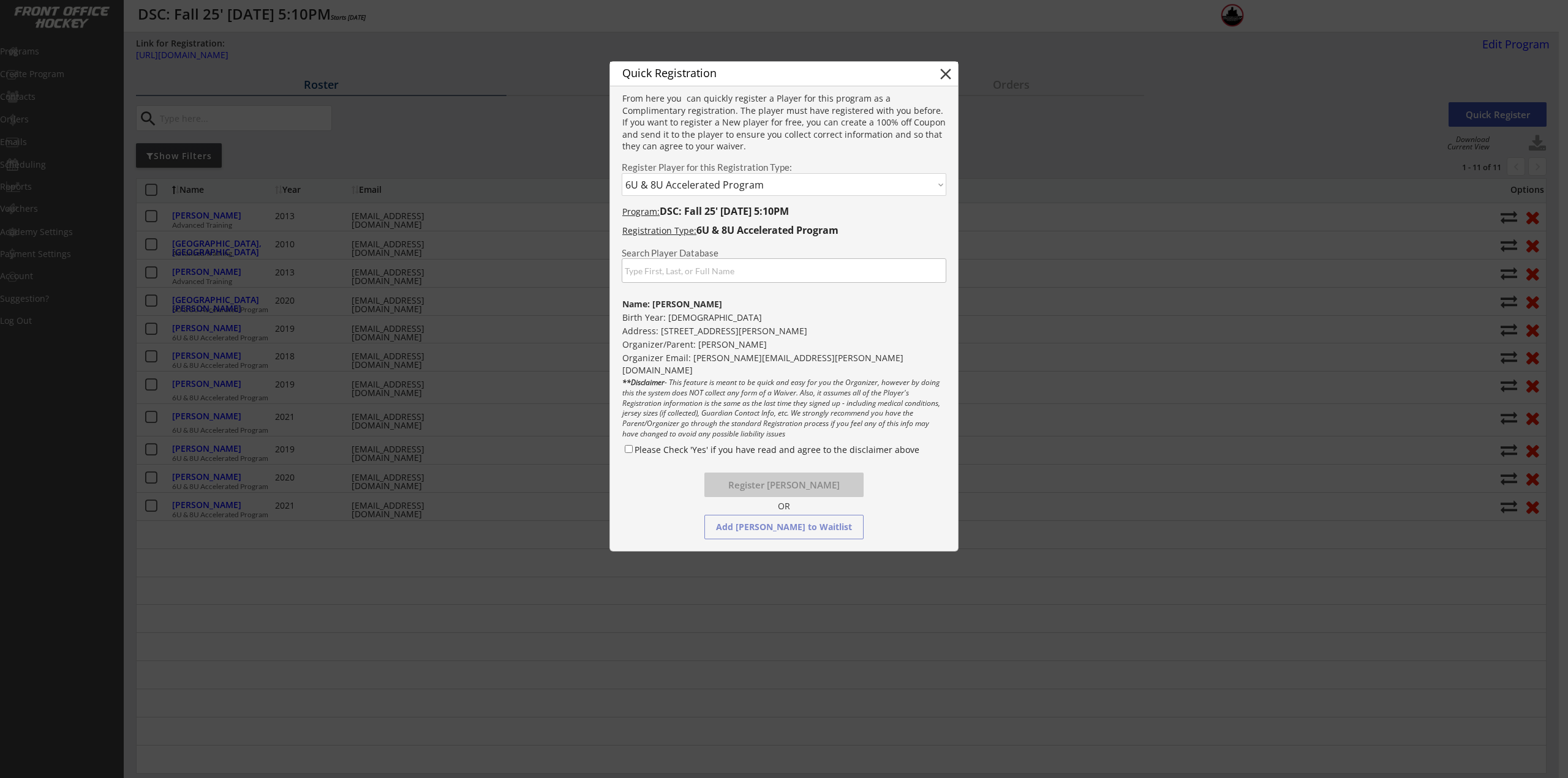
click at [692, 453] on label "Please Check 'Yes' if you have read and agree to the disclaimer above" at bounding box center [777, 449] width 285 height 11
click at [633, 453] on input "Please Check 'Yes' if you have read and agree to the disclaimer above" at bounding box center [628, 449] width 8 height 8
checkbox input "true"
click at [783, 486] on button "Register Leo Colletti" at bounding box center [784, 485] width 160 height 24
select select ""PLACEHOLDER_1427118222253""
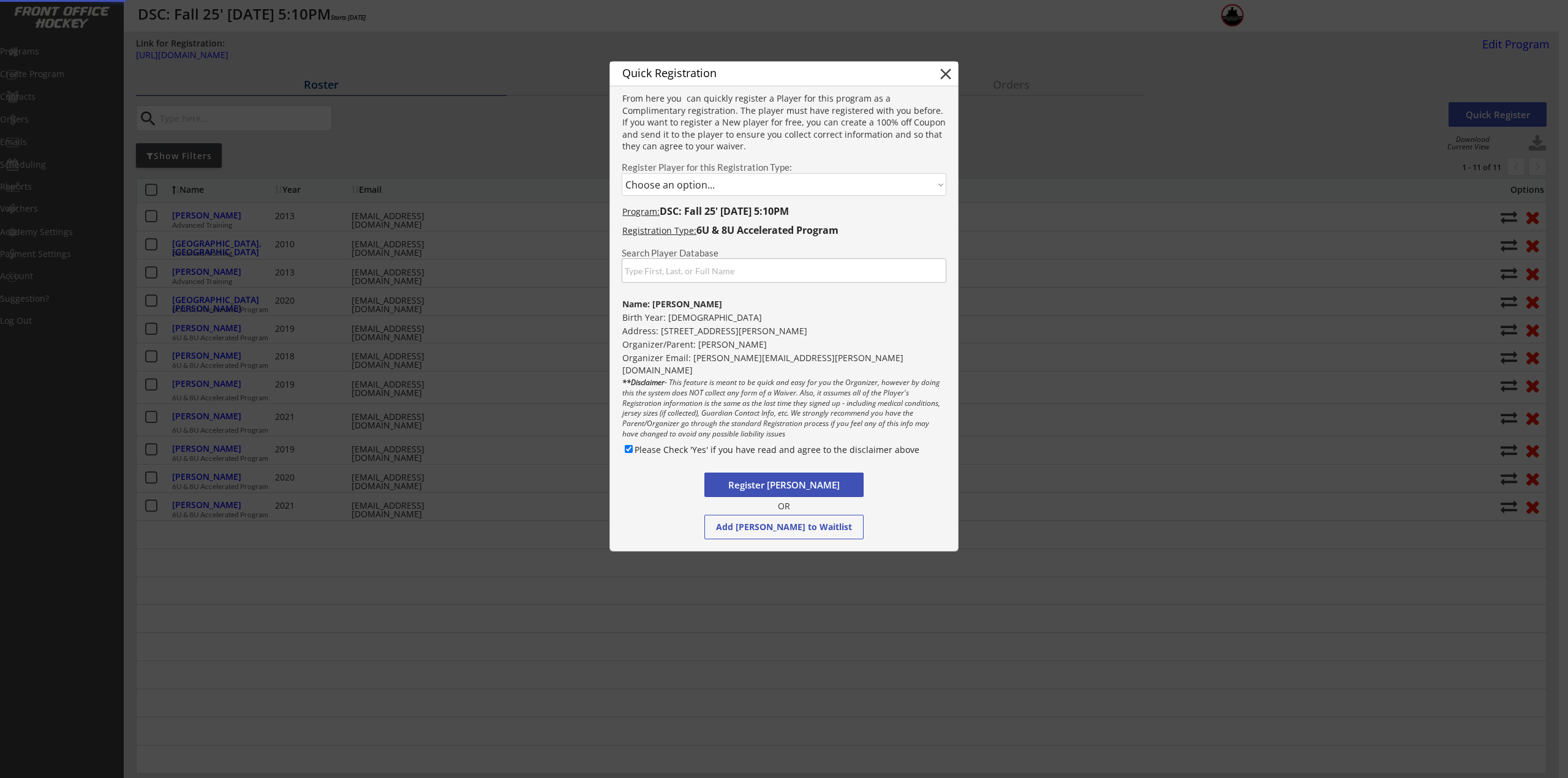
checkbox input "false"
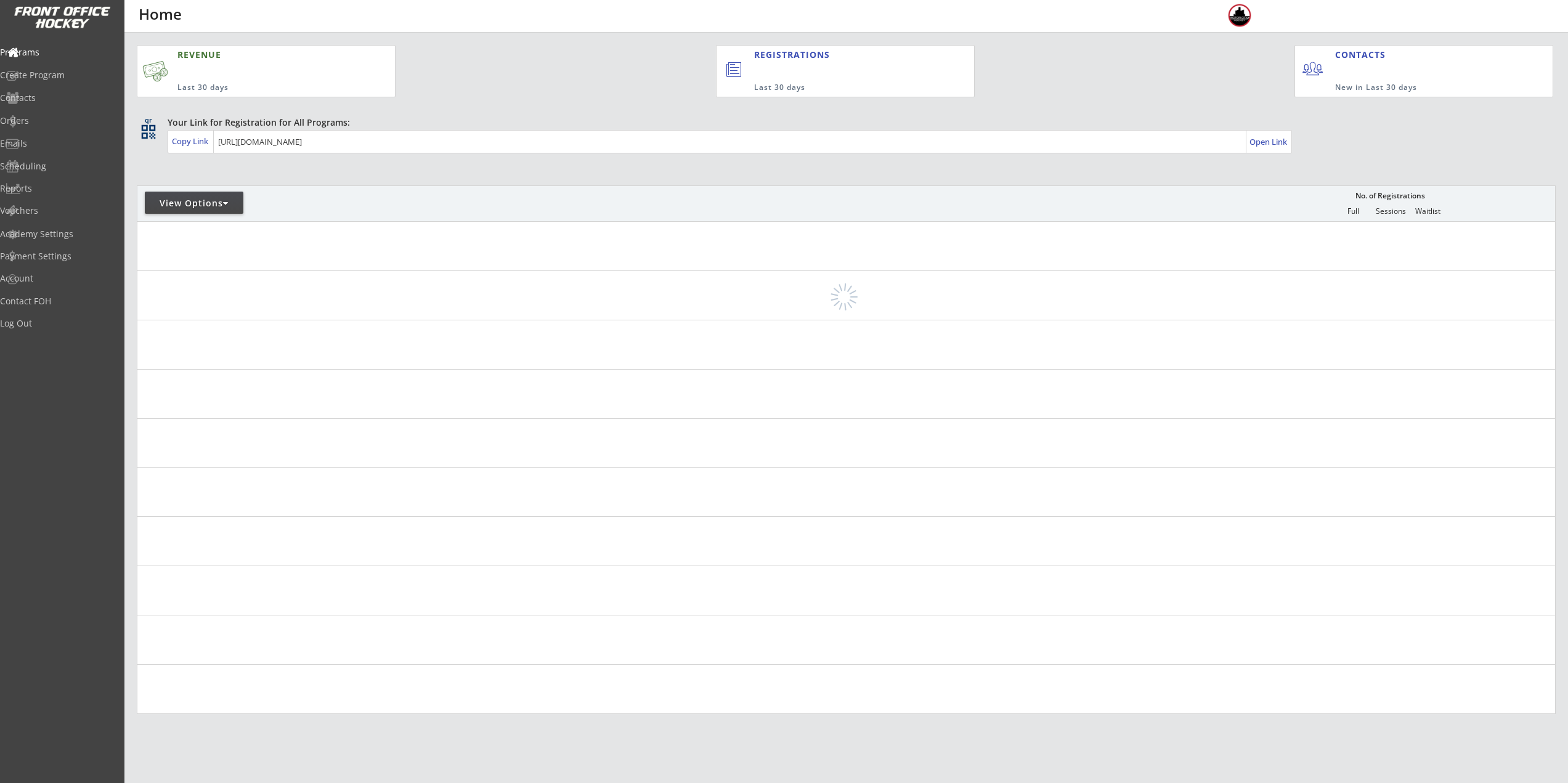
click at [234, 208] on div "View Options" at bounding box center [194, 203] width 99 height 12
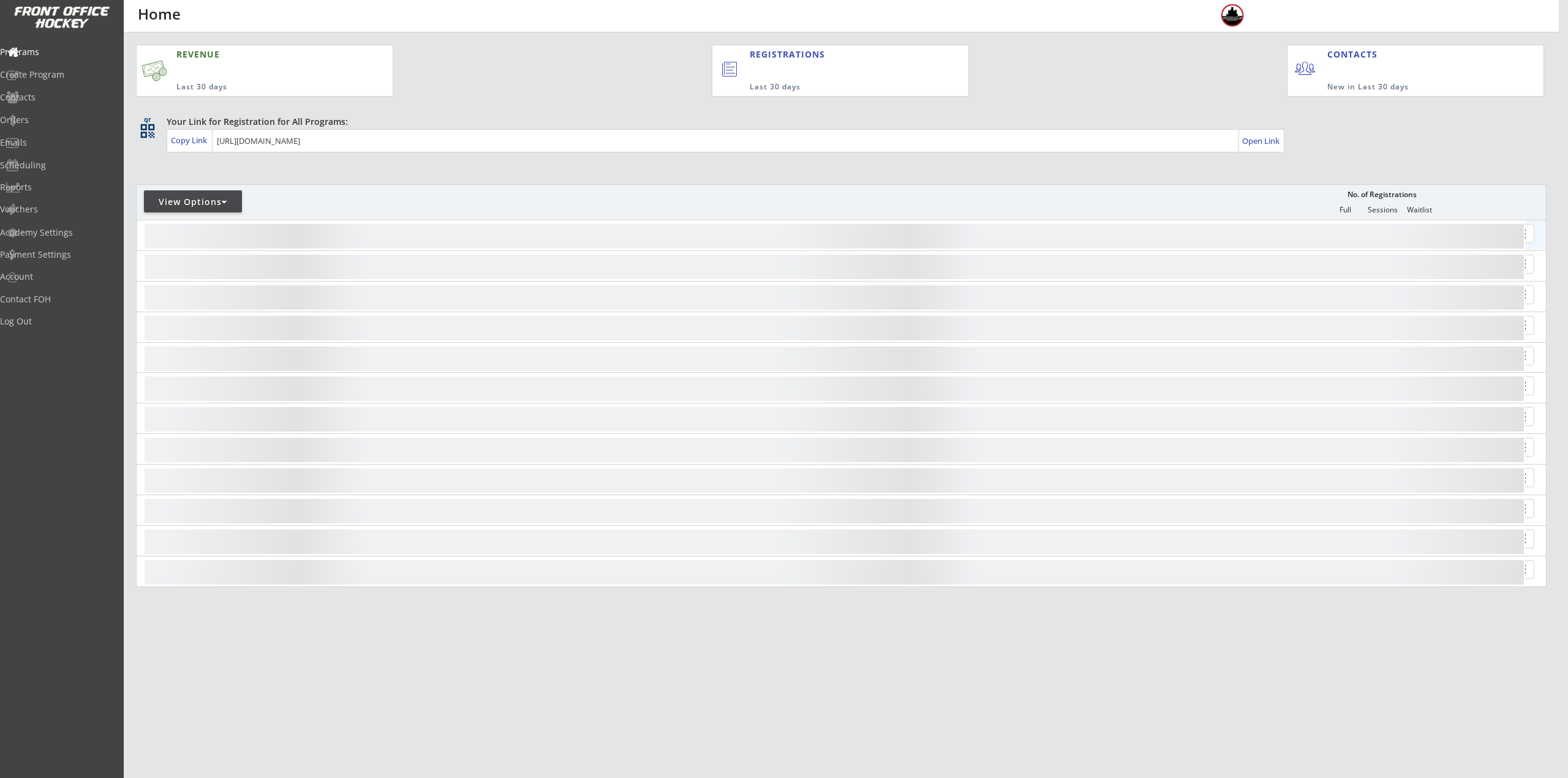
select select ""Upcoming Programs""
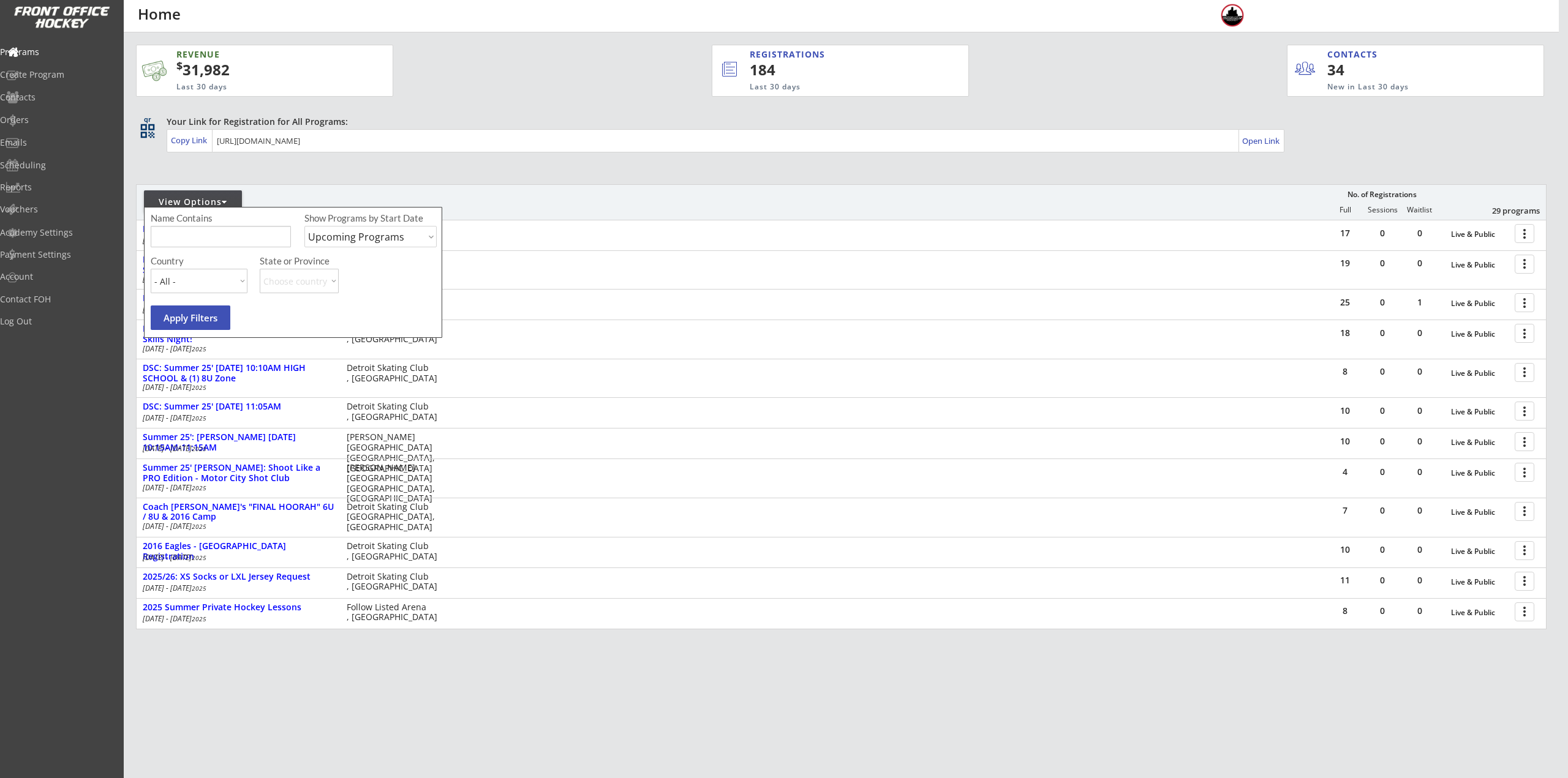
click at [223, 247] on input "input" at bounding box center [221, 236] width 141 height 22
click at [49, 104] on div "Contacts" at bounding box center [58, 98] width 116 height 22
select select ""Players""
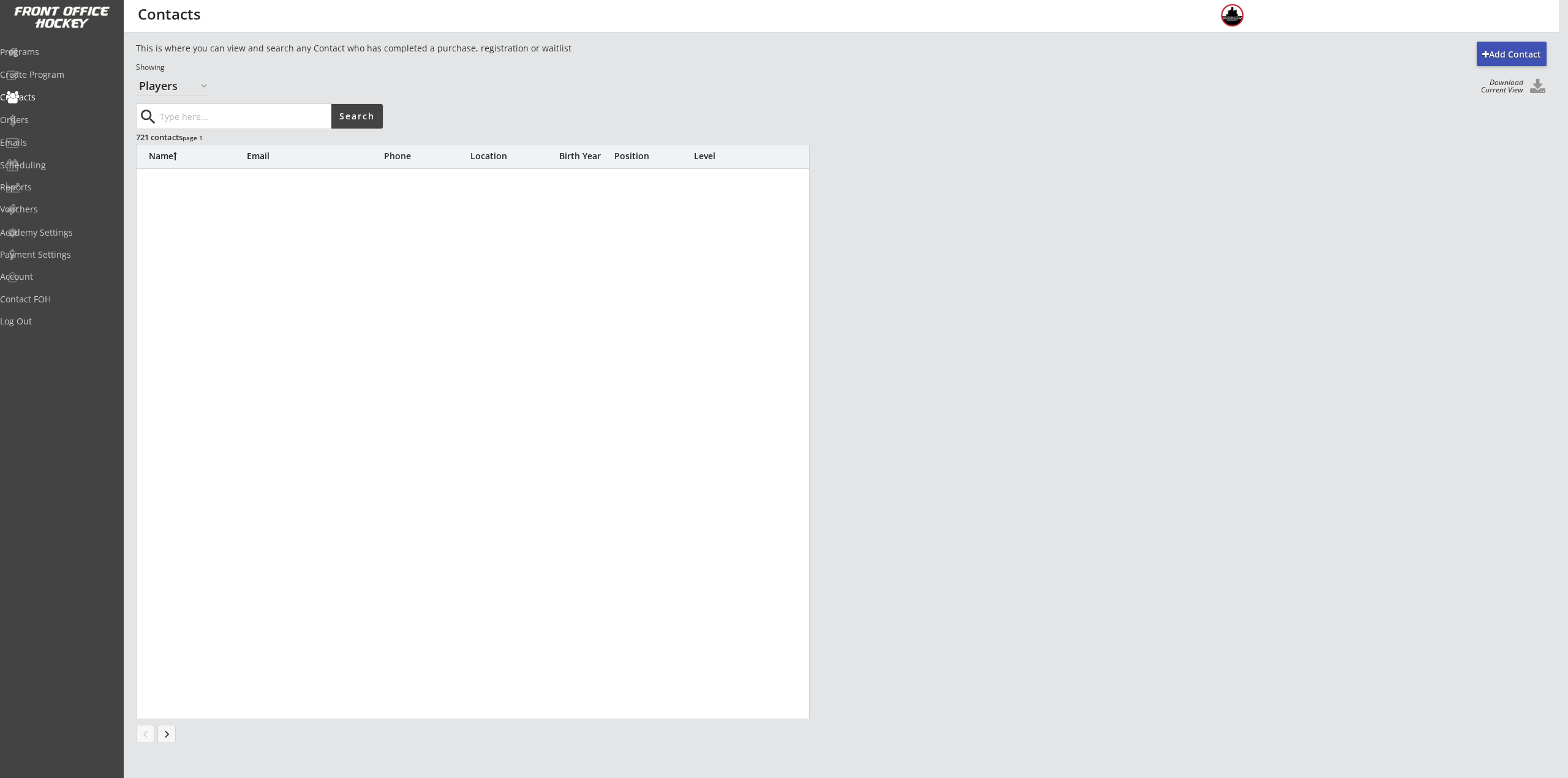
click at [261, 115] on input "input" at bounding box center [244, 116] width 174 height 24
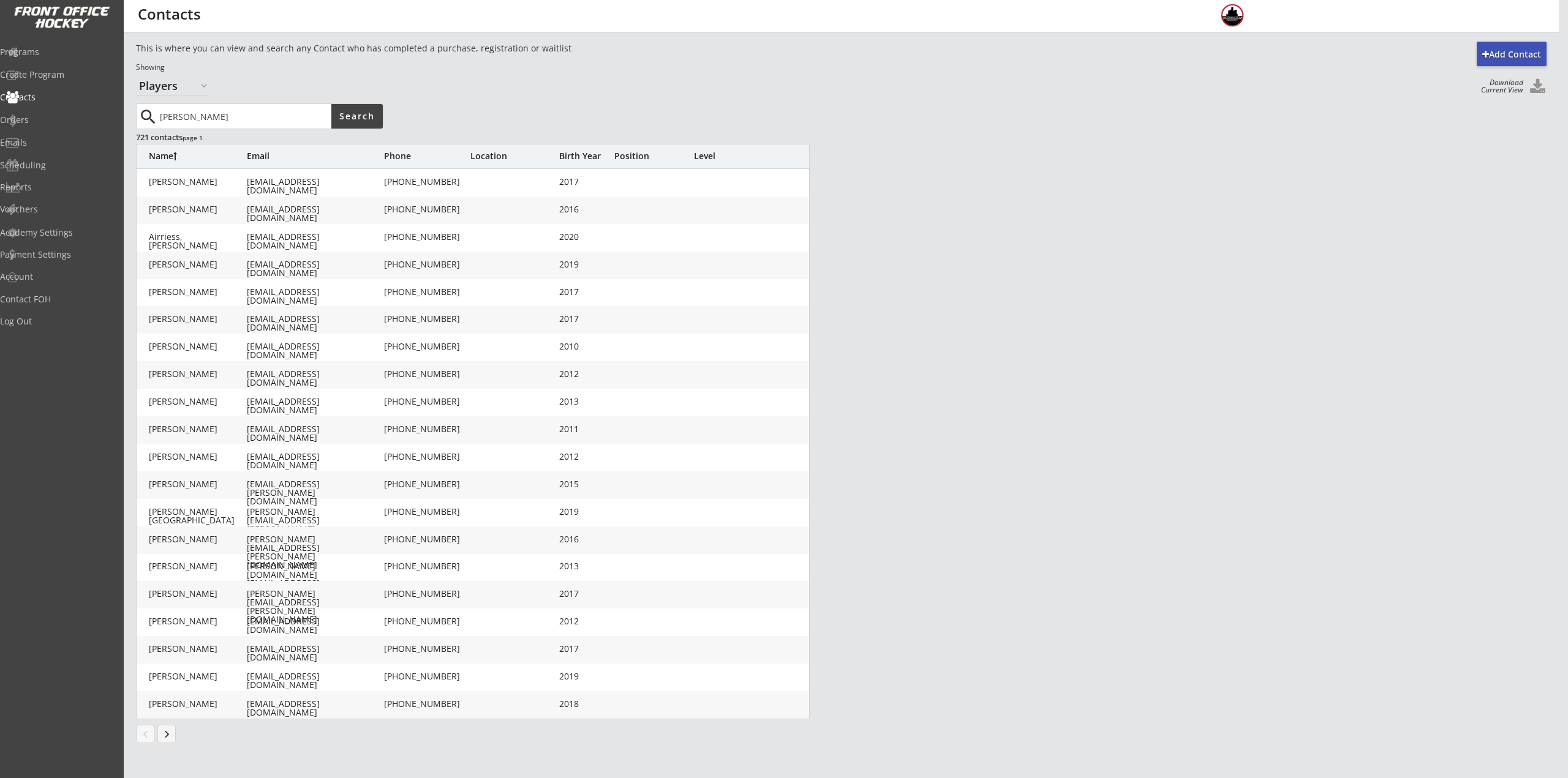
type input "grumski"
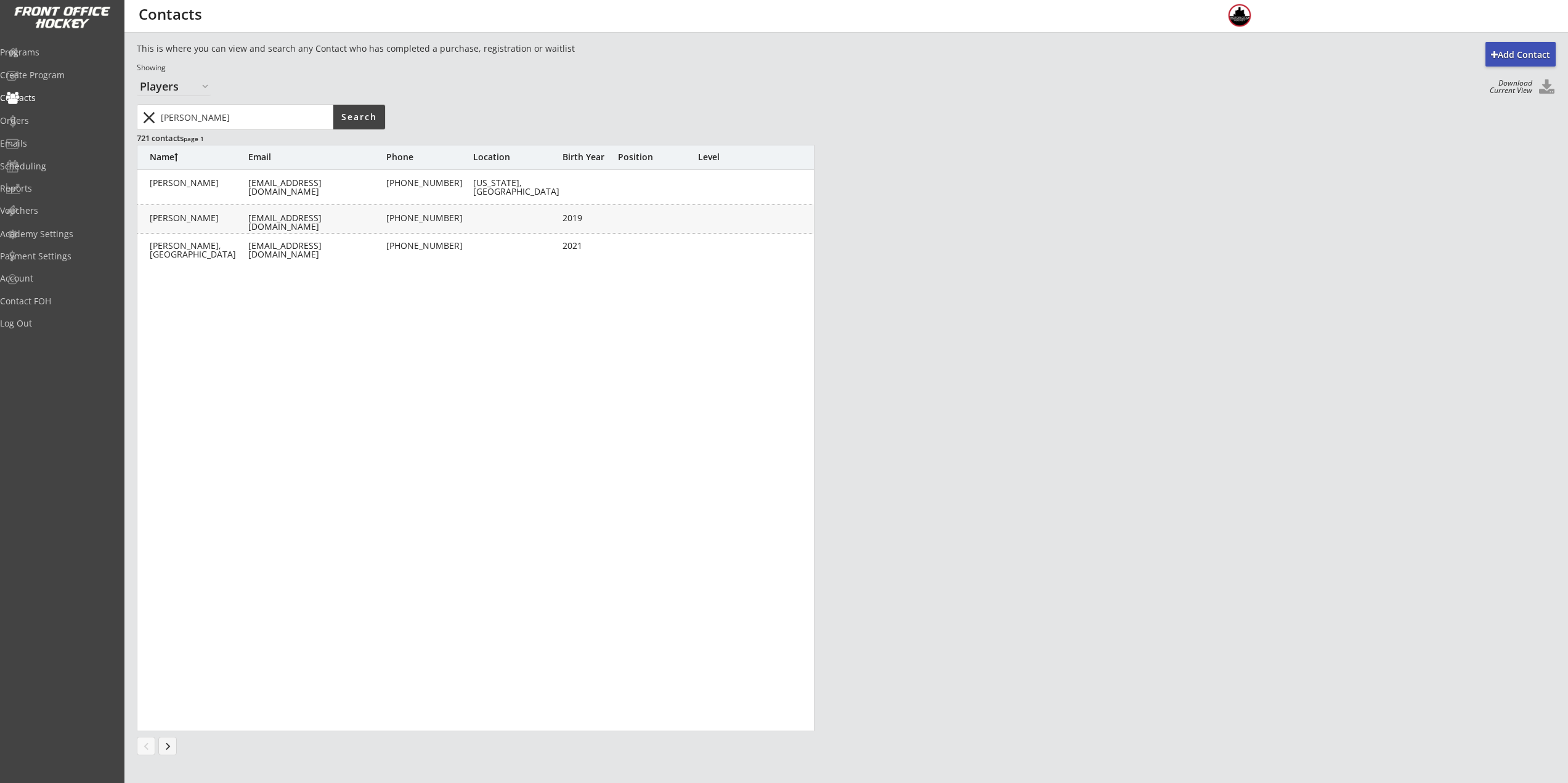
click at [267, 227] on div "Grumski, Justin ckgrumski@gmail.com (860) 268-0514 2019" at bounding box center [476, 219] width 678 height 28
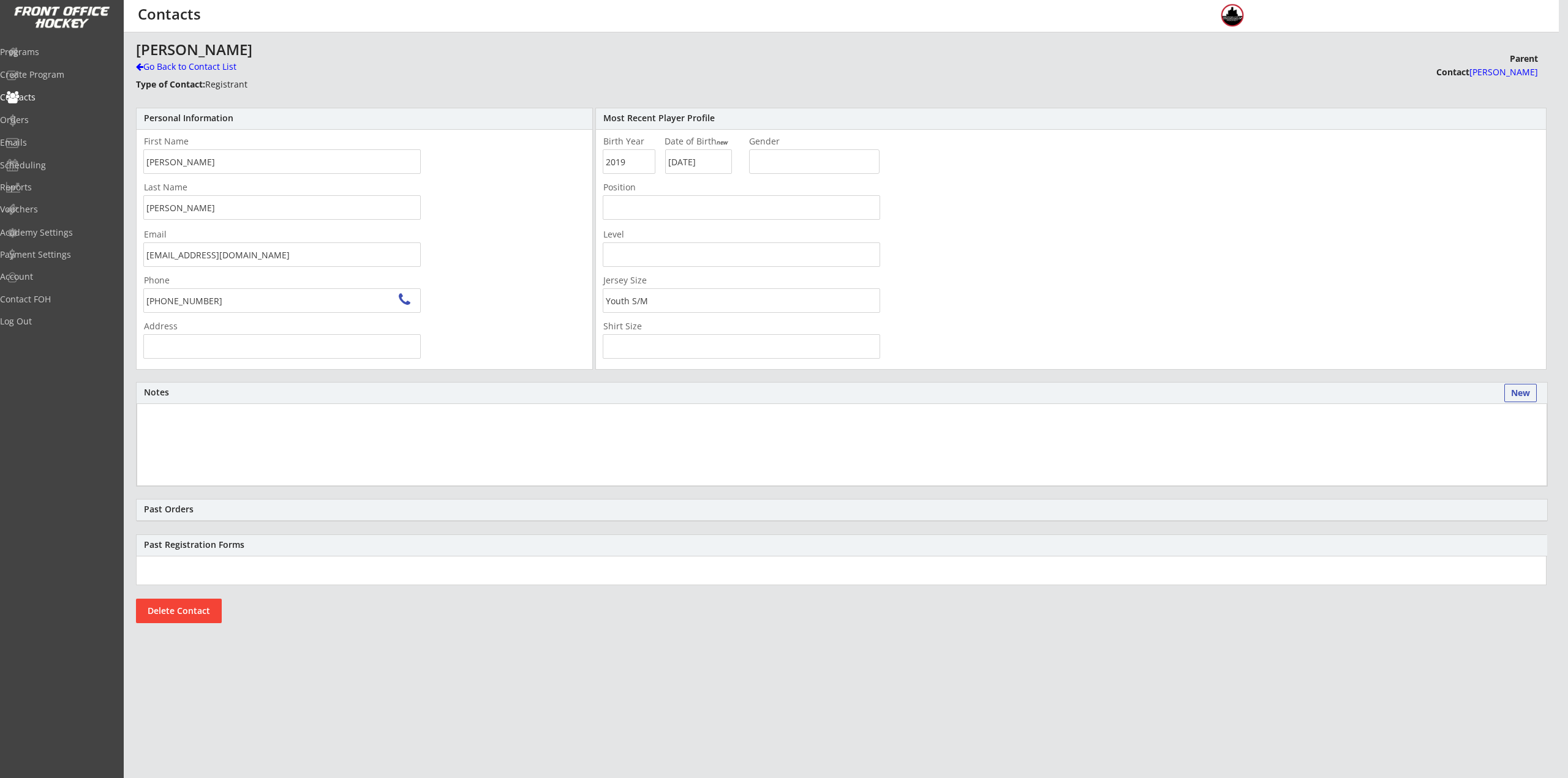
type input "5176 W Indianwood Rd, Village of Clarkston, MI 48348, USA"
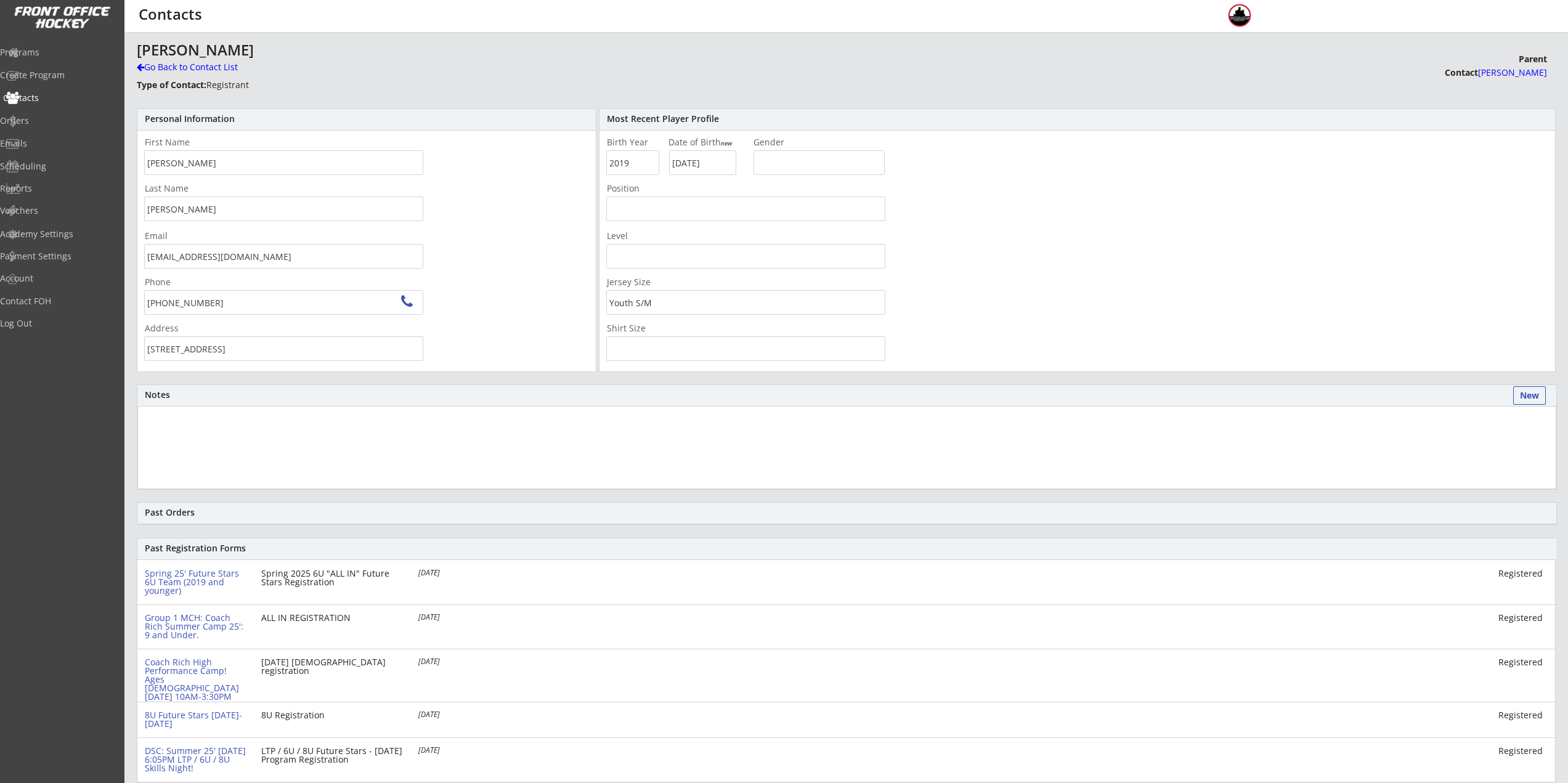
drag, startPoint x: 65, startPoint y: 98, endPoint x: 76, endPoint y: 98, distance: 11.0
click at [65, 98] on div "Contacts" at bounding box center [59, 98] width 111 height 9
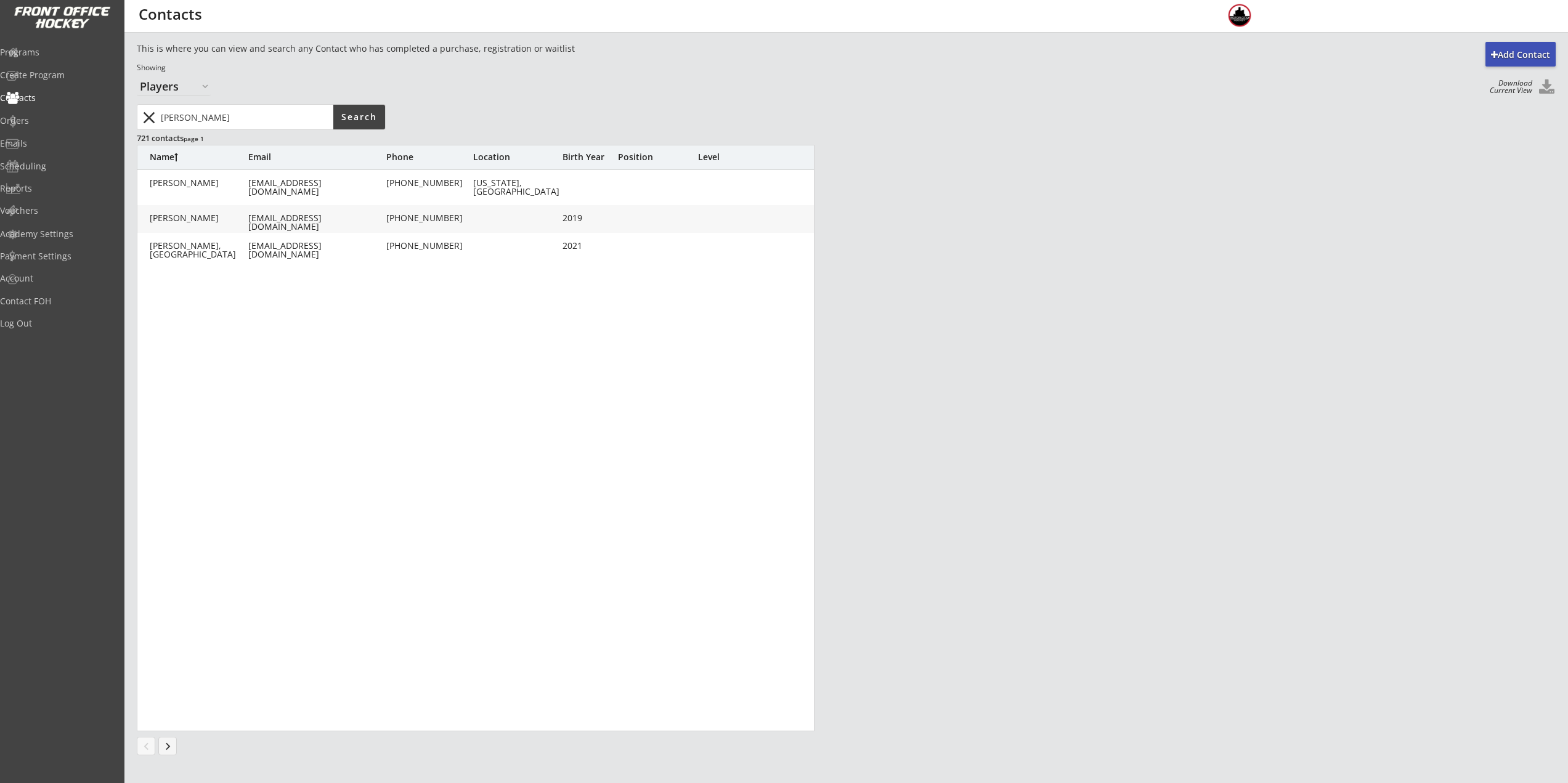
drag, startPoint x: 277, startPoint y: 119, endPoint x: 31, endPoint y: 125, distance: 246.1
click at [31, 125] on body "REVENUE $ 31,982 Last 30 days REGISTRATIONS 184 Last 30 days CONTACTS 34 New in…" at bounding box center [784, 392] width 1568 height 783
type input "forbes"
click at [267, 217] on div "cforbes284@yahoo.com" at bounding box center [316, 222] width 135 height 17
type input "James"
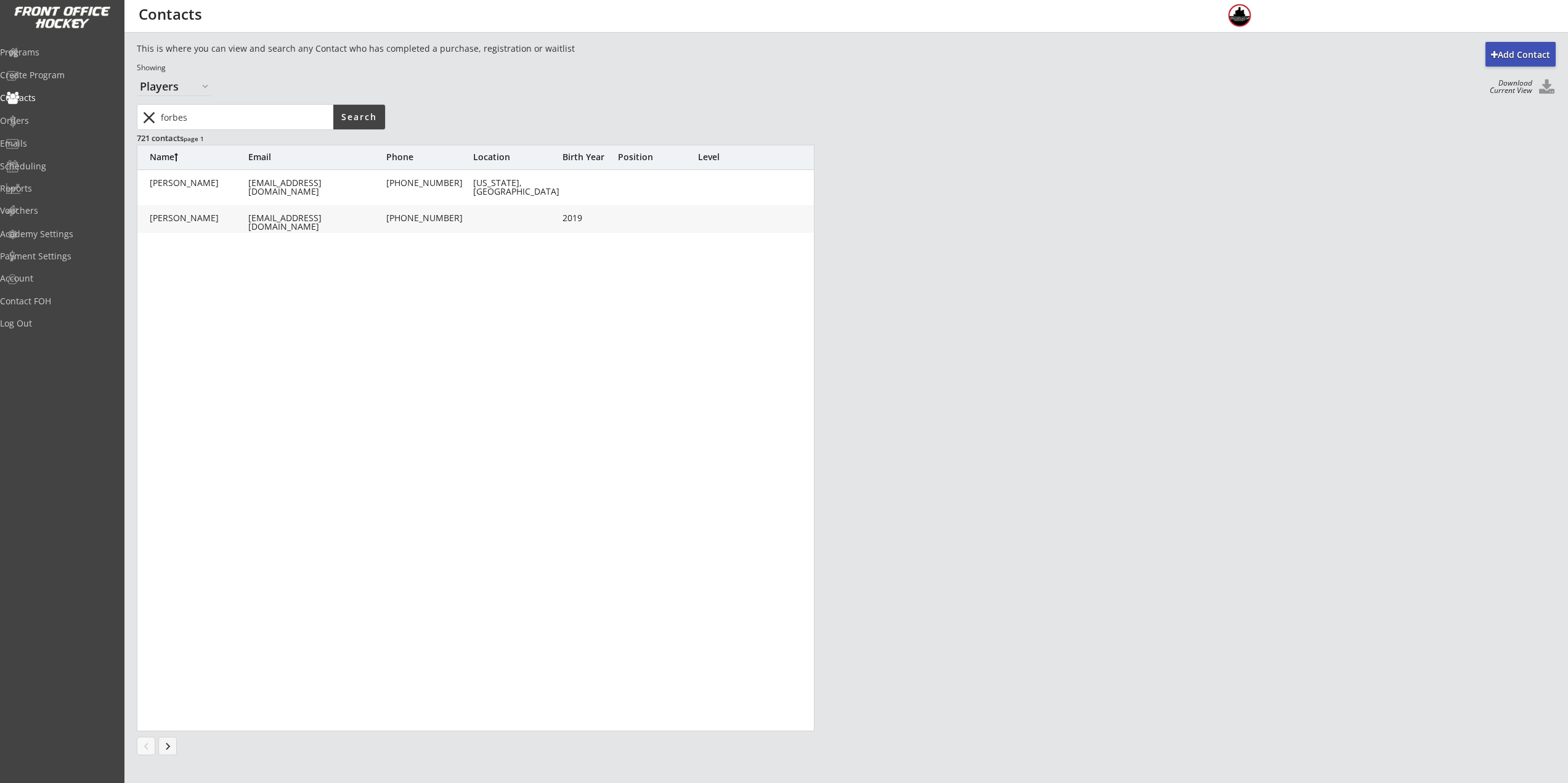
type input "Forbes"
type input "cforbes284@yahoo.com"
type input "(248) 210-8108"
type input "2019"
type input "02/05/2019"
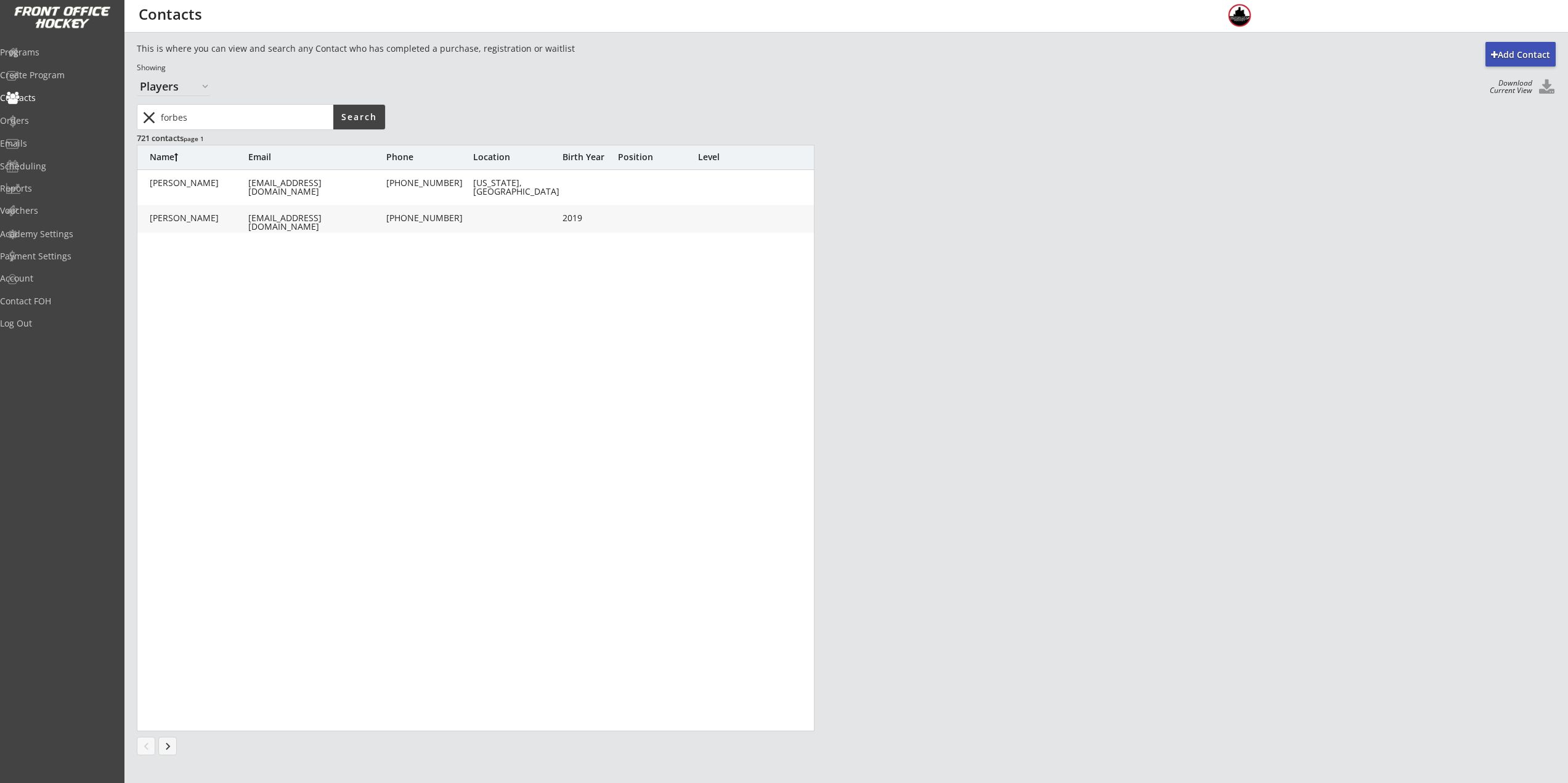
type input "Youth S/M"
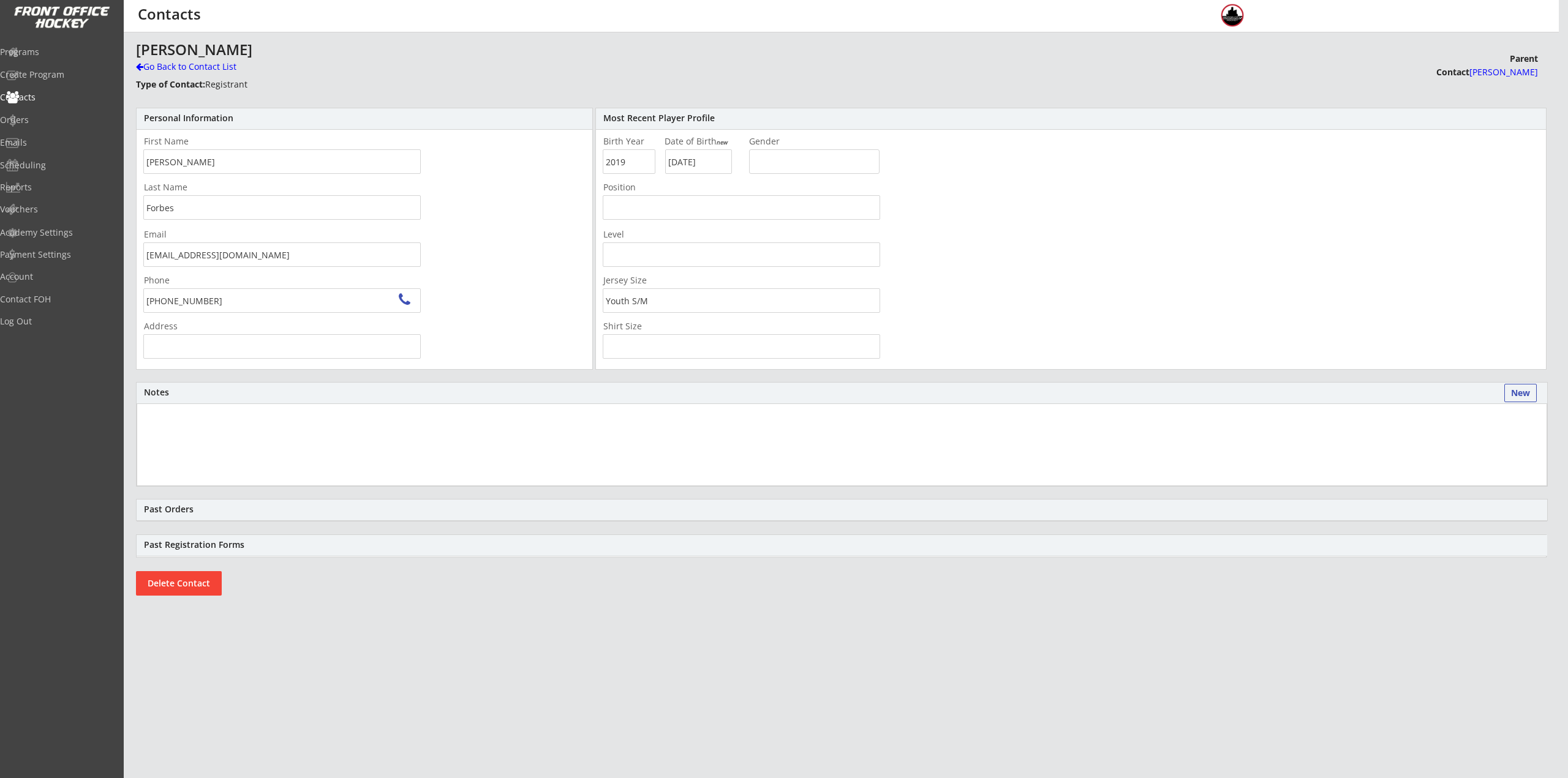
type input "5559 Westwood Ln, Bloomfield Hills, MI 48301, USA"
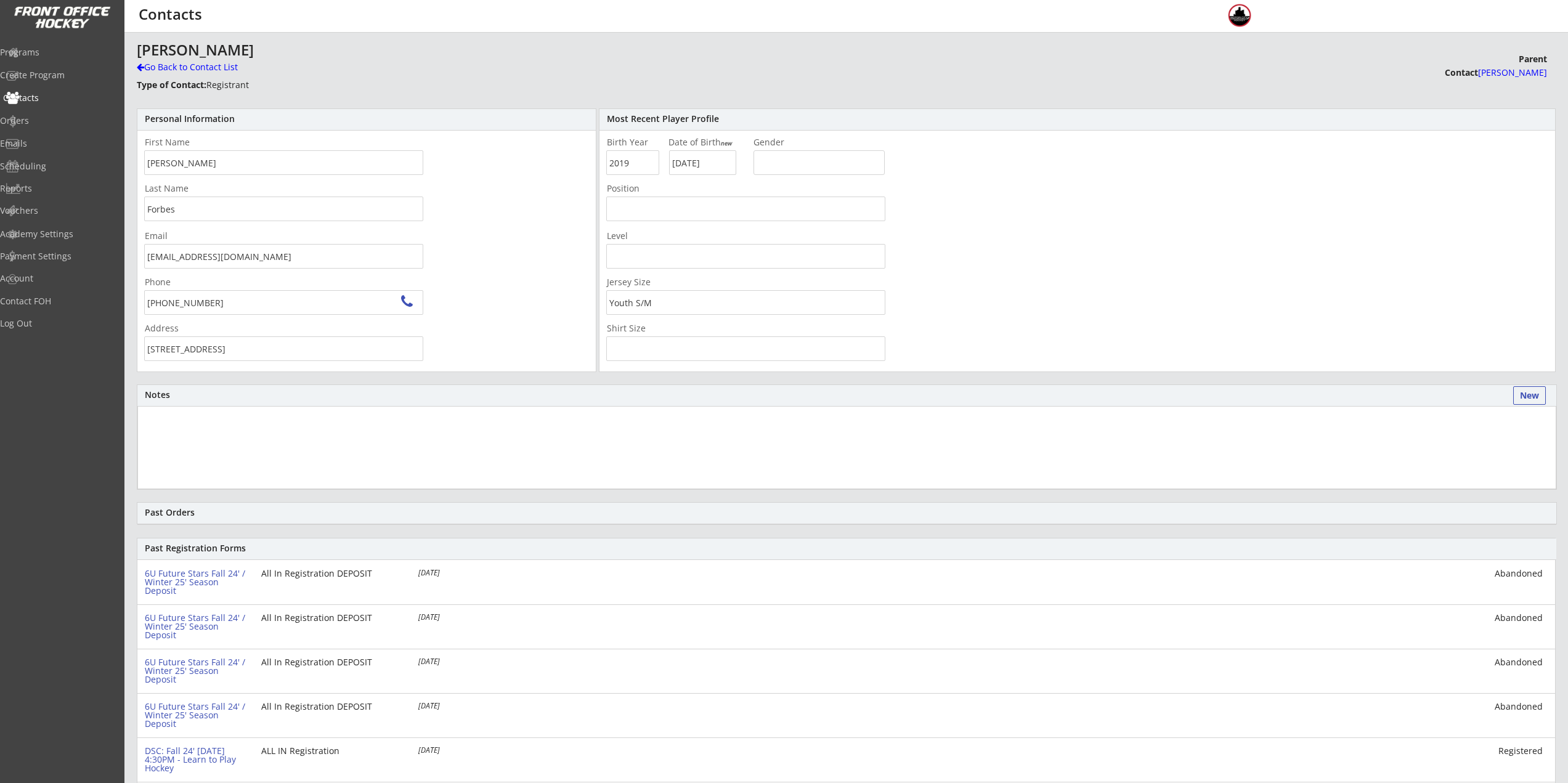
click at [62, 102] on div "Contacts" at bounding box center [59, 98] width 111 height 9
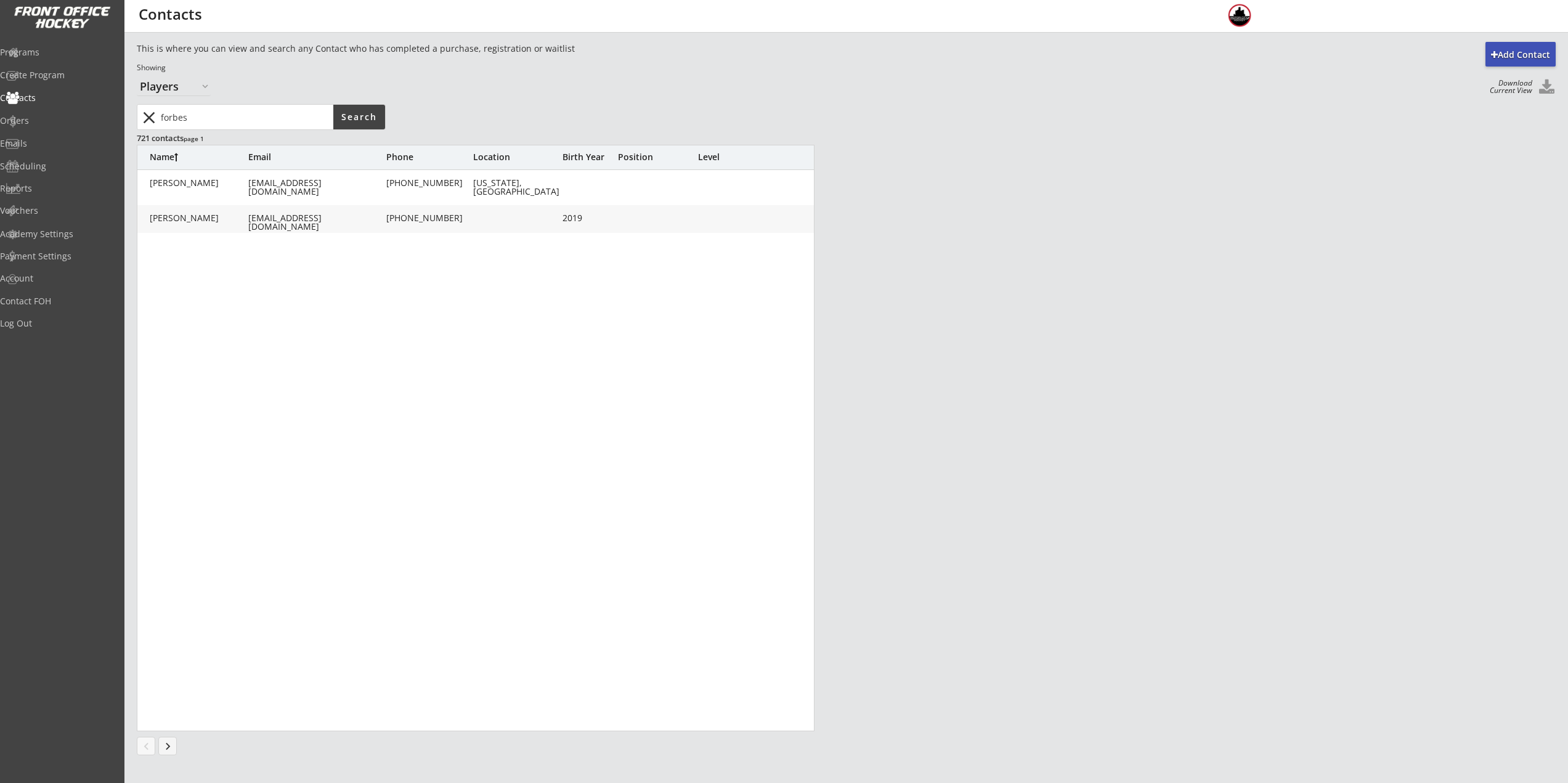
drag, startPoint x: 238, startPoint y: 115, endPoint x: 0, endPoint y: 114, distance: 238.0
click at [1, 114] on body "REVENUE $ 31,982 Last 30 days REGISTRATIONS 184 Last 30 days CONTACTS 34 New in…" at bounding box center [784, 392] width 1568 height 783
type input "Brooks"
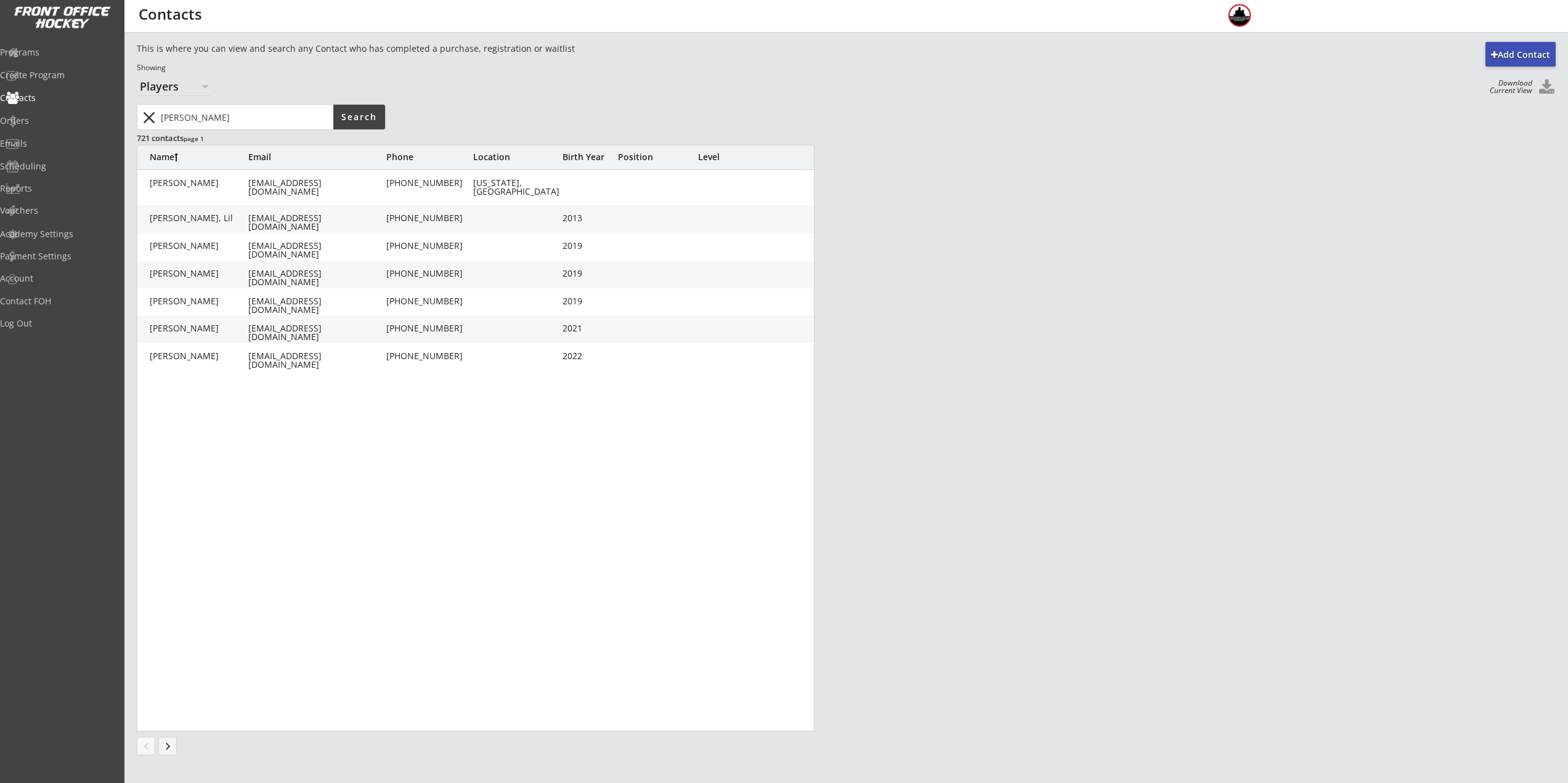
click at [233, 332] on div "Yellen, Brooks" at bounding box center [199, 328] width 99 height 9
type input "Brooks"
type input "Yellen"
type input "laurenjyellen@gmail.com"
type input "(248) 931-3266"
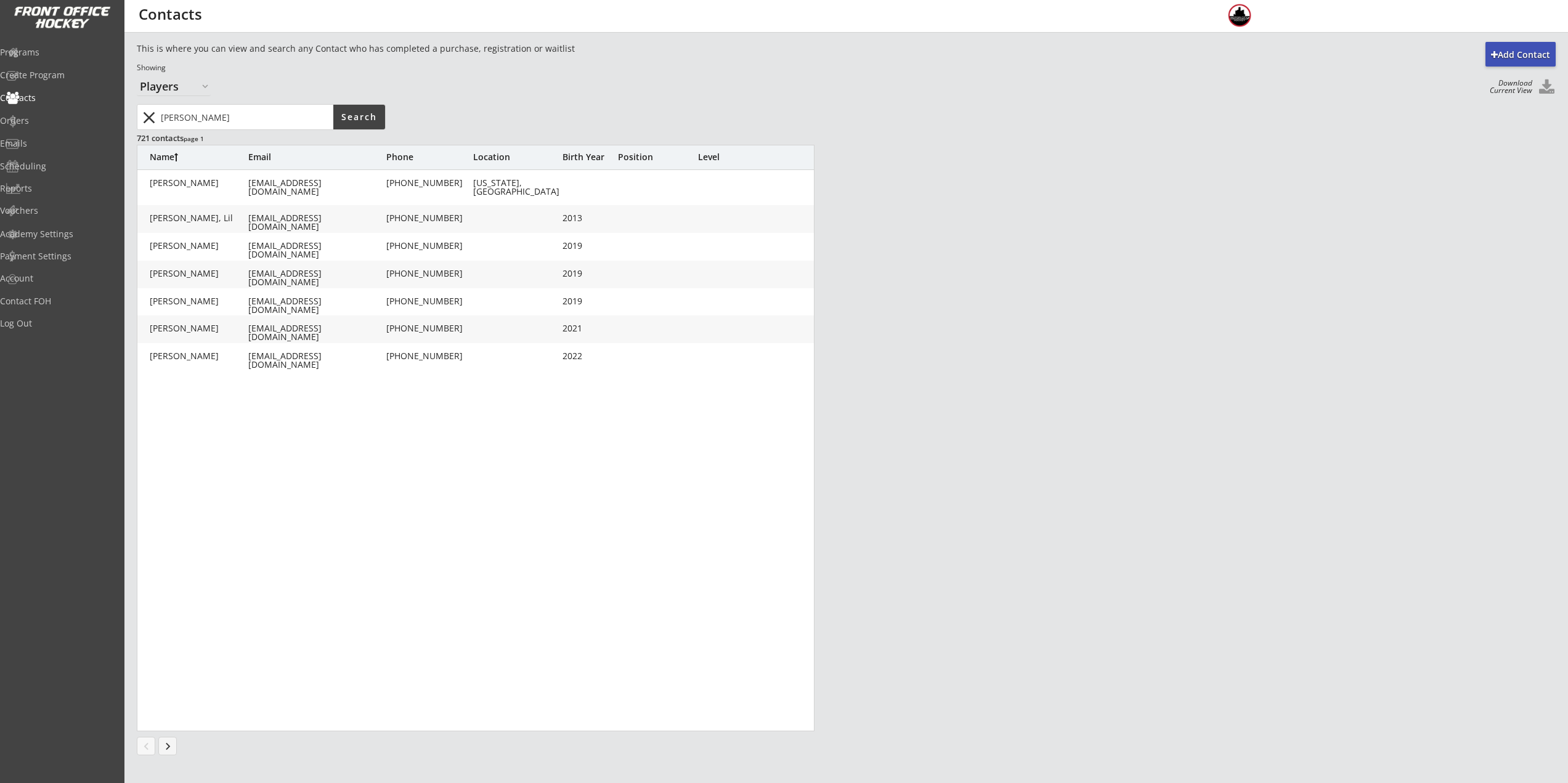
type input "2021"
type input "05/04/2021"
type input "Youth S/M"
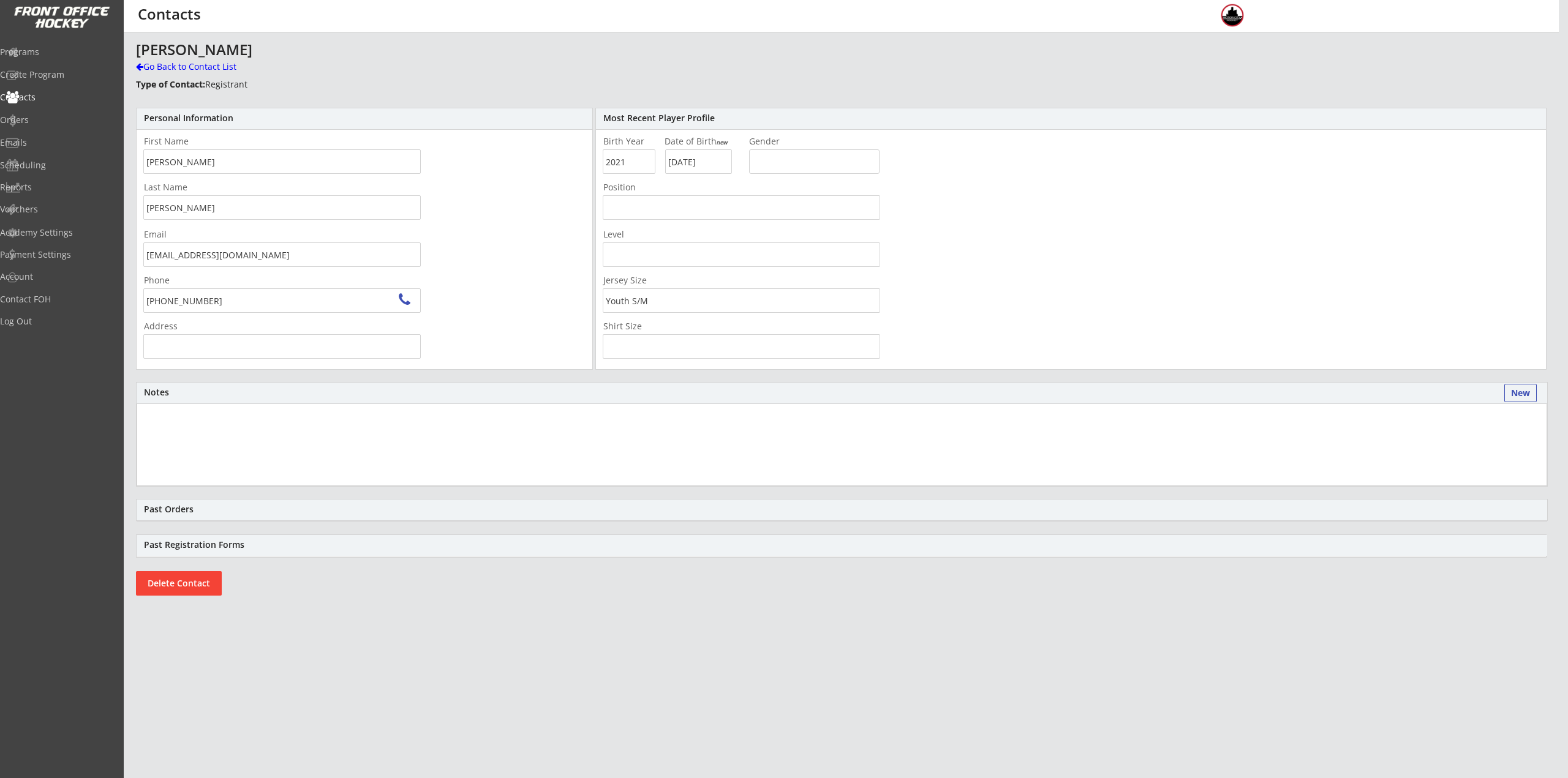
type input "963 W Harsdale Rd, Bloomfield Township, MI 48302, USA"
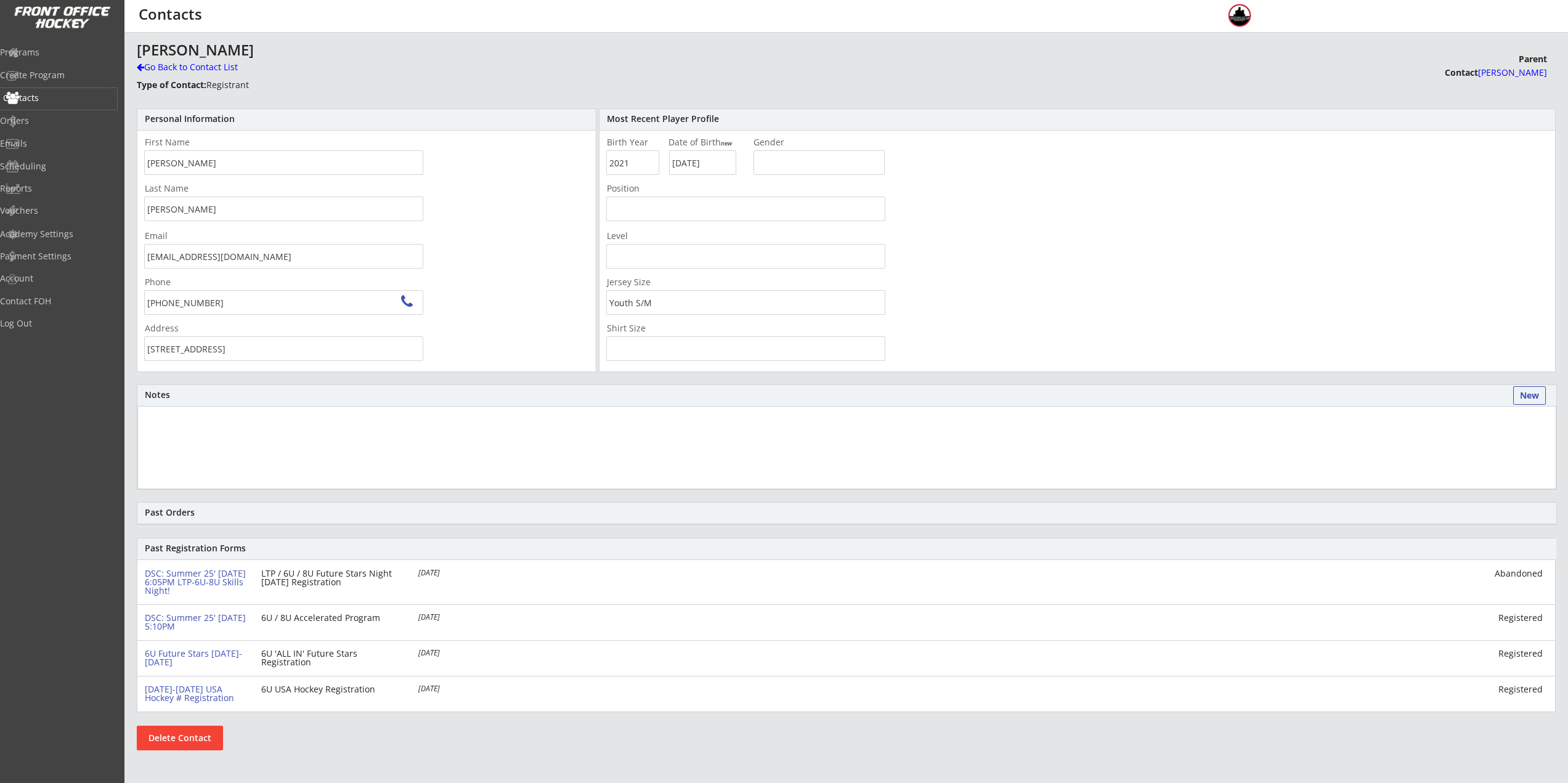
click at [46, 101] on div "Contacts" at bounding box center [59, 98] width 111 height 9
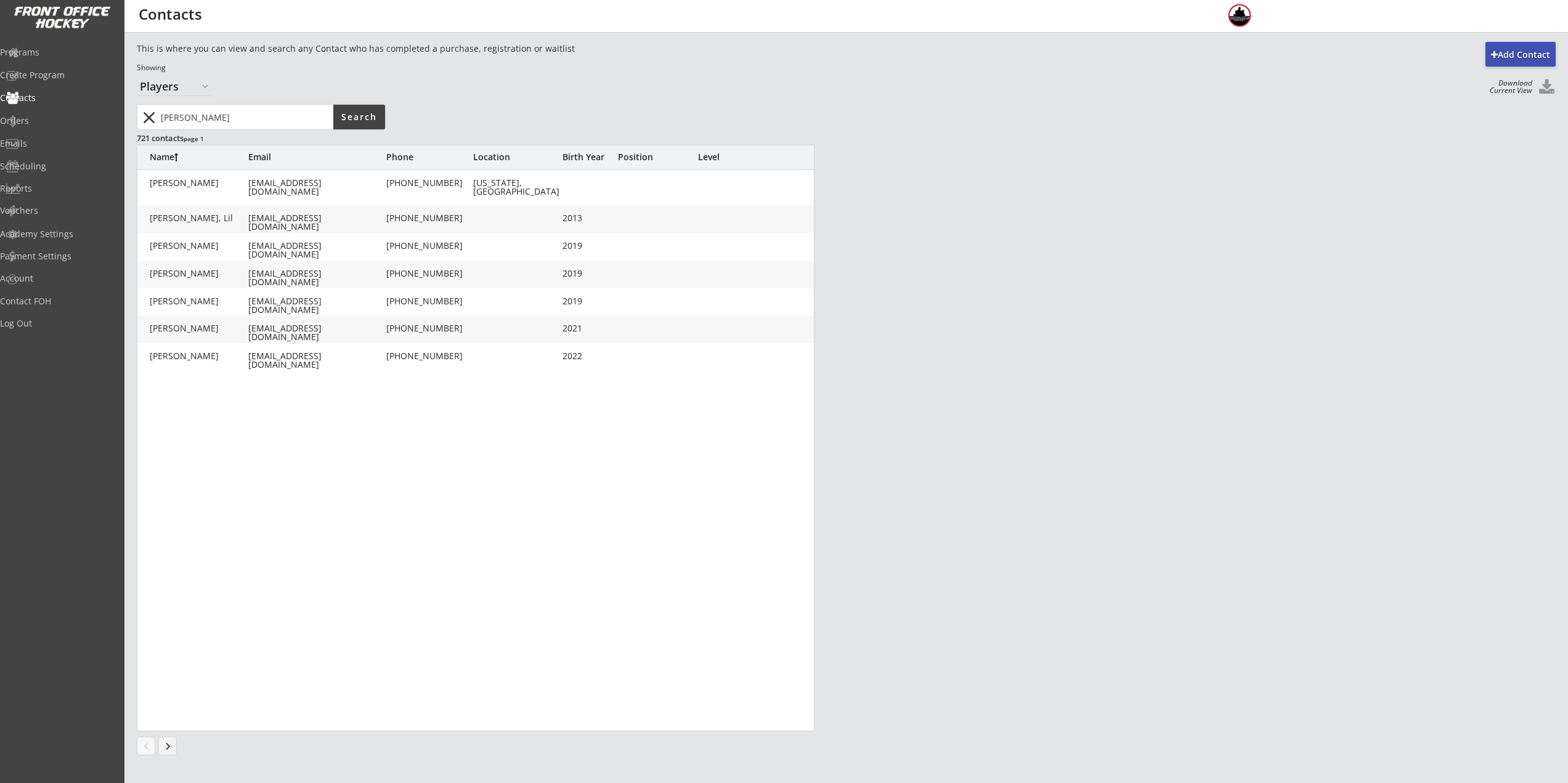
drag, startPoint x: 256, startPoint y: 118, endPoint x: 56, endPoint y: 126, distance: 200.2
click at [71, 126] on body "REVENUE $ 31,982 Last 30 days REGISTRATIONS 184 Last 30 days CONTACTS 34 New in…" at bounding box center [784, 392] width 1568 height 783
type input "holdsworth"
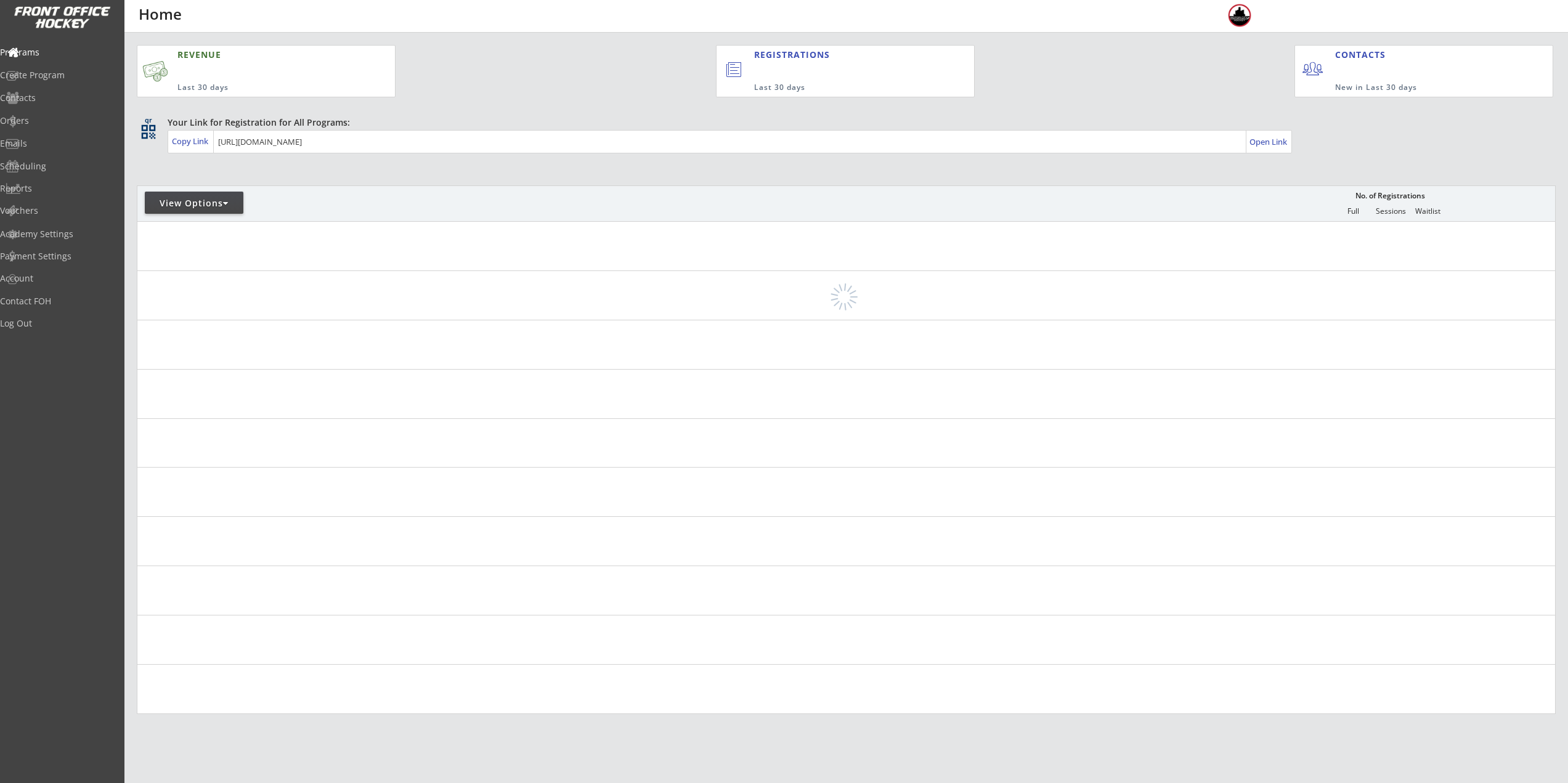
click at [167, 205] on div "View Options" at bounding box center [194, 203] width 99 height 12
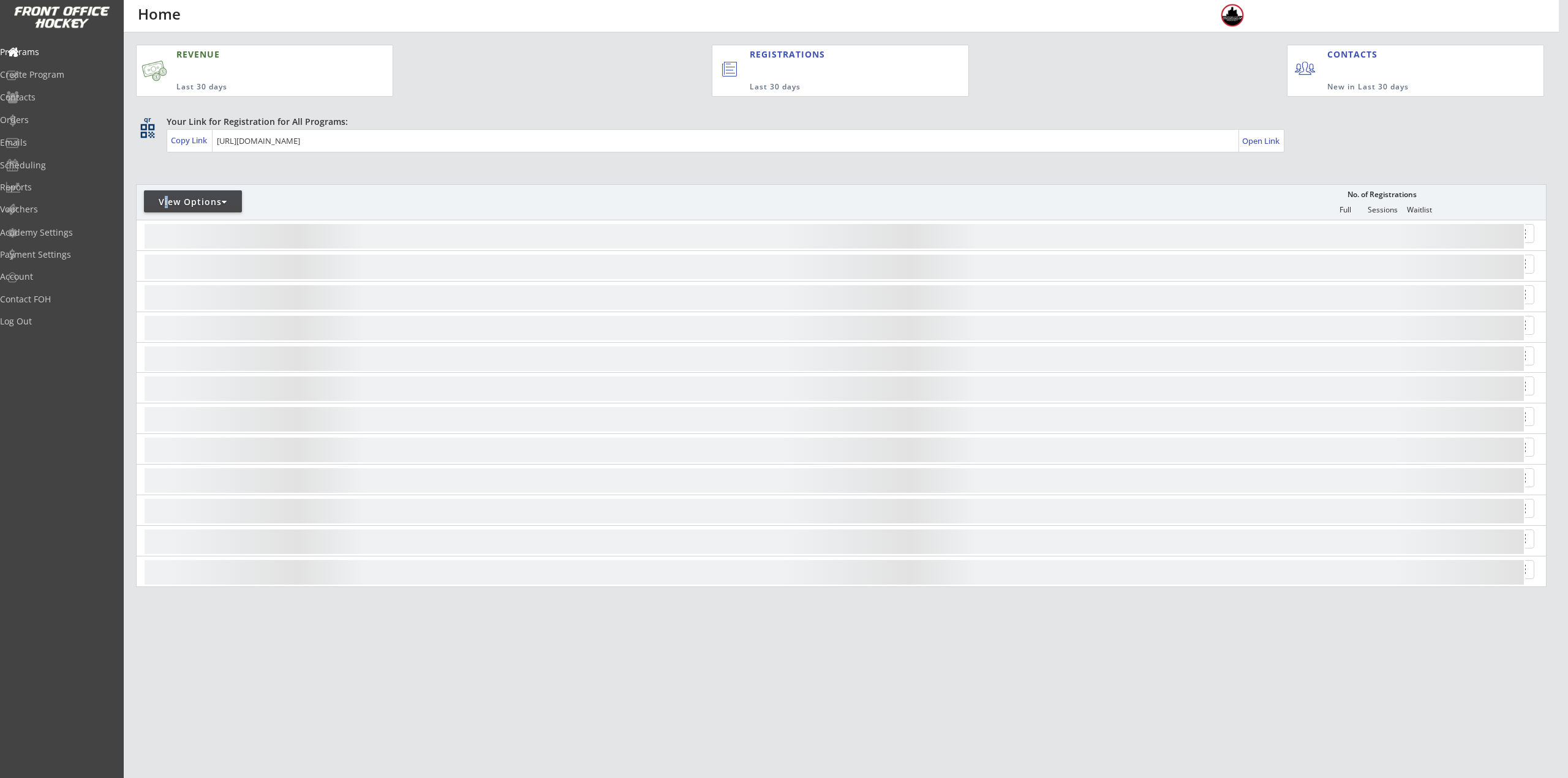
select select ""Upcoming Programs""
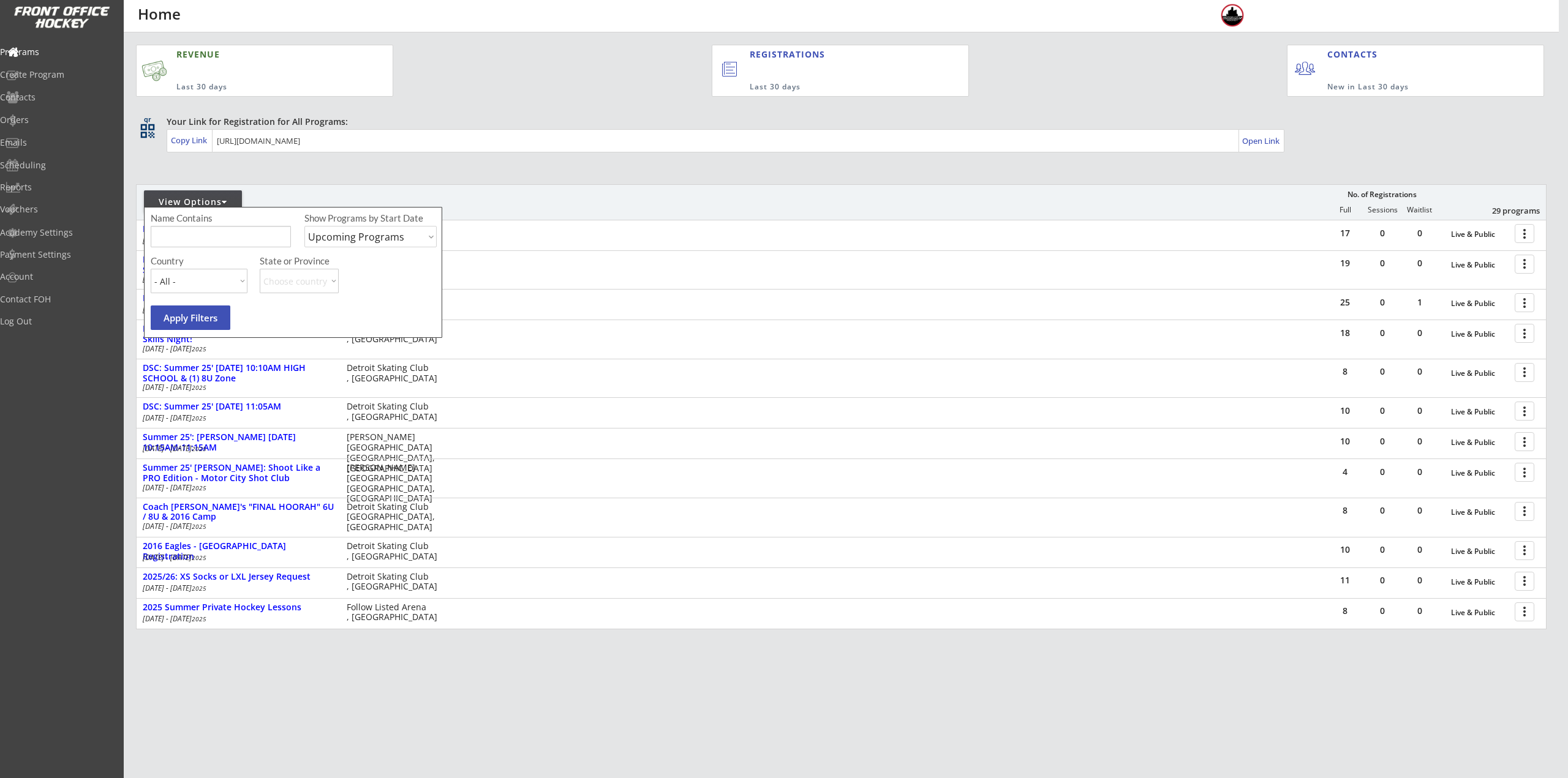
click at [186, 239] on input "input" at bounding box center [221, 236] width 141 height 22
type input "[PERSON_NAME]"
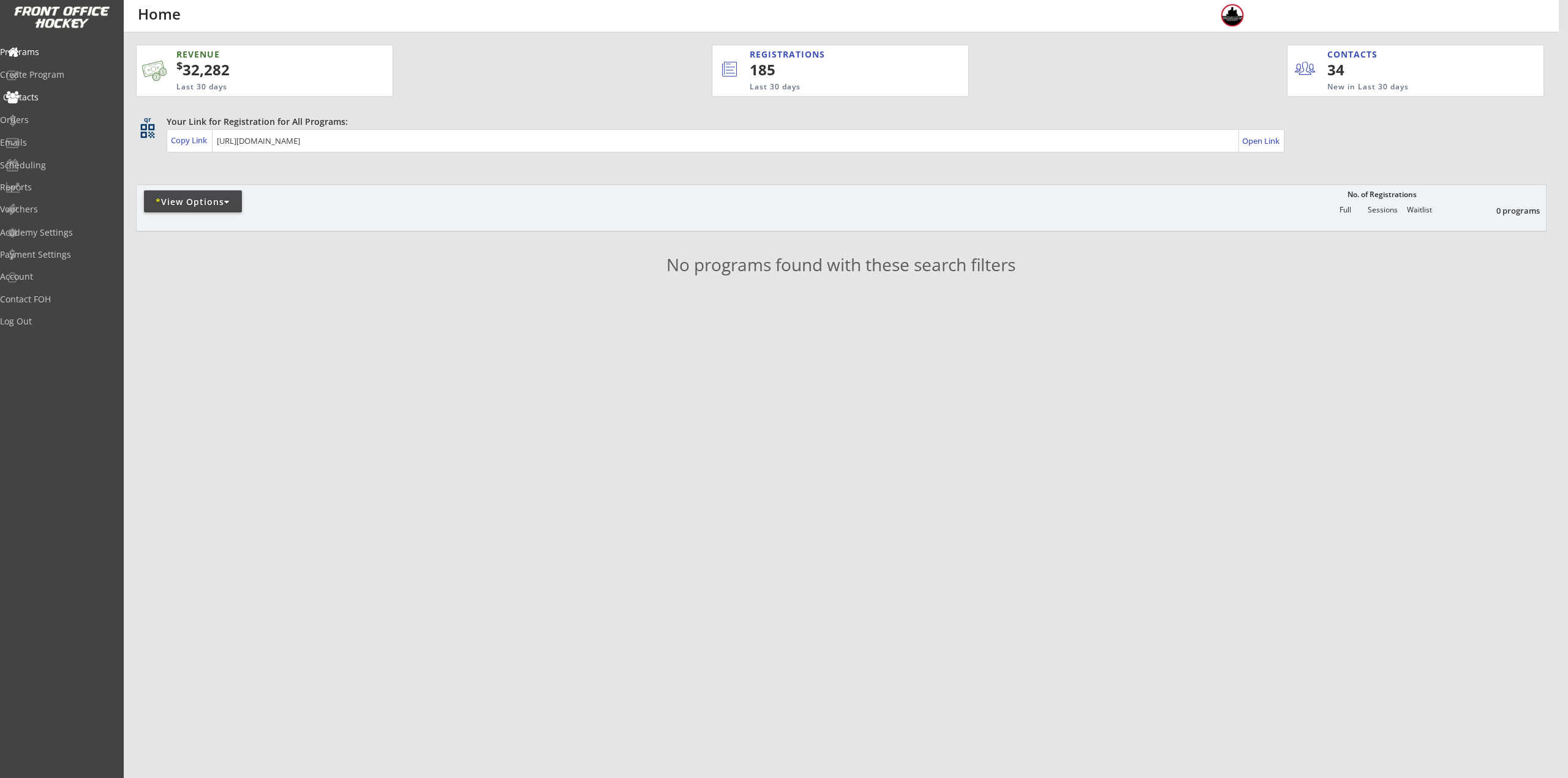
click at [53, 97] on div "Contacts" at bounding box center [59, 97] width 110 height 9
select select ""Players""
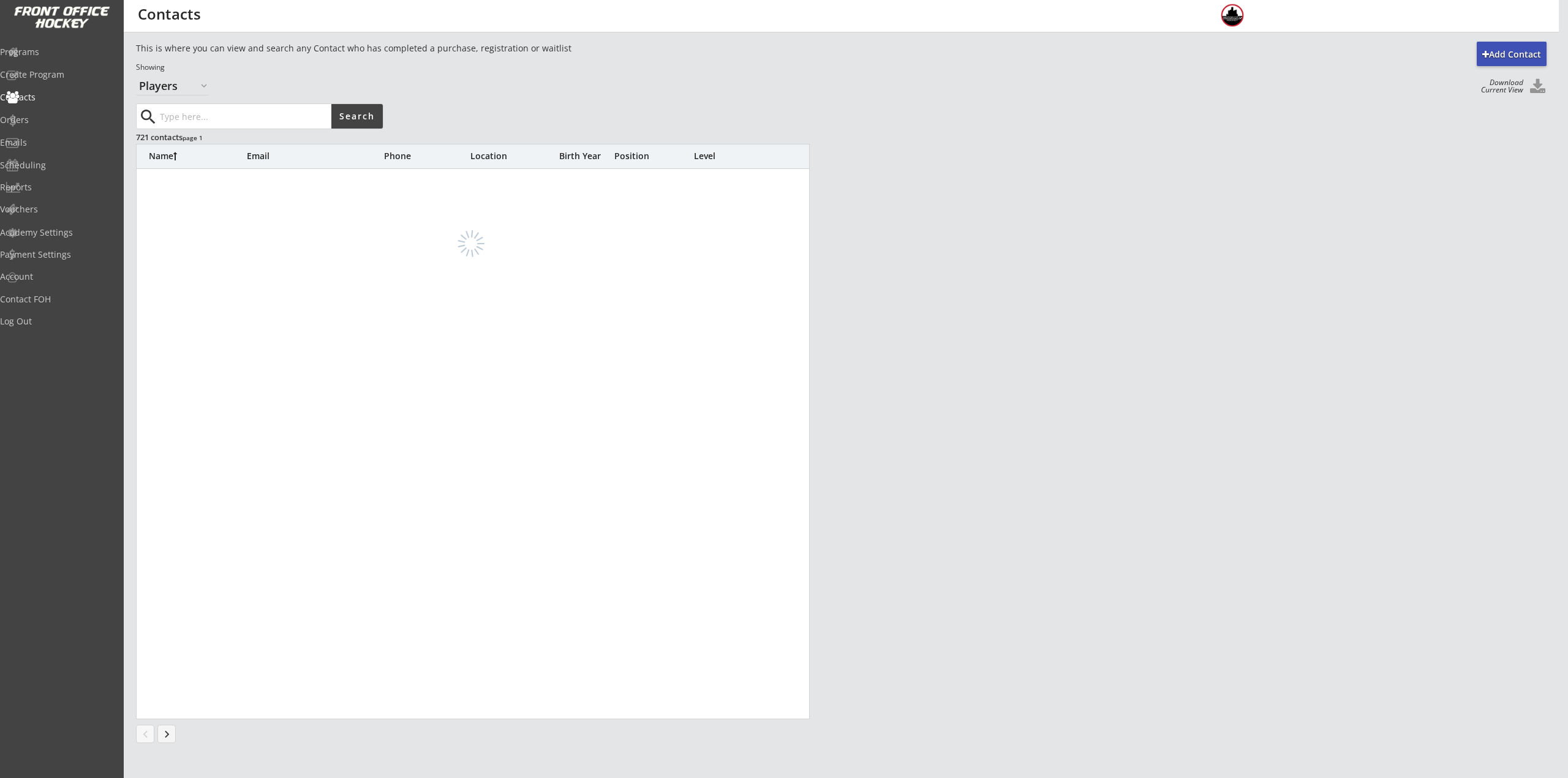
click at [192, 111] on input "input" at bounding box center [244, 116] width 174 height 24
type input "[PERSON_NAME]"
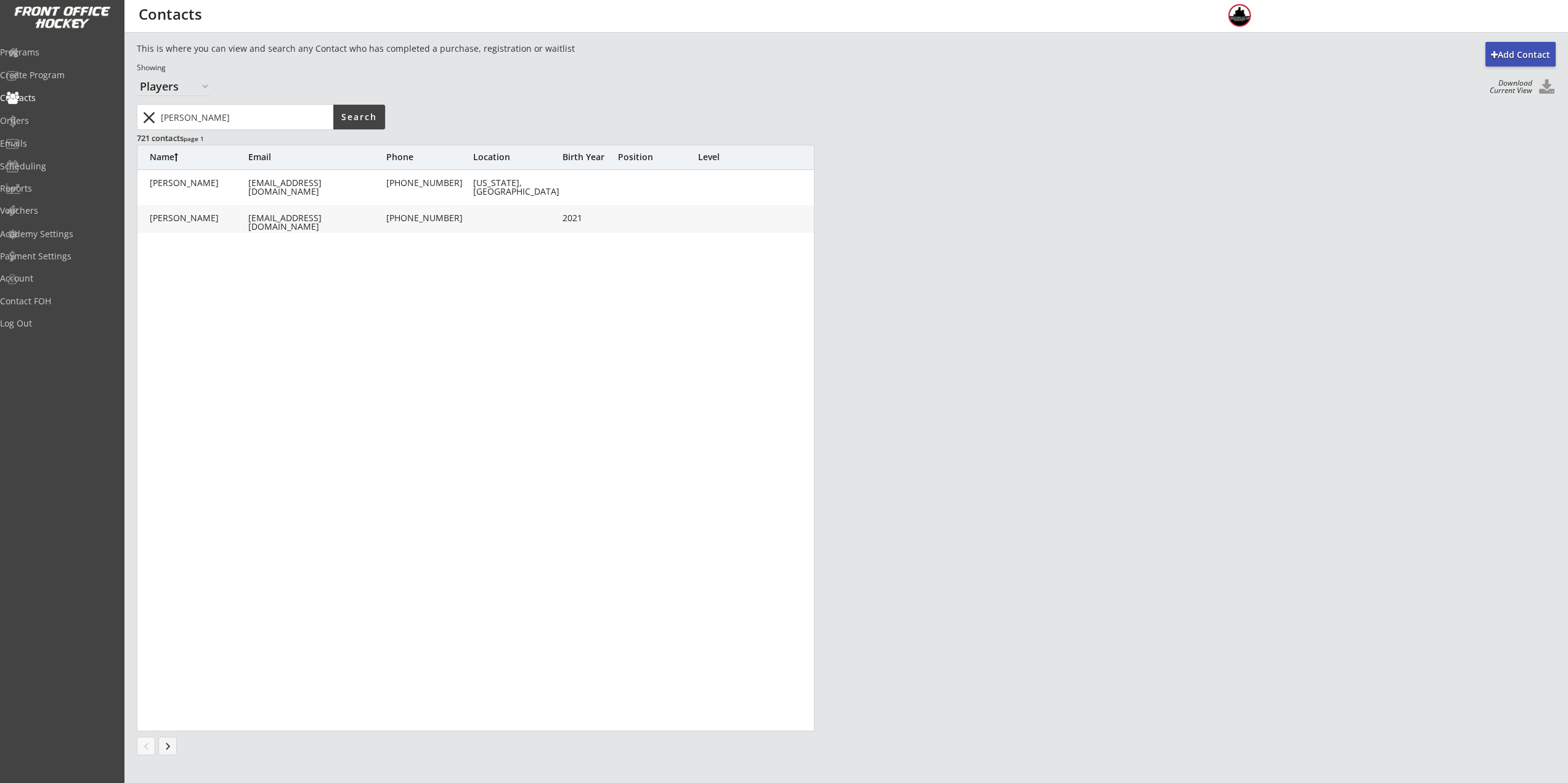
click at [228, 222] on div "[PERSON_NAME]" at bounding box center [199, 218] width 99 height 10
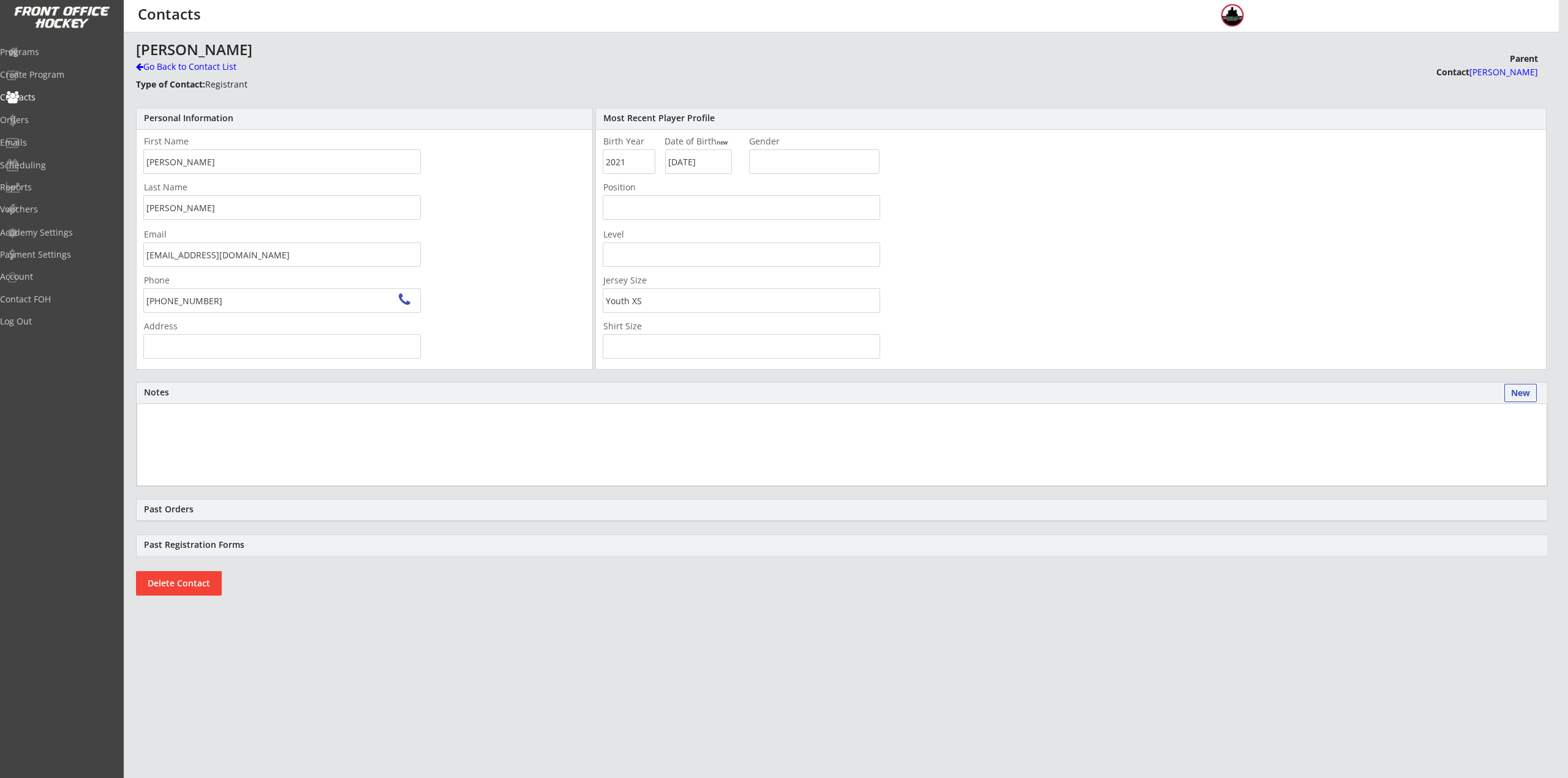
type input "[STREET_ADDRESS][PERSON_NAME]"
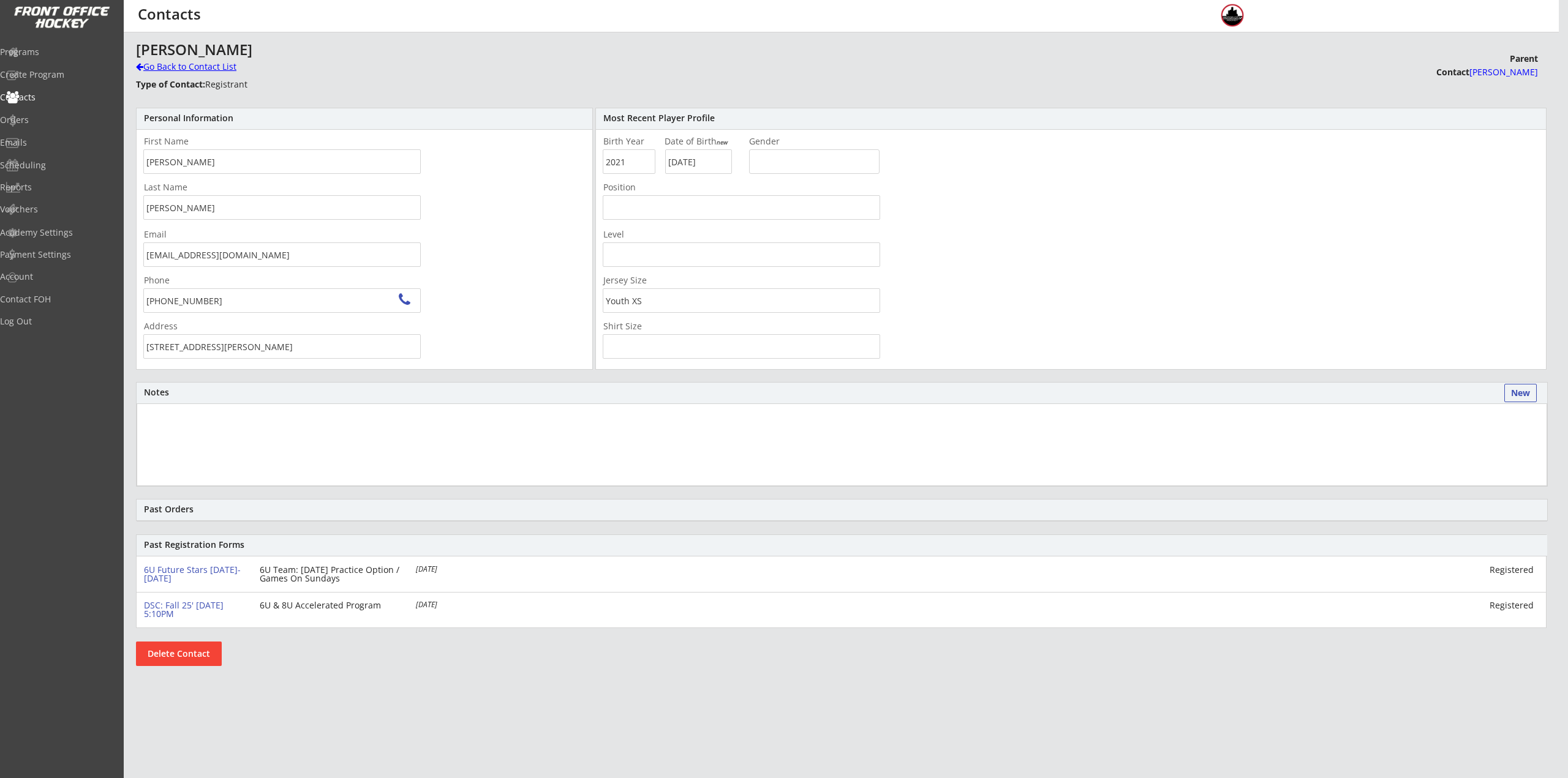
click at [167, 72] on div "Go Back to Contact List" at bounding box center [215, 66] width 157 height 12
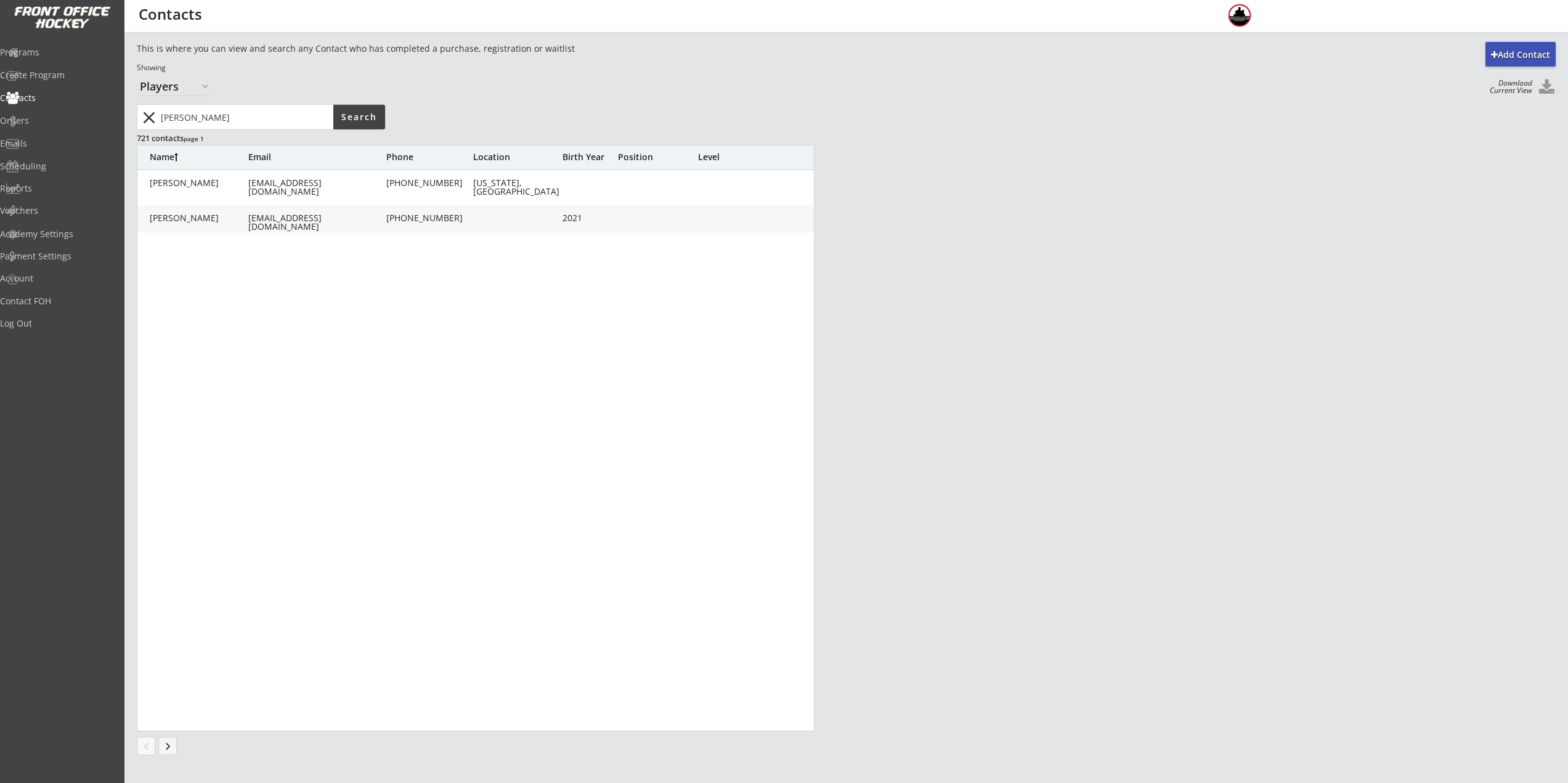
drag, startPoint x: 221, startPoint y: 128, endPoint x: 82, endPoint y: 130, distance: 139.0
click at [83, 130] on body "REVENUE $ 32,282 Last 30 days REGISTRATIONS 185 Last 30 days CONTACTS 34 New in…" at bounding box center [784, 392] width 1568 height 783
click at [39, 94] on div "Contacts" at bounding box center [59, 98] width 111 height 9
click at [42, 55] on div "Programs" at bounding box center [59, 52] width 111 height 9
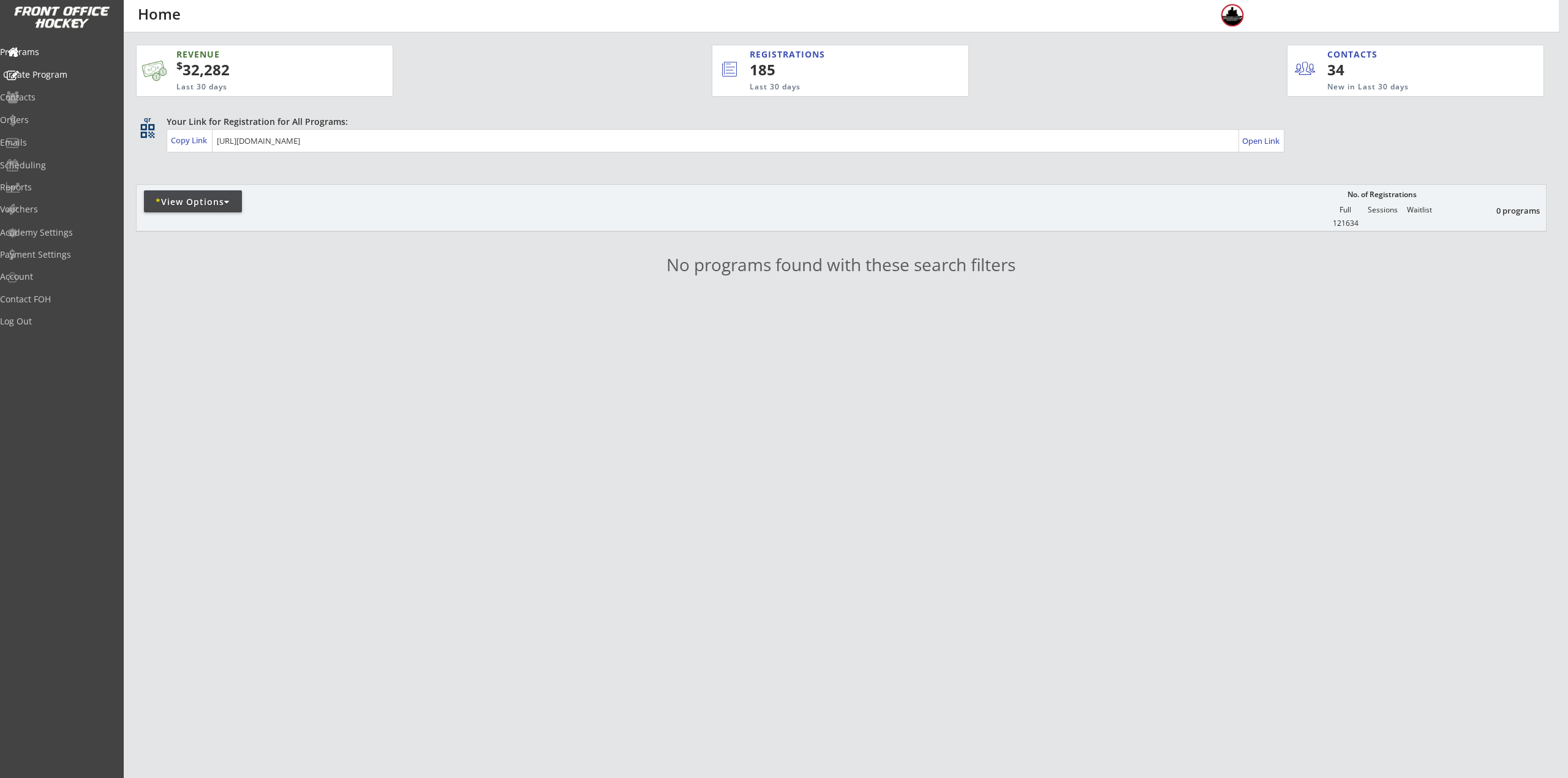
click at [54, 93] on div "Contacts" at bounding box center [58, 97] width 116 height 9
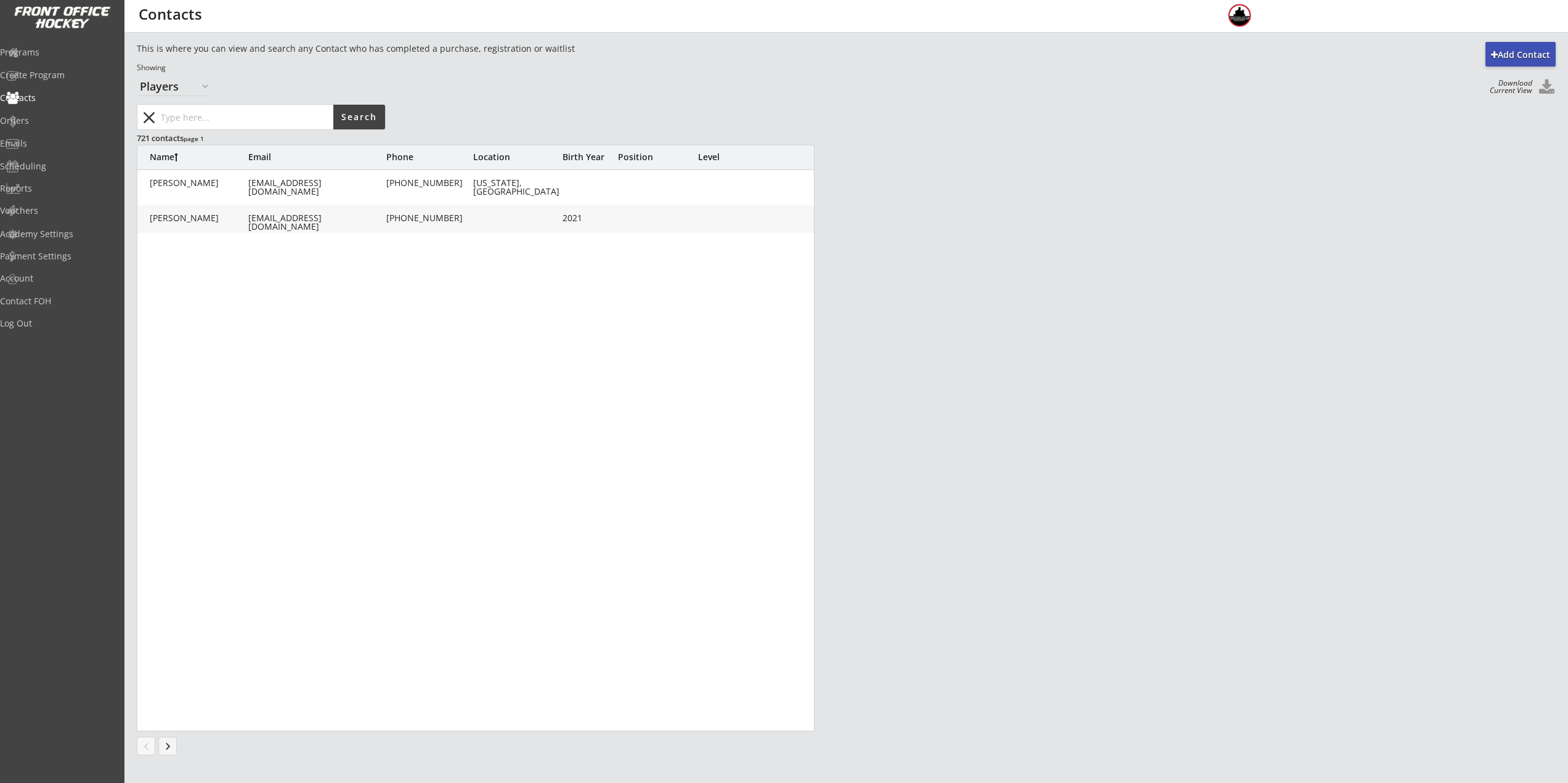
click at [146, 115] on button "close" at bounding box center [148, 117] width 20 height 20
click at [43, 51] on div "Programs" at bounding box center [59, 52] width 111 height 9
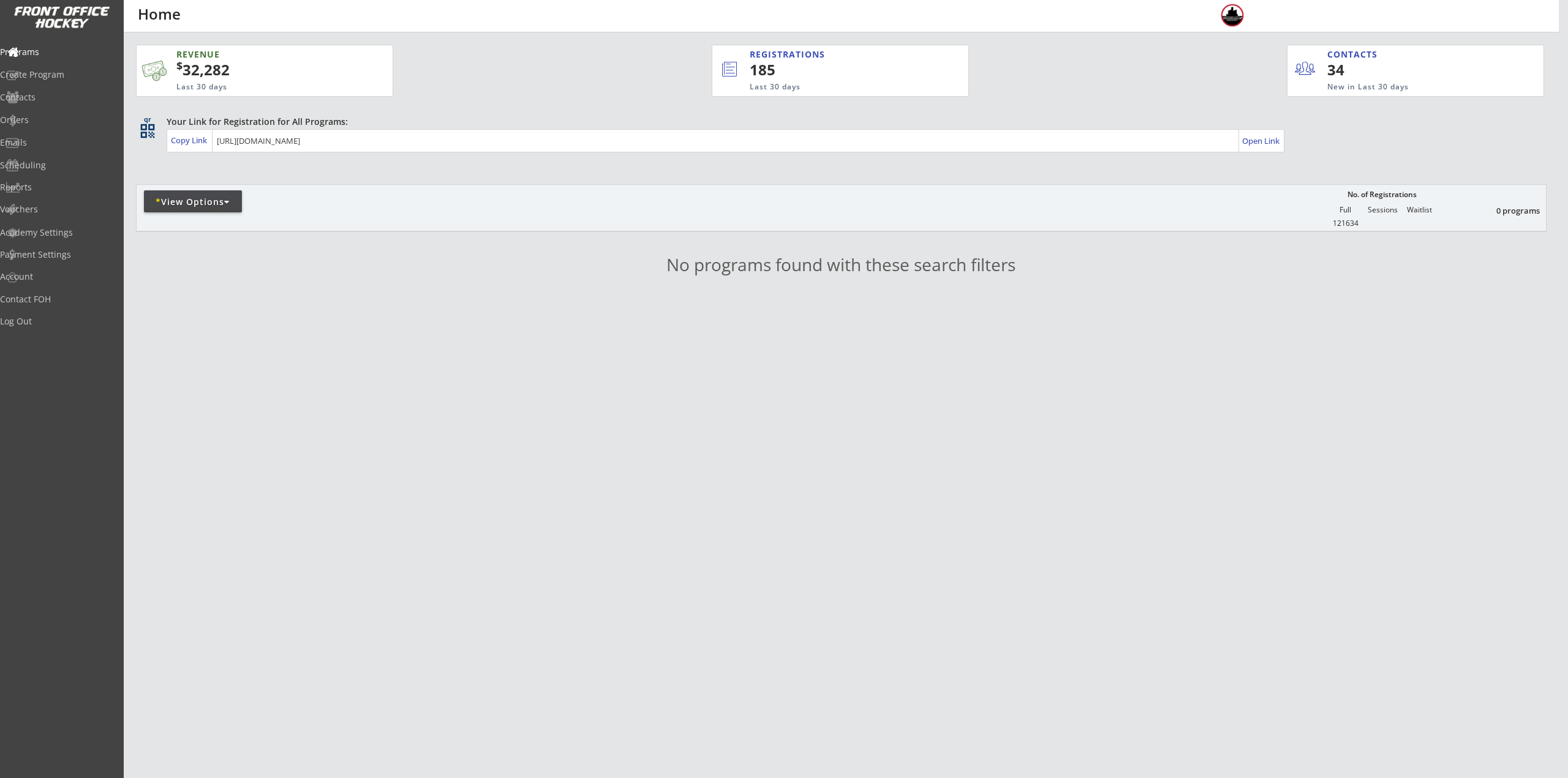
click at [198, 193] on div "* View Options" at bounding box center [193, 202] width 98 height 22
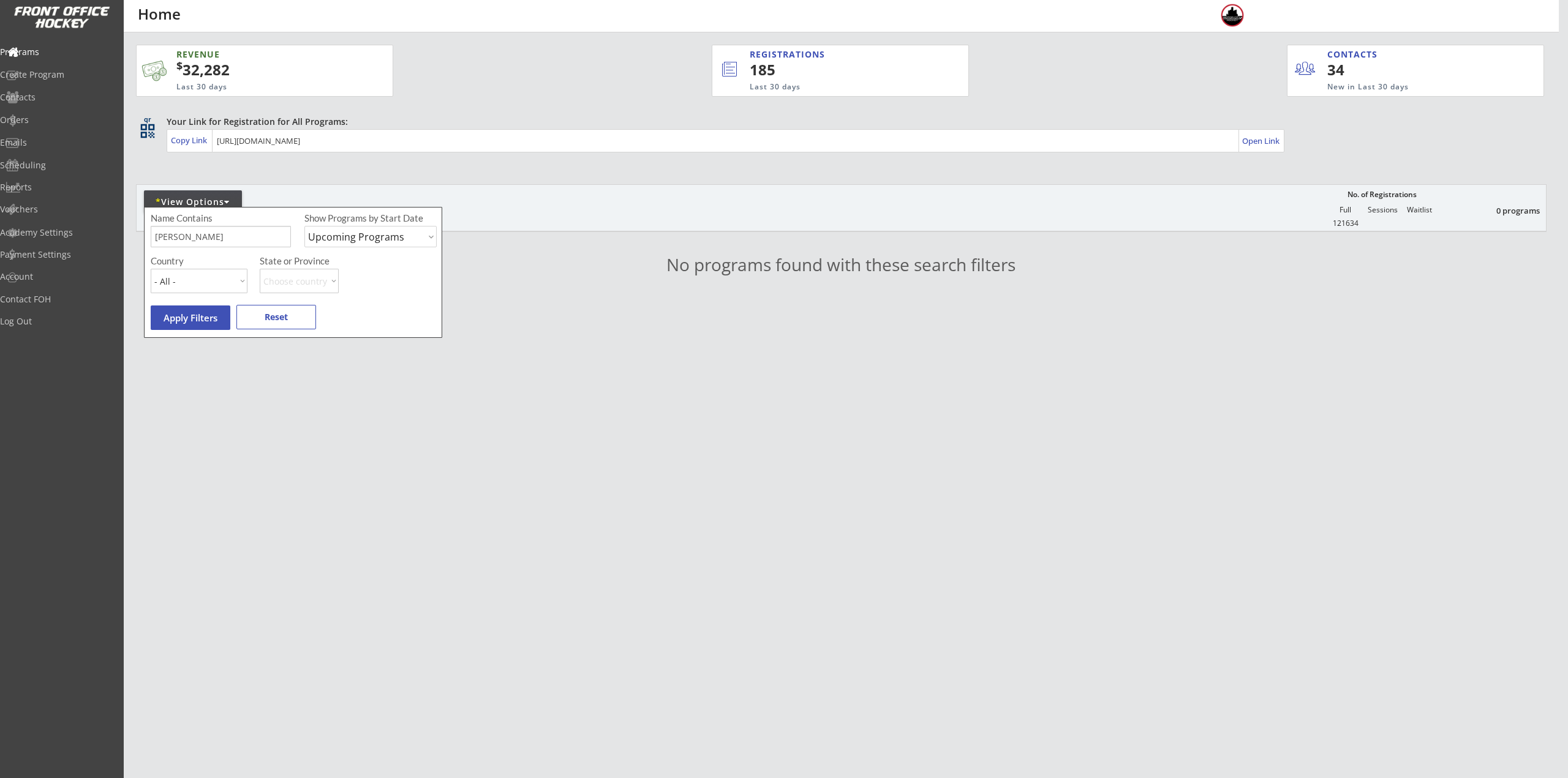
click at [197, 208] on div "Name Contains Show Programs by Start Date Upcoming Programs Past Programs Speci…" at bounding box center [293, 273] width 299 height 131
drag, startPoint x: 208, startPoint y: 242, endPoint x: 103, endPoint y: 244, distance: 105.0
click at [46, 242] on body "REVENUE $ 32,282 Last 30 days REGISTRATIONS 185 Last 30 days CONTACTS 34 New in…" at bounding box center [784, 389] width 1568 height 778
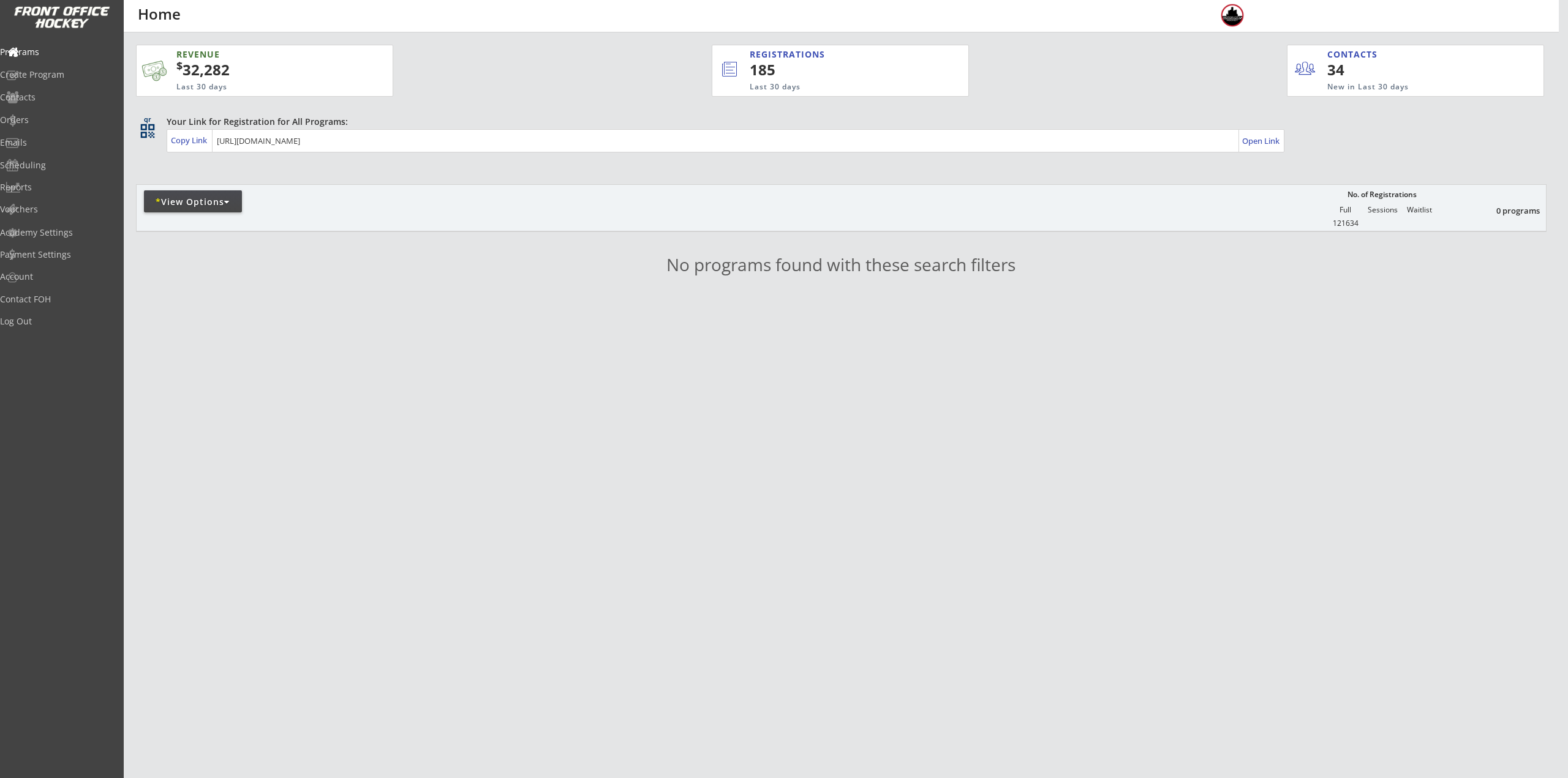
click at [195, 204] on div "* View Options" at bounding box center [193, 202] width 98 height 12
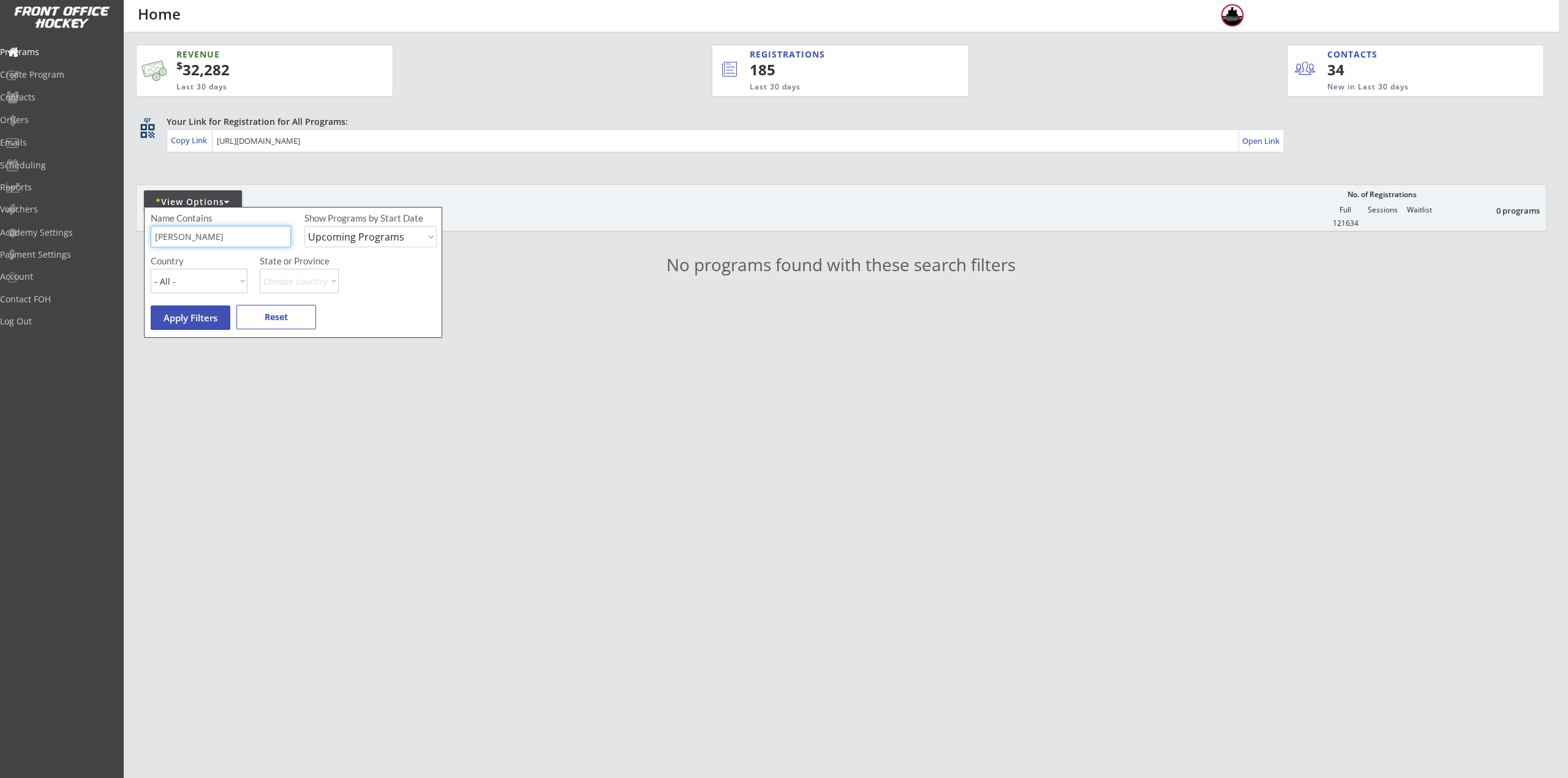
drag, startPoint x: 224, startPoint y: 240, endPoint x: 155, endPoint y: 246, distance: 69.3
click at [157, 246] on input "input" at bounding box center [221, 236] width 141 height 22
type input "8U"
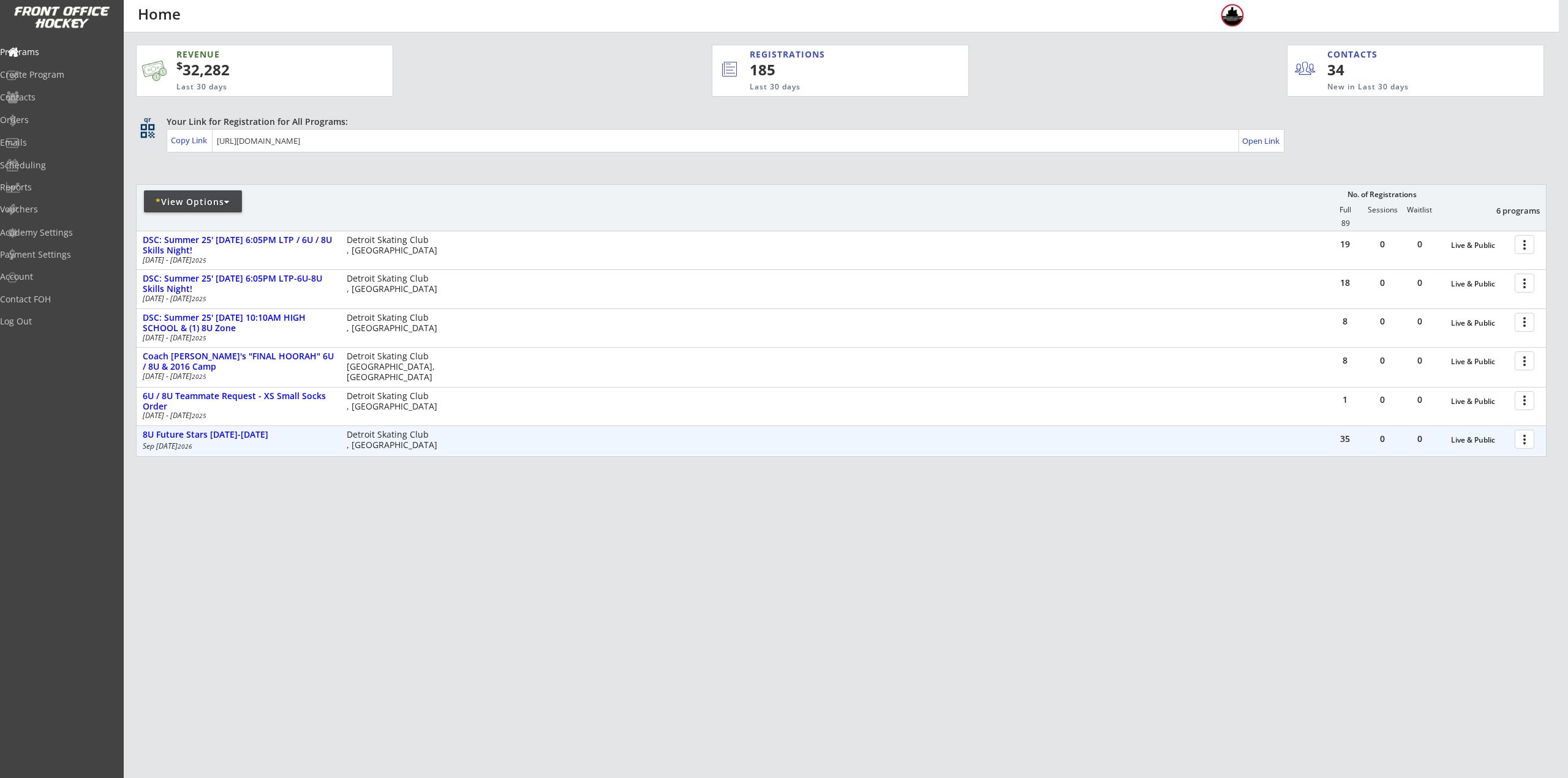
click at [1528, 433] on div at bounding box center [1527, 438] width 22 height 22
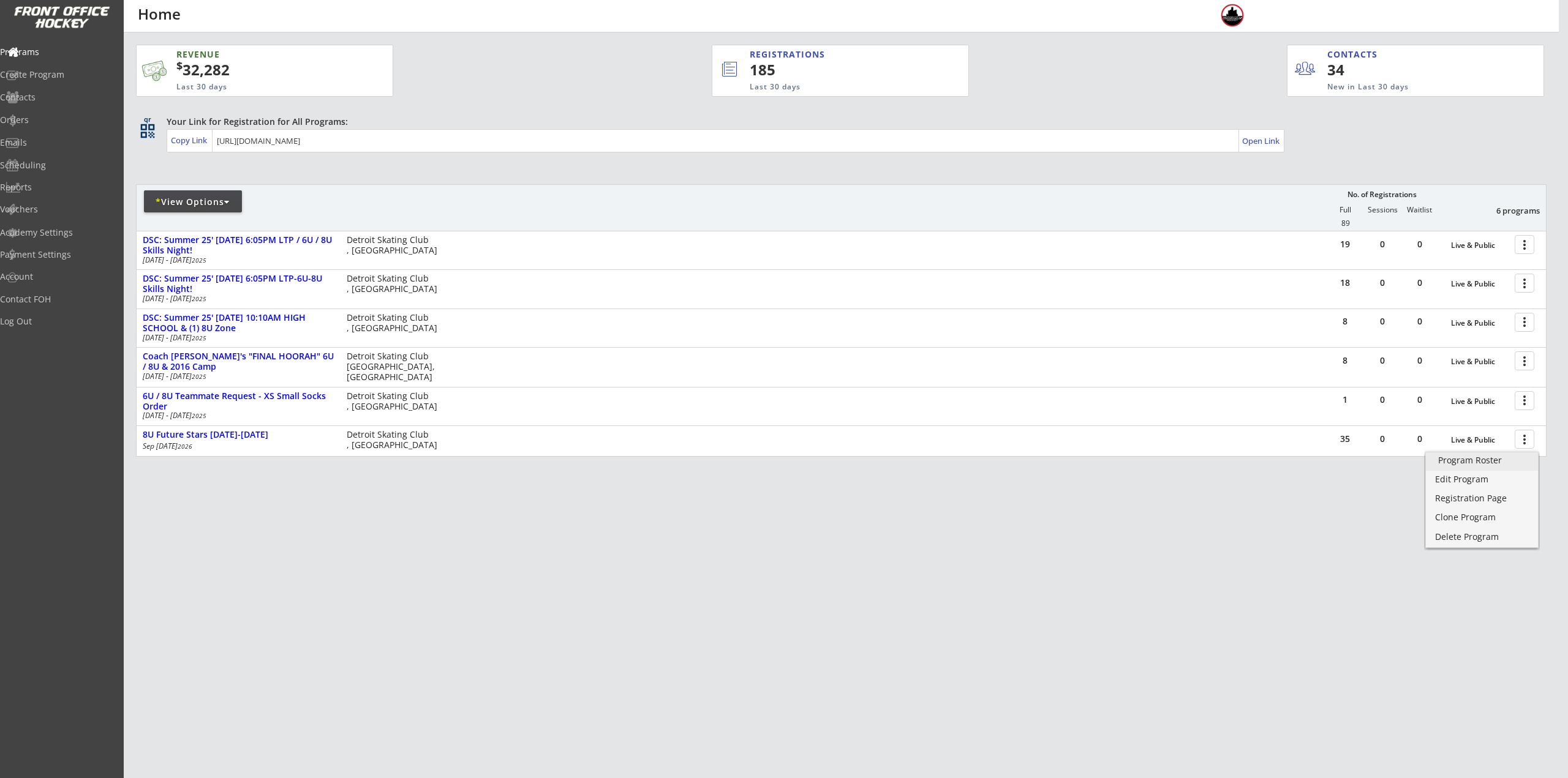
click at [1504, 459] on div "Program Roster" at bounding box center [1483, 461] width 88 height 9
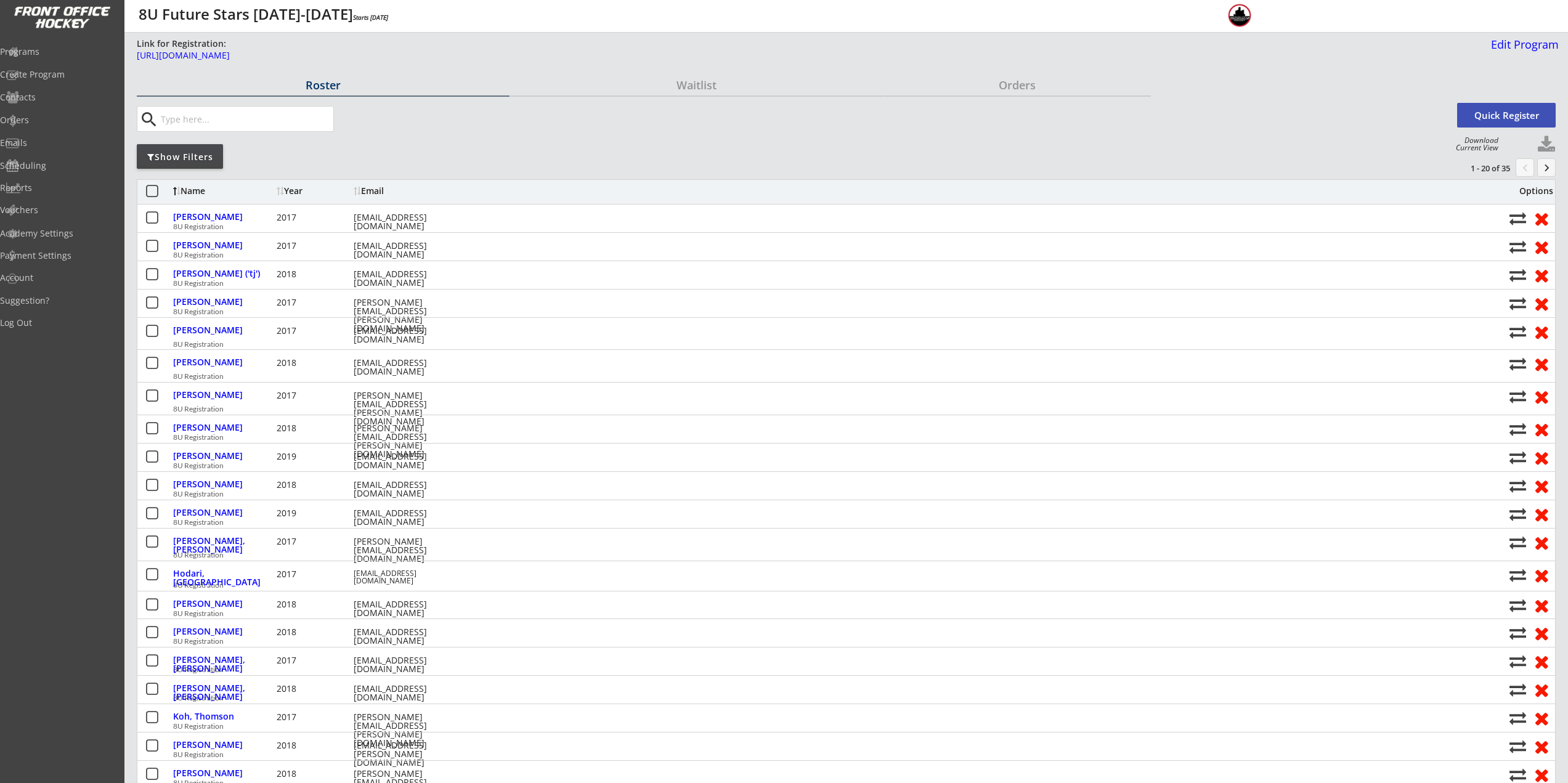
click at [1552, 163] on button "keyboard_arrow_right" at bounding box center [1546, 167] width 18 height 18
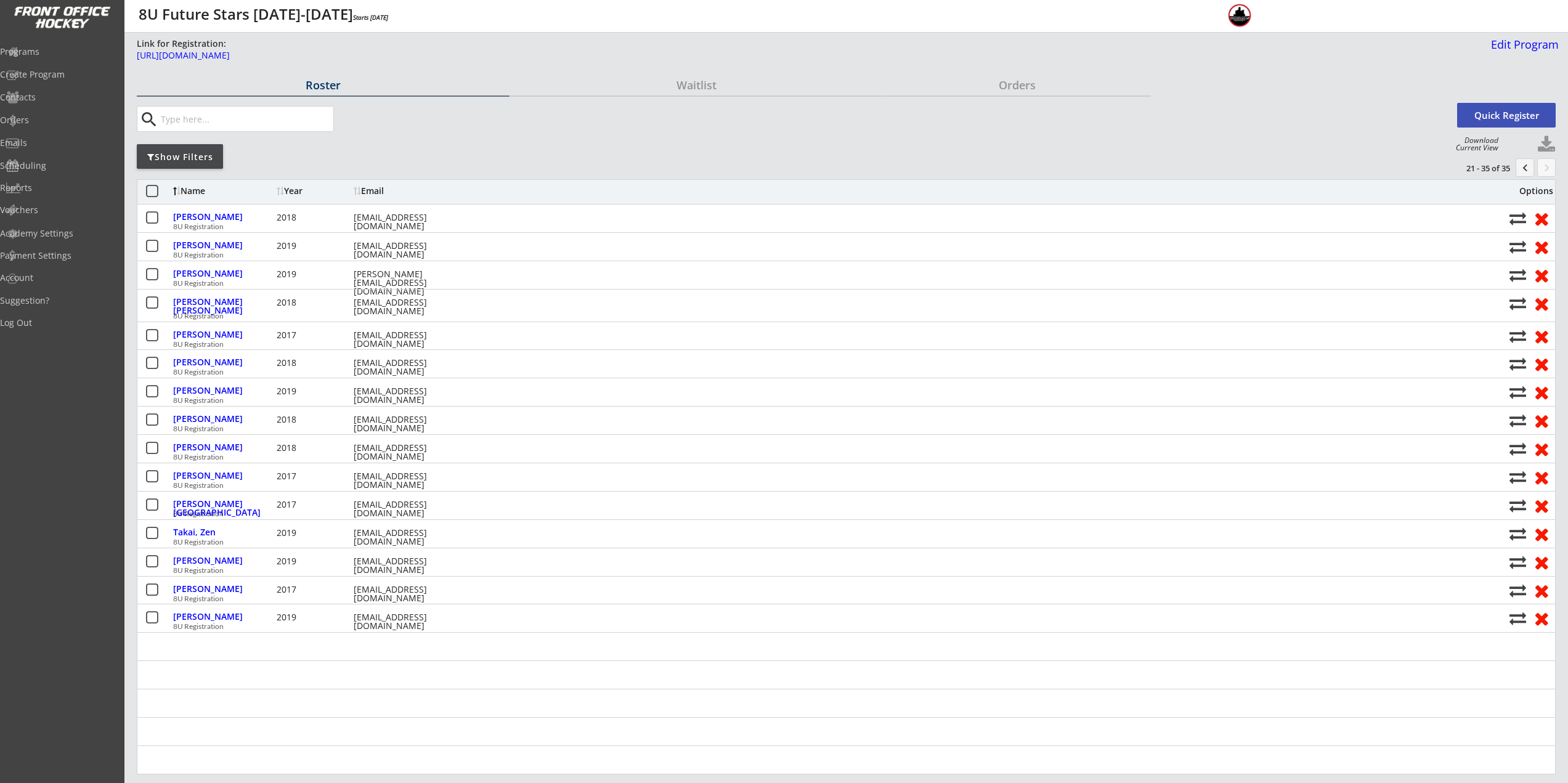
click at [1525, 168] on button "chevron_left" at bounding box center [1525, 167] width 18 height 18
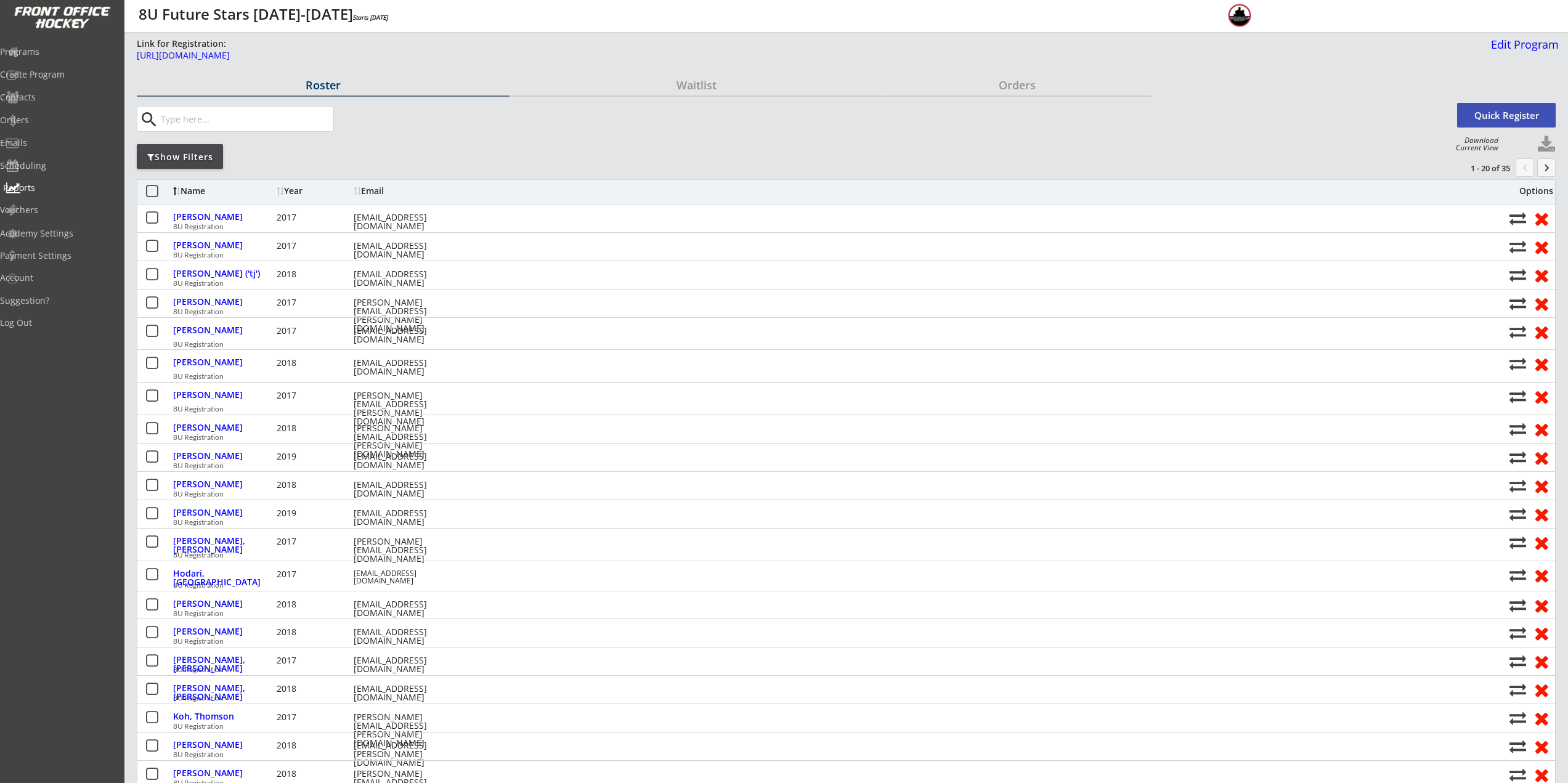
click at [193, 162] on div "Show Filters" at bounding box center [180, 157] width 86 height 12
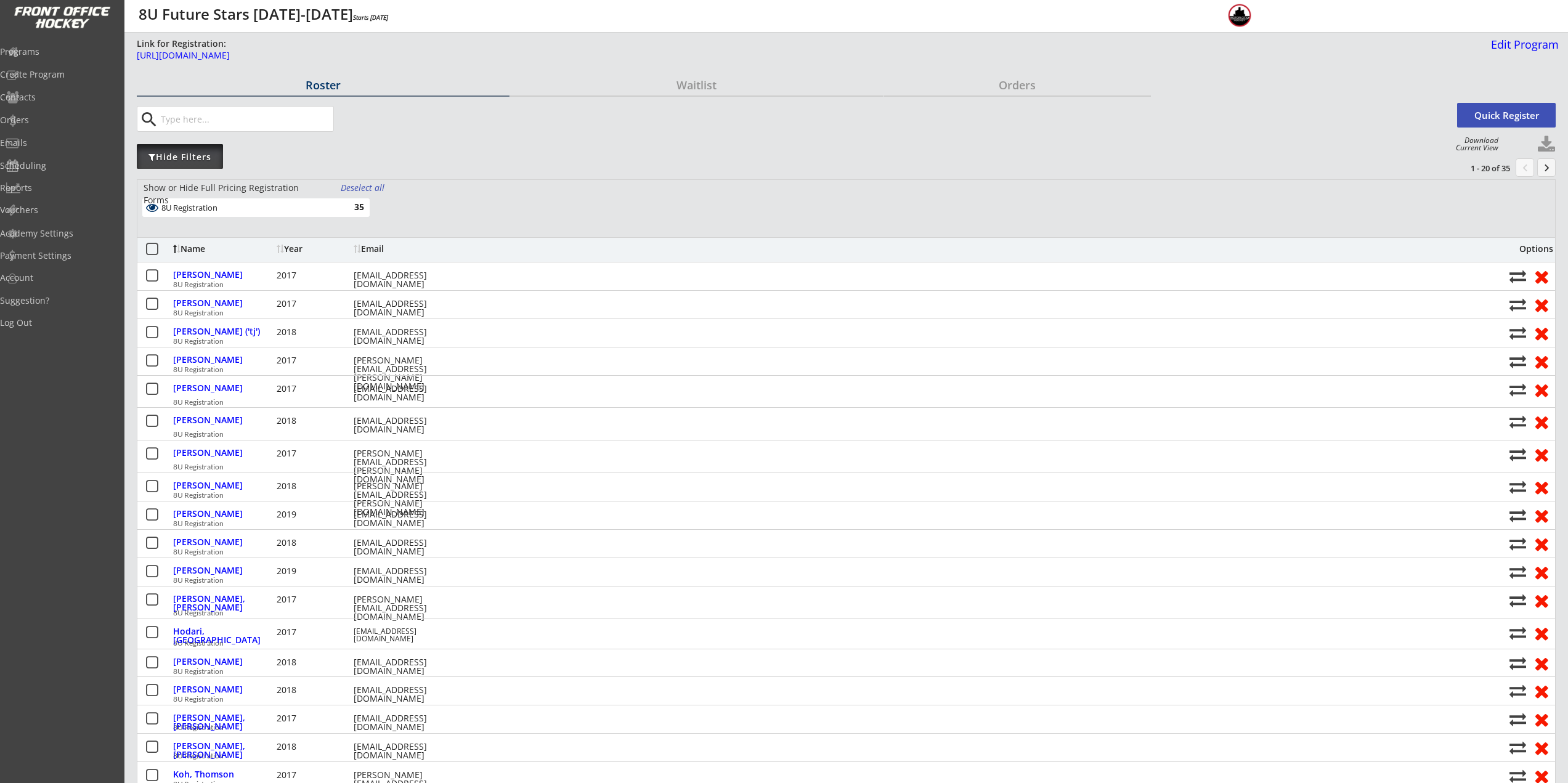
click at [200, 152] on div "Hide Filters" at bounding box center [180, 157] width 86 height 12
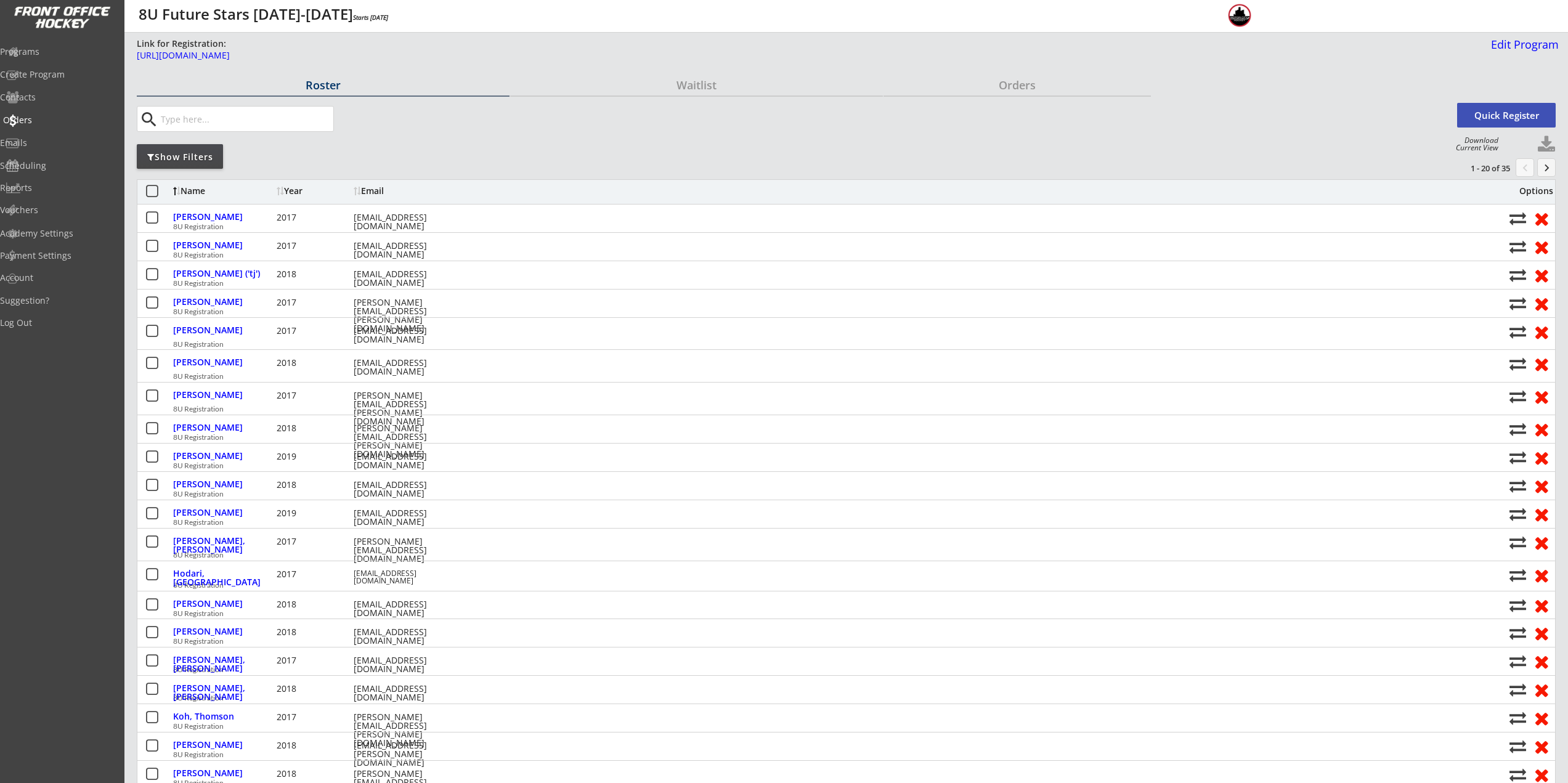
click at [46, 119] on div "Orders" at bounding box center [59, 120] width 111 height 9
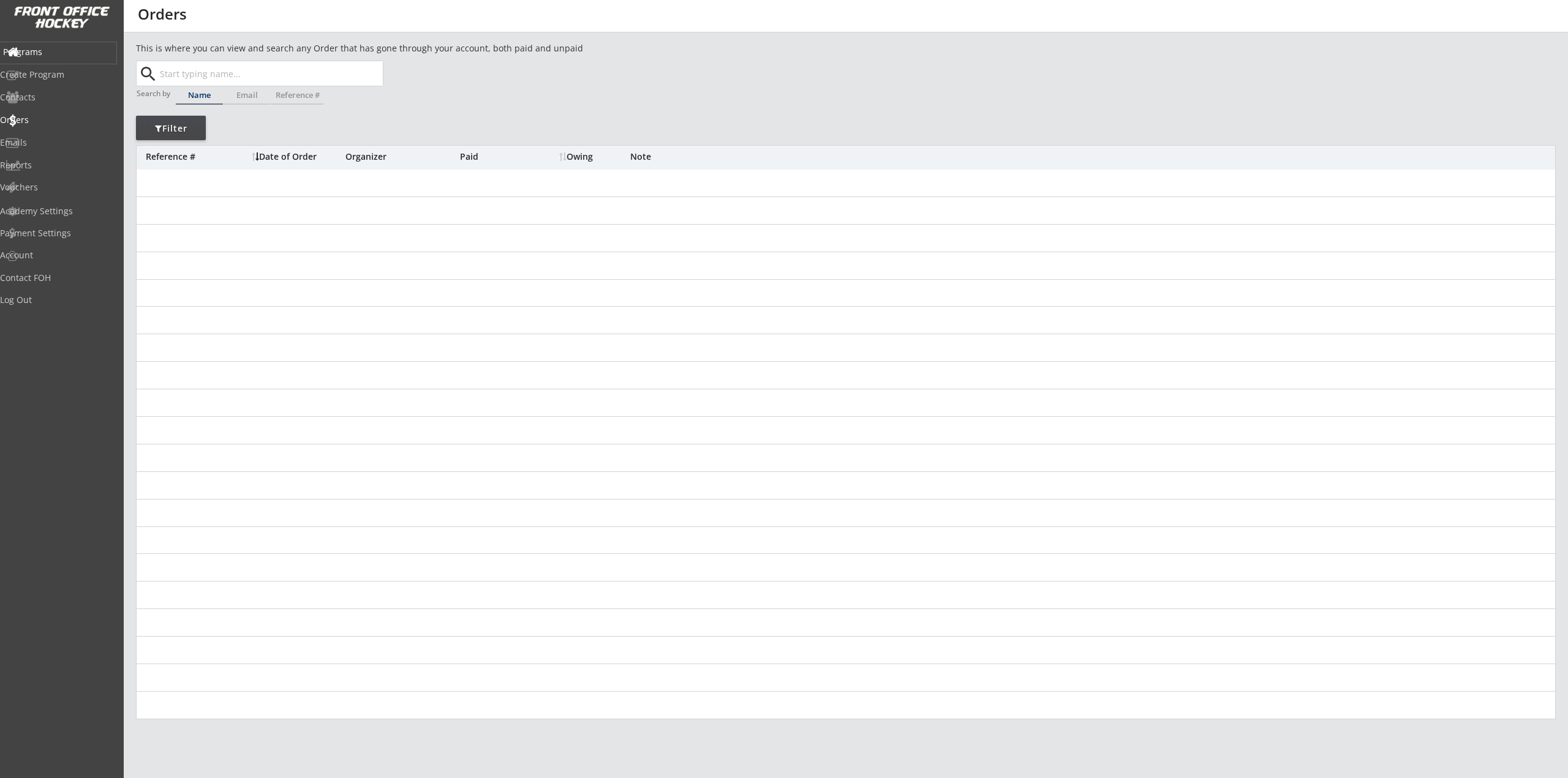
click at [43, 51] on div "Programs" at bounding box center [59, 52] width 110 height 9
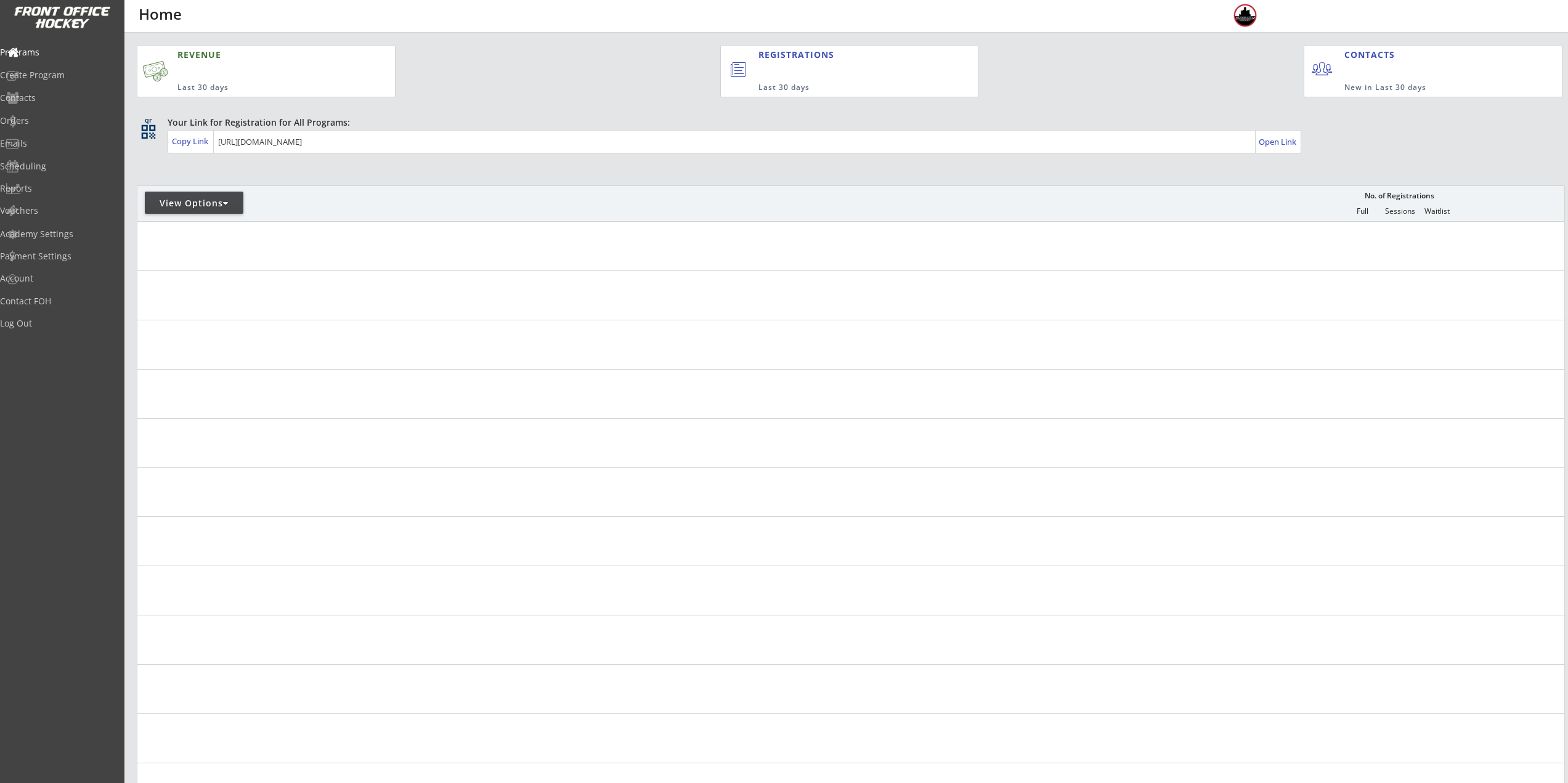
click at [203, 203] on div "View Options" at bounding box center [194, 203] width 99 height 12
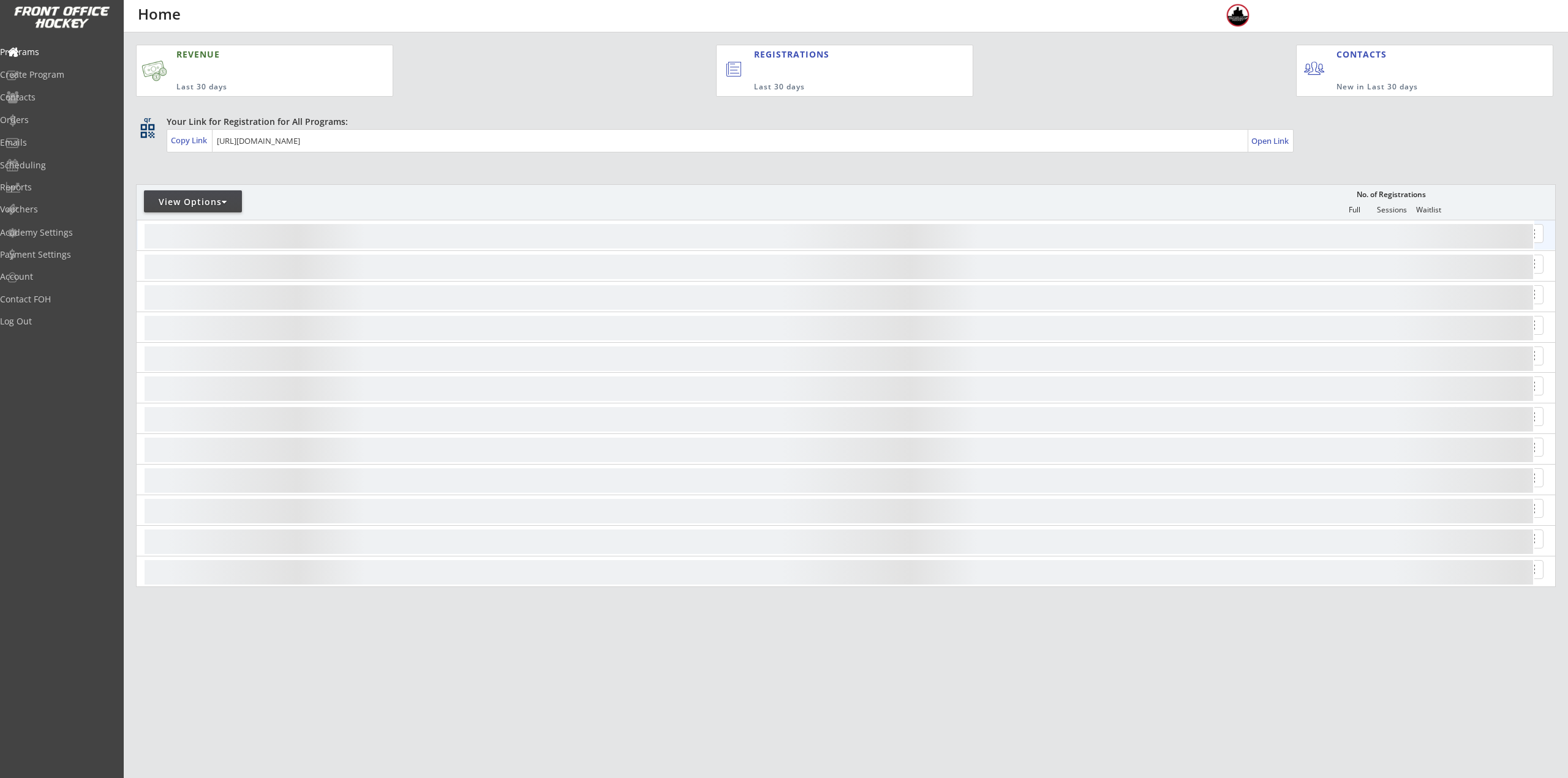
select select ""Upcoming Programs""
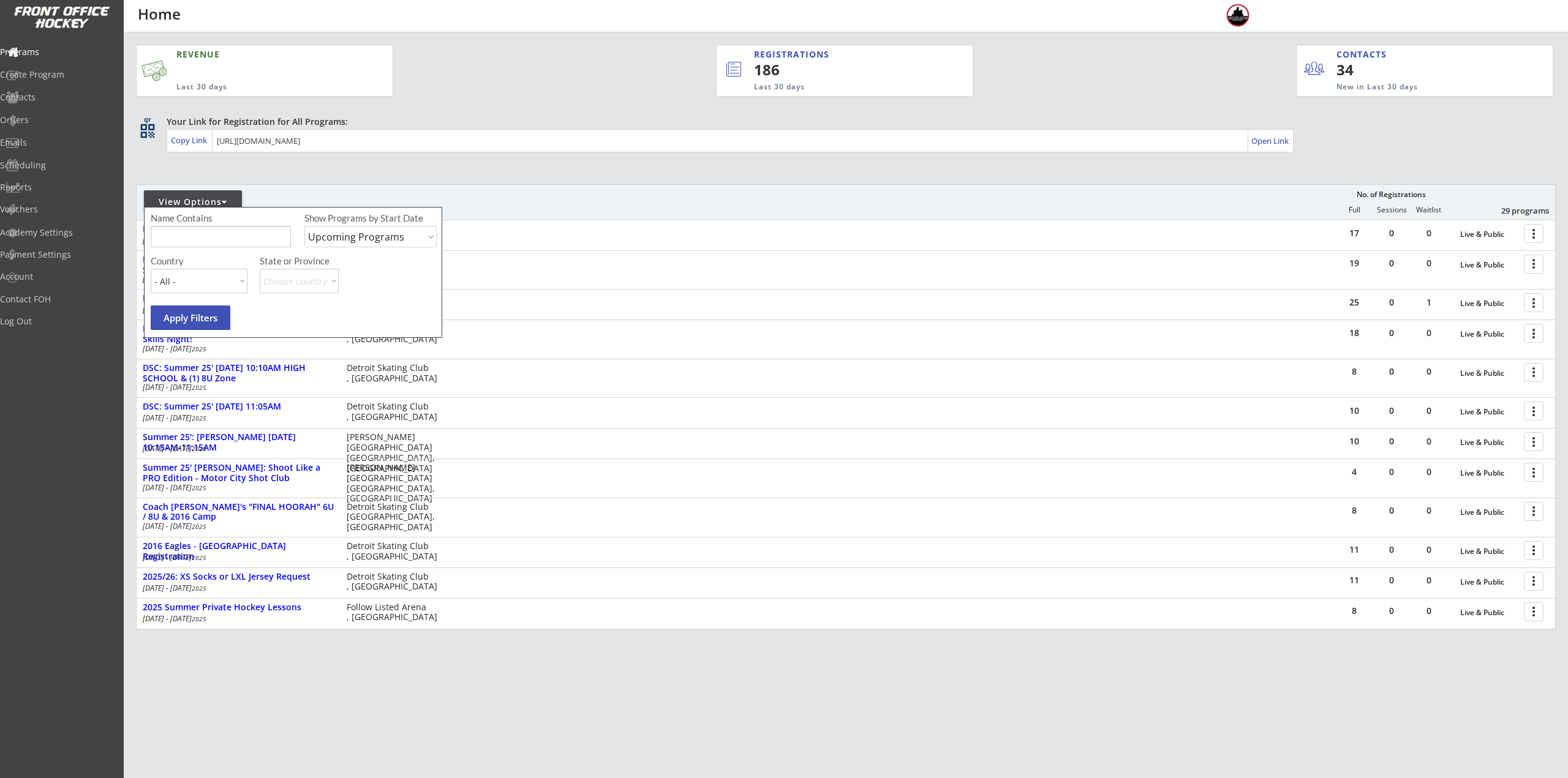
click at [208, 231] on input "input" at bounding box center [221, 236] width 141 height 22
type input "6U"
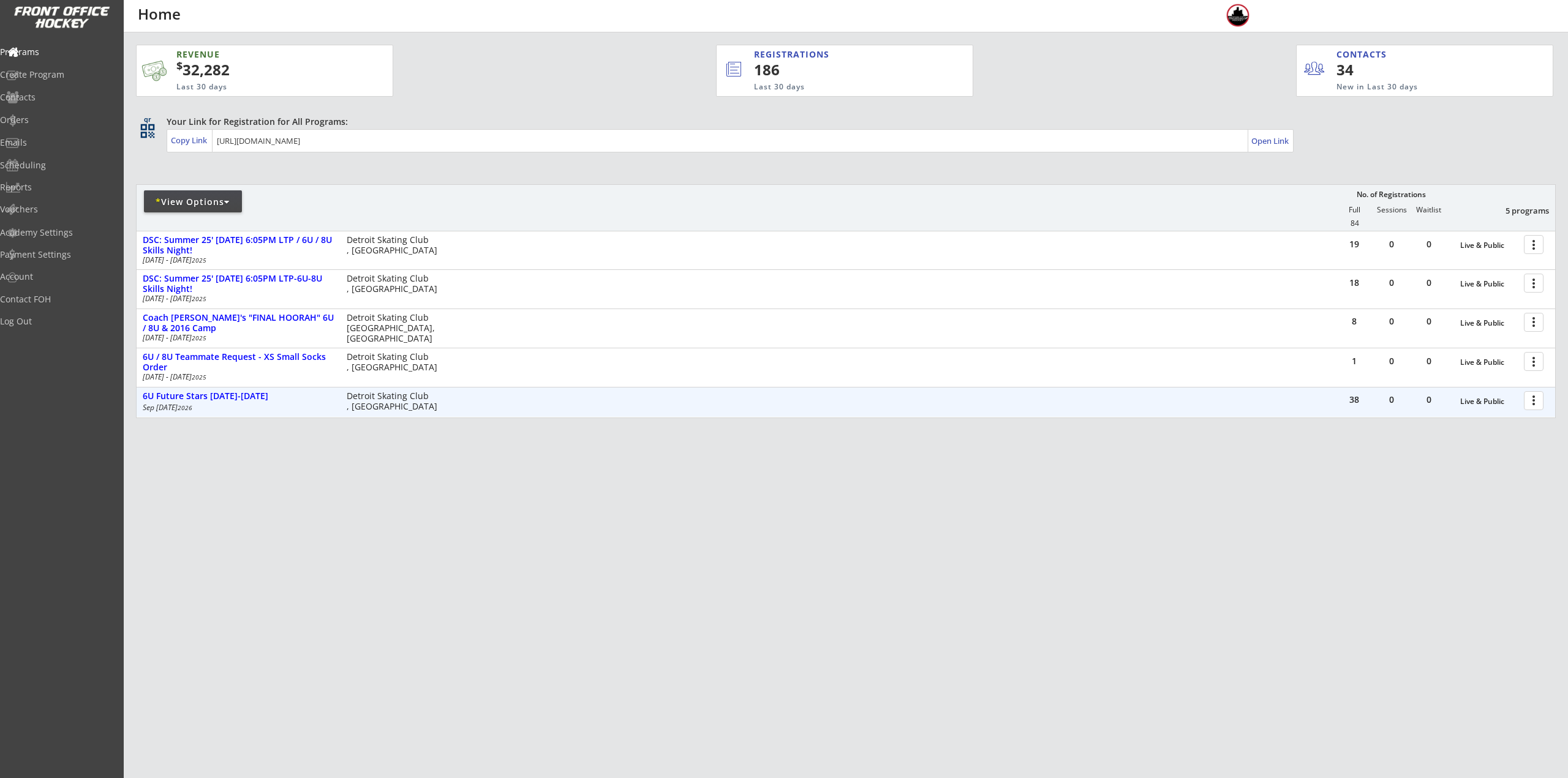
click at [1531, 398] on div at bounding box center [1535, 399] width 22 height 22
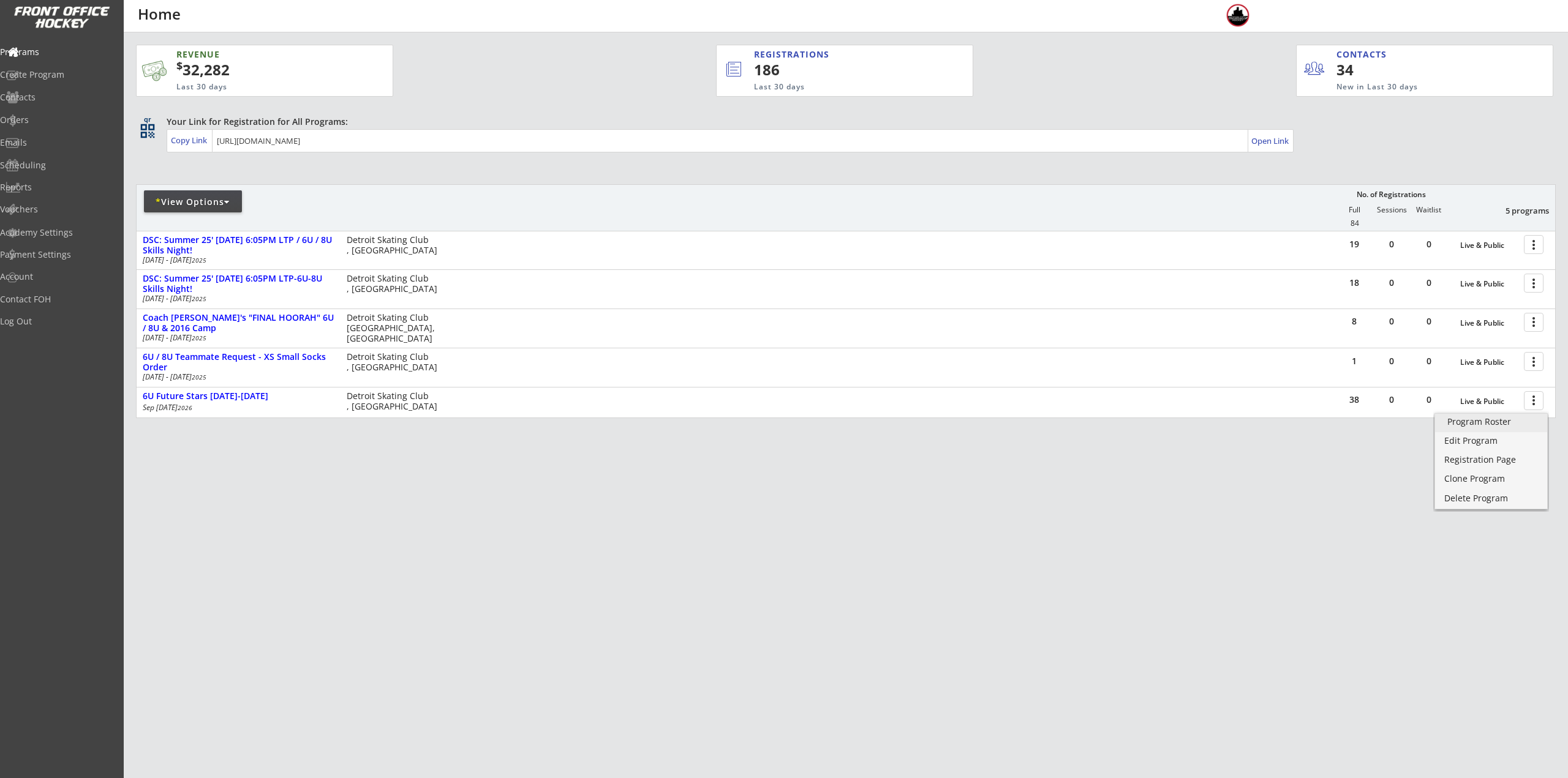
click at [1510, 421] on div "Program Roster" at bounding box center [1491, 422] width 88 height 9
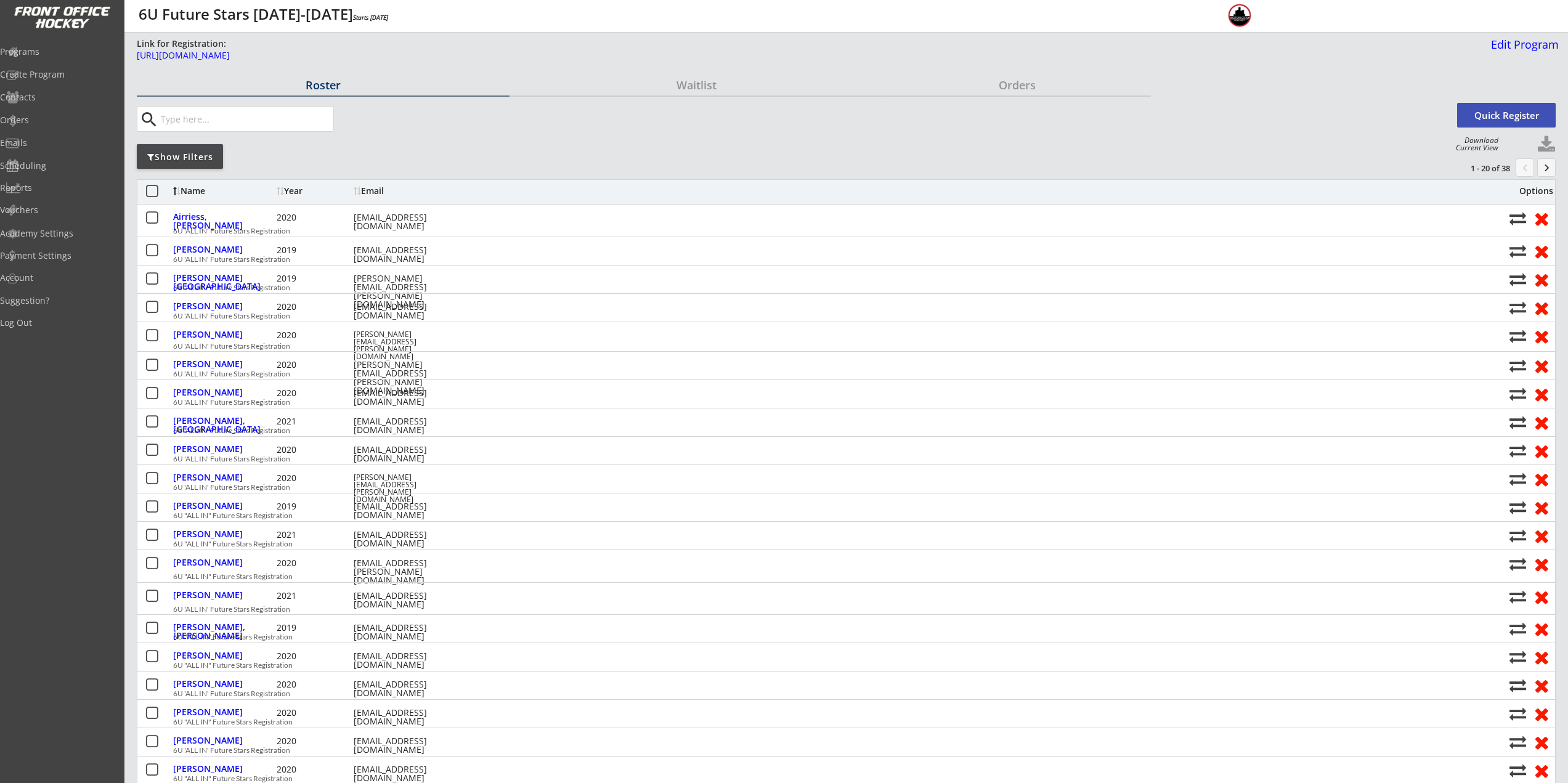
click at [1545, 171] on button "keyboard_arrow_right" at bounding box center [1546, 167] width 18 height 18
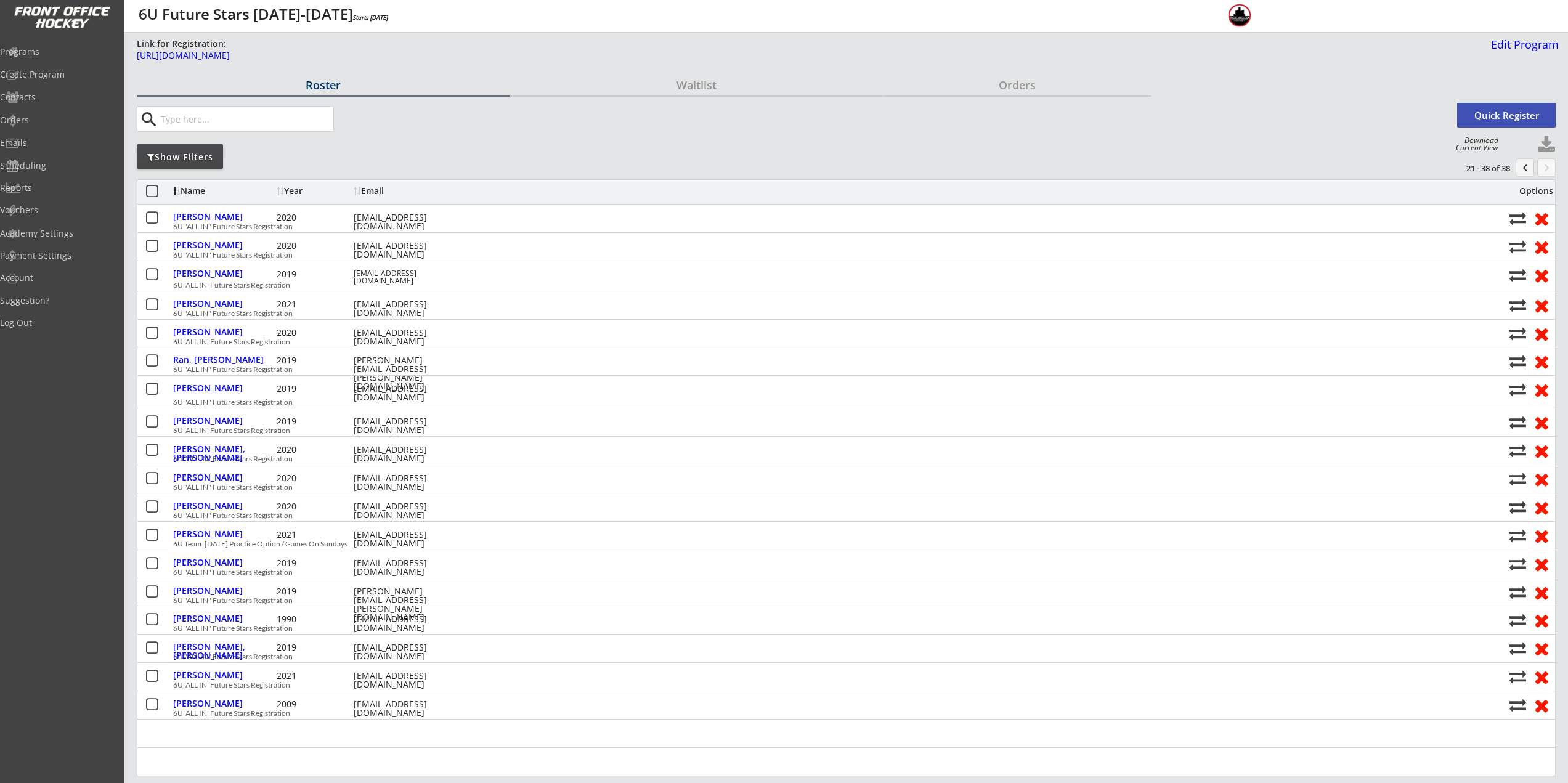
click at [1521, 170] on button "chevron_left" at bounding box center [1525, 167] width 18 height 18
